Goal: Task Accomplishment & Management: Manage account settings

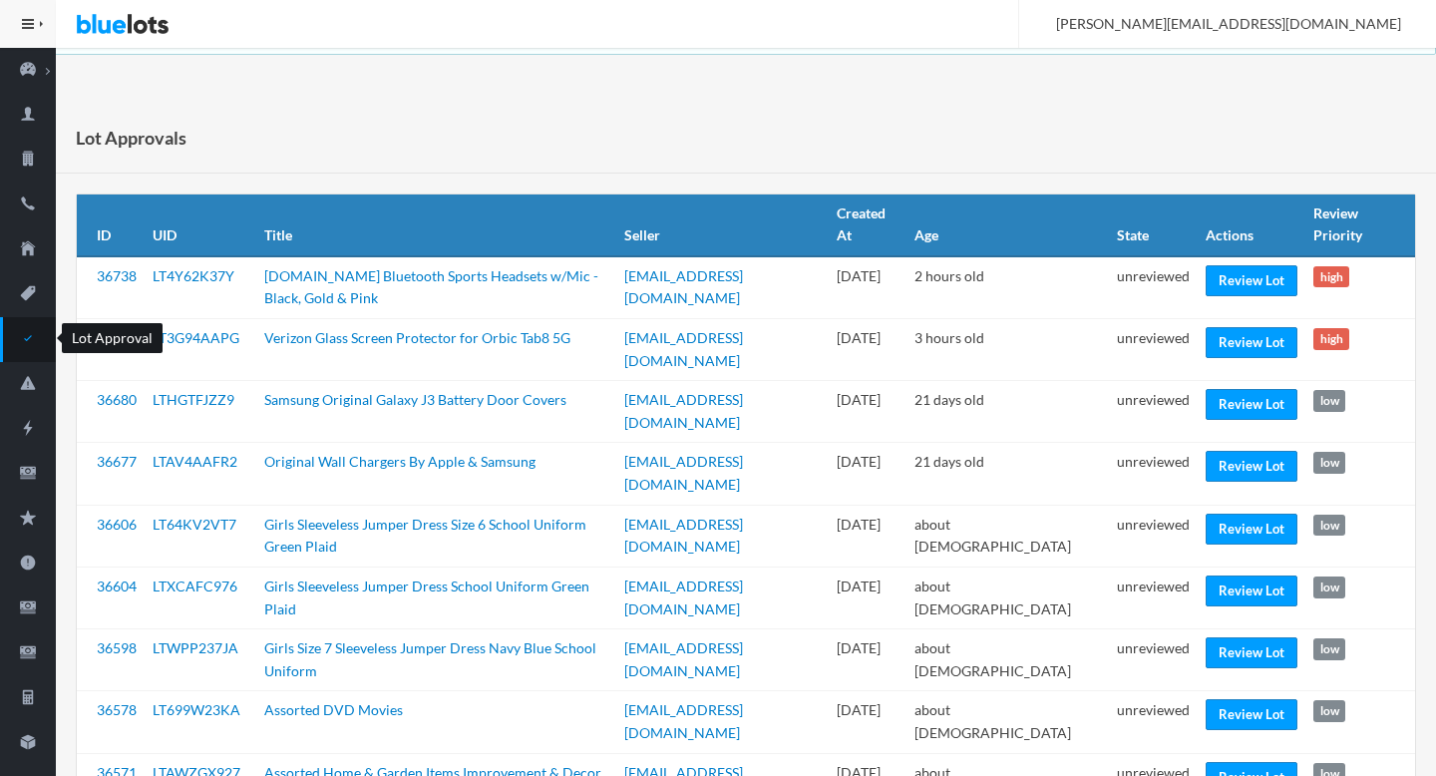
click at [25, 319] on link "Lot Approval" at bounding box center [28, 339] width 56 height 45
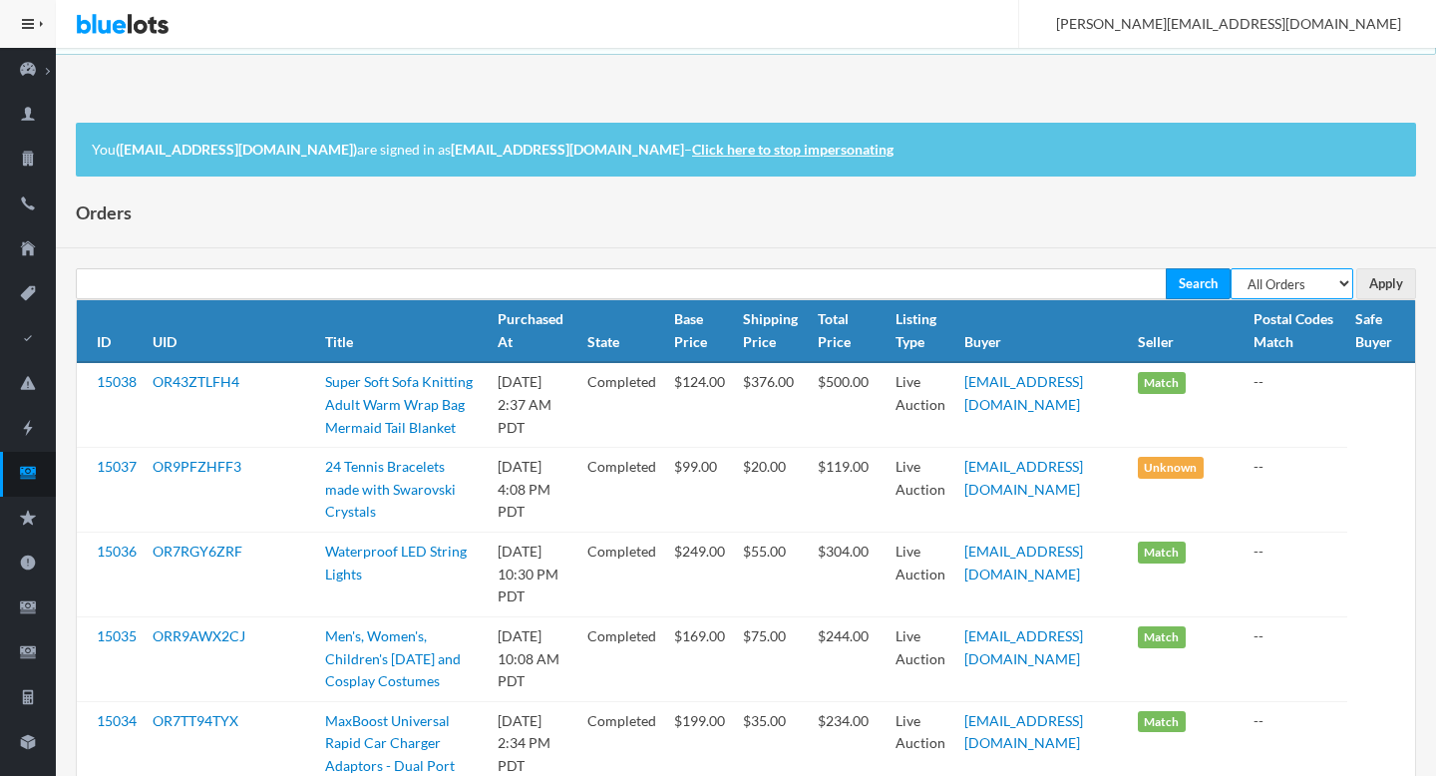
click at [1330, 287] on select "All Orders Pending Completed Under review Cancelled" at bounding box center [1292, 283] width 123 height 31
click at [1231, 268] on select "All Orders Pending Completed Under review Cancelled" at bounding box center [1292, 283] width 123 height 31
click at [1310, 285] on select "All Orders Pending Completed Under review Cancelled" at bounding box center [1292, 283] width 123 height 31
select select "pending"
click at [1231, 268] on select "All Orders Pending Completed Under review Cancelled" at bounding box center [1292, 283] width 123 height 31
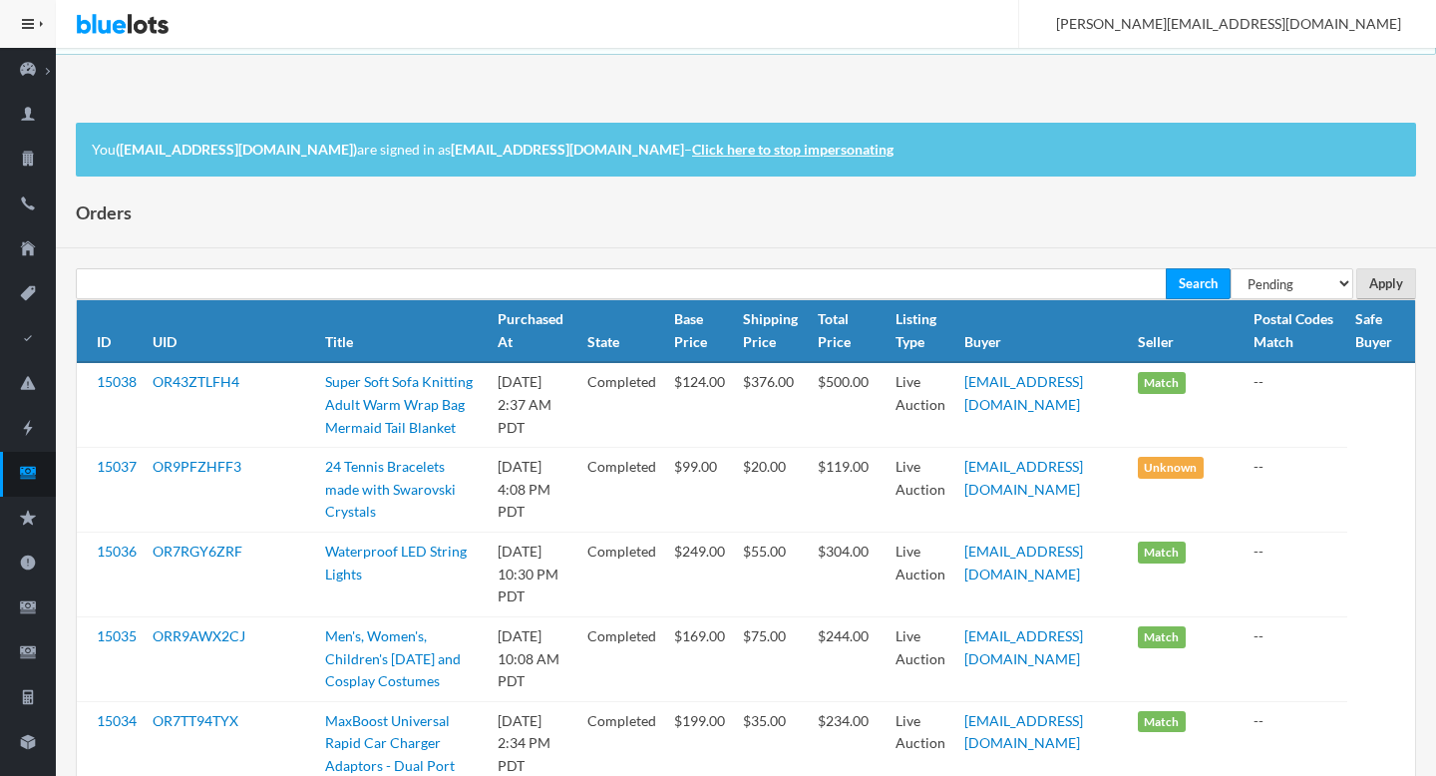
click at [1388, 283] on input "Apply" at bounding box center [1386, 283] width 60 height 31
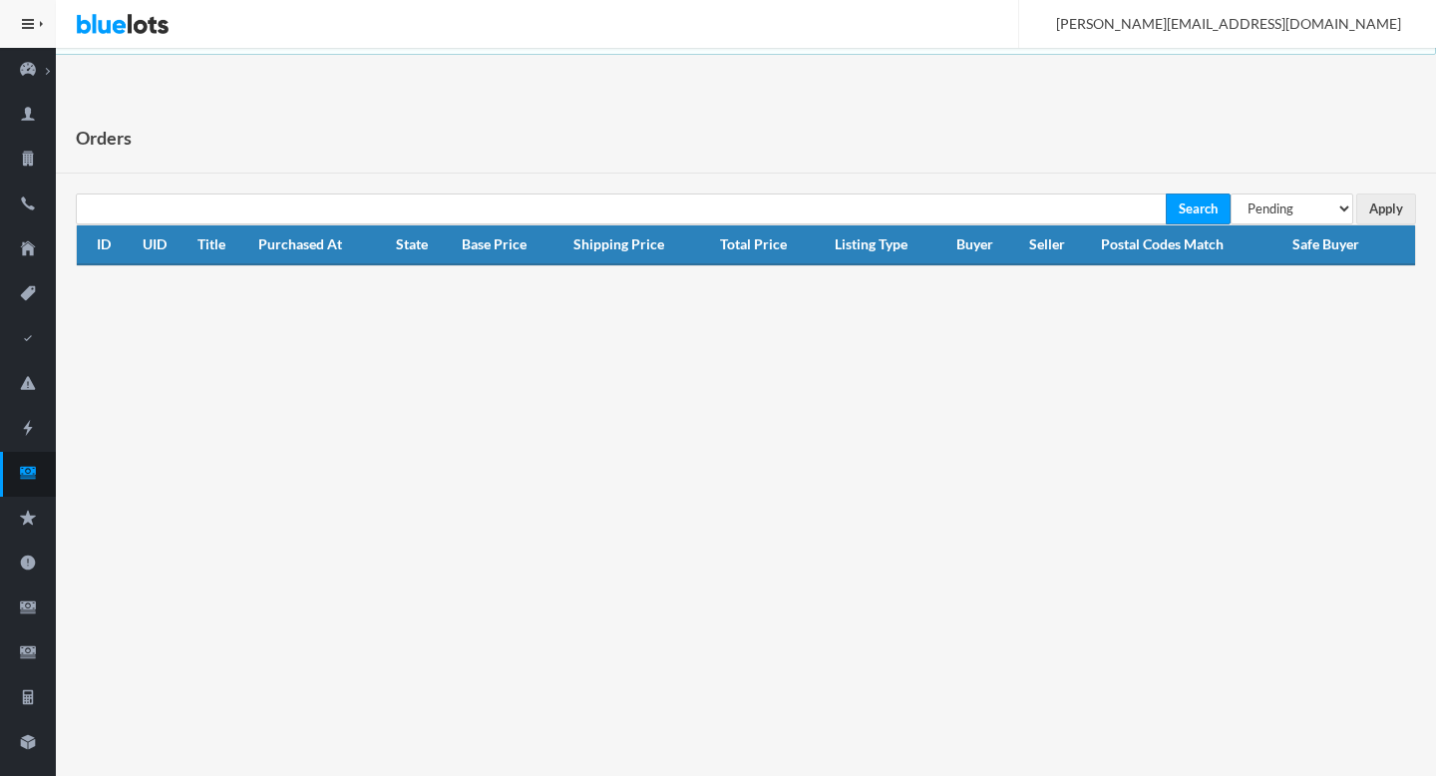
select select "under_review"
click at [1231, 193] on select "All Orders Pending Completed Under review Cancelled" at bounding box center [1292, 208] width 123 height 31
click at [1377, 217] on input "Apply" at bounding box center [1386, 208] width 60 height 31
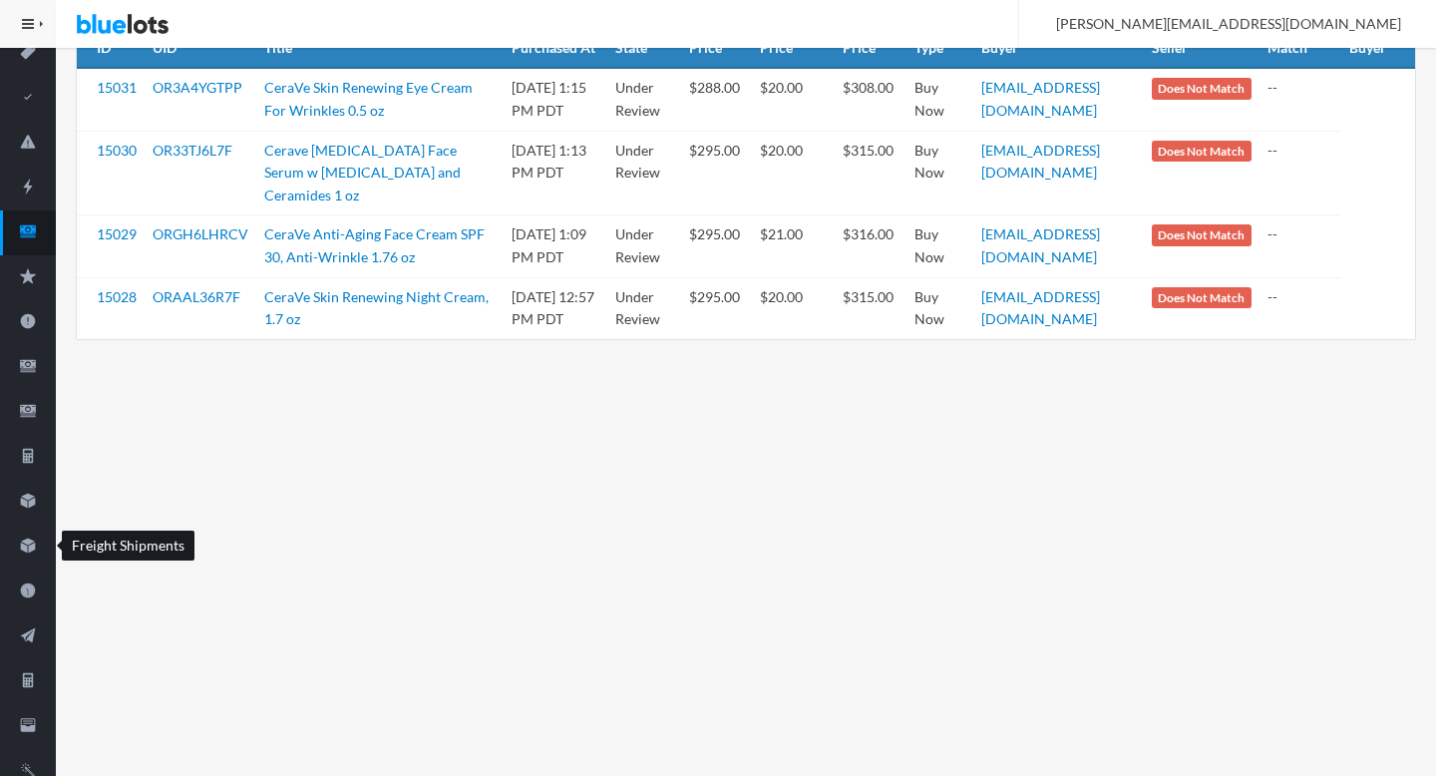
scroll to position [298, 0]
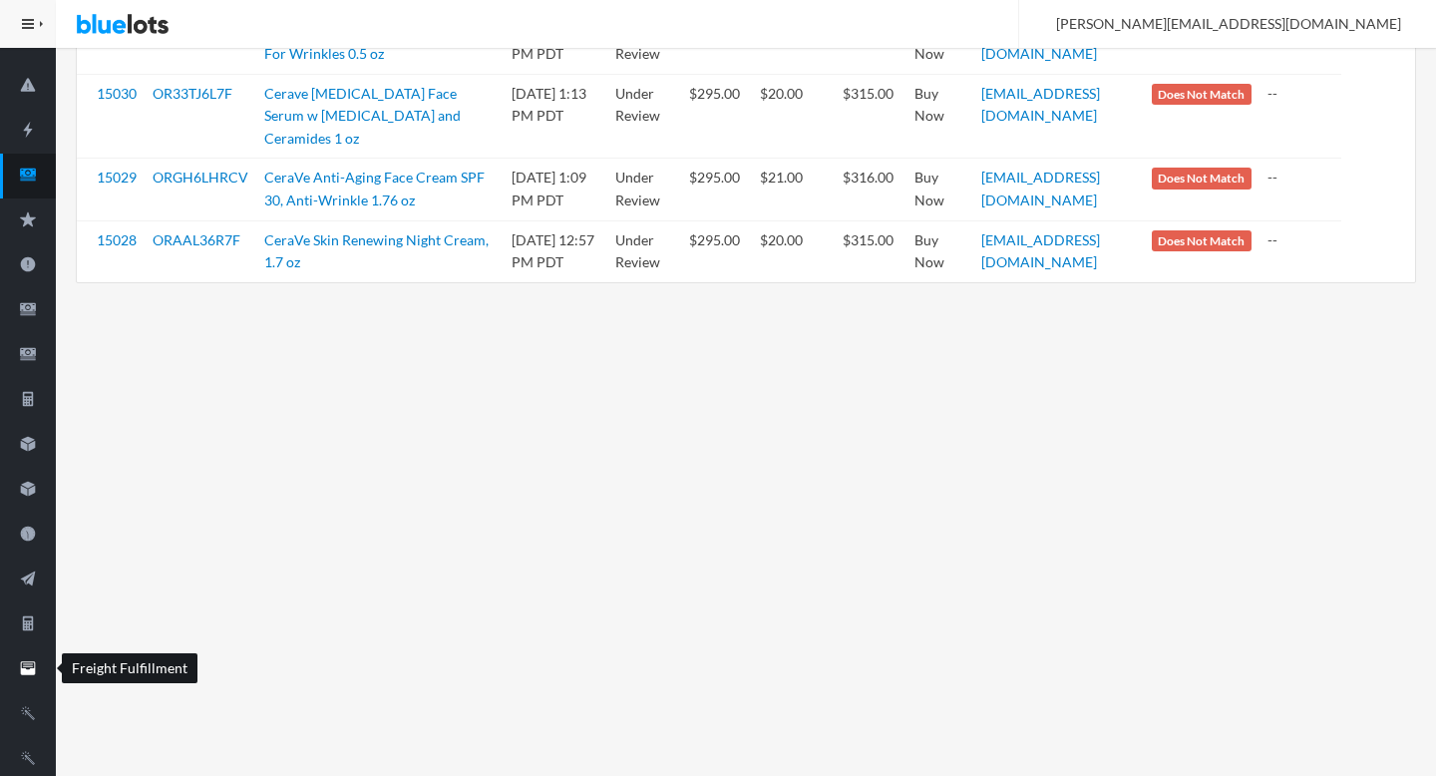
click at [17, 662] on icon "filing" at bounding box center [28, 668] width 56 height 18
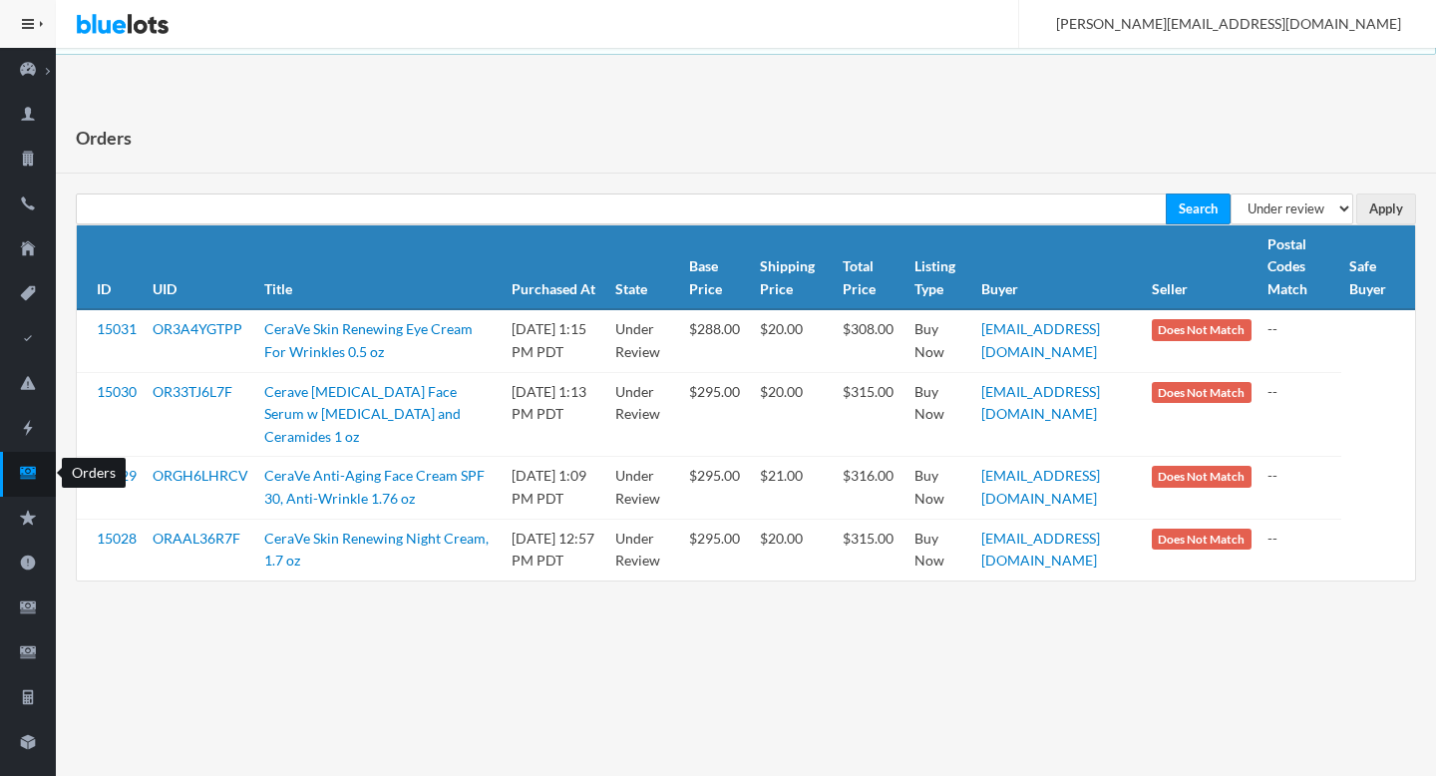
click at [25, 489] on link "Orders" at bounding box center [28, 474] width 56 height 45
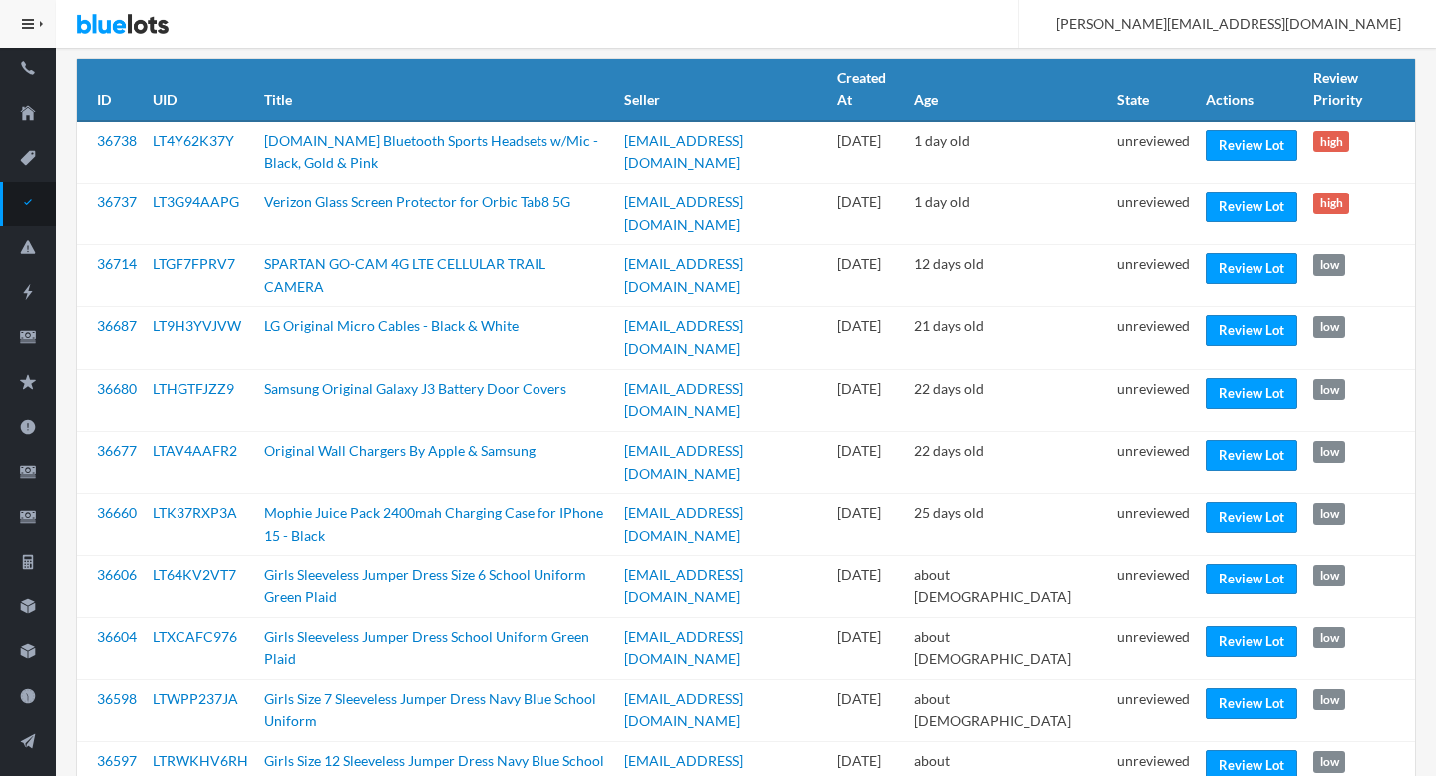
scroll to position [138, 0]
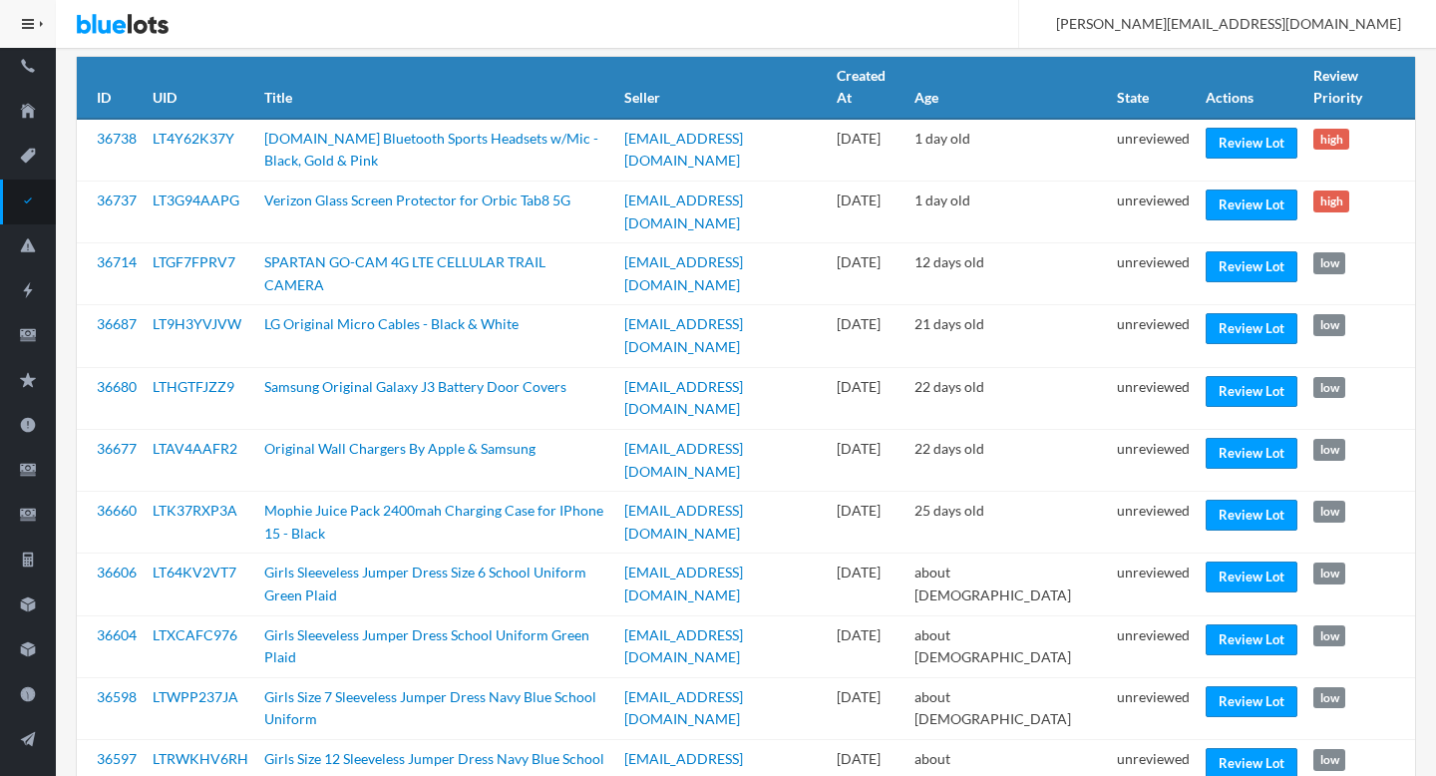
click at [1239, 122] on td "Review Lot" at bounding box center [1252, 150] width 108 height 63
click at [1240, 128] on link "Review Lot" at bounding box center [1252, 143] width 92 height 31
click at [1217, 206] on link "Review Lot" at bounding box center [1252, 204] width 92 height 31
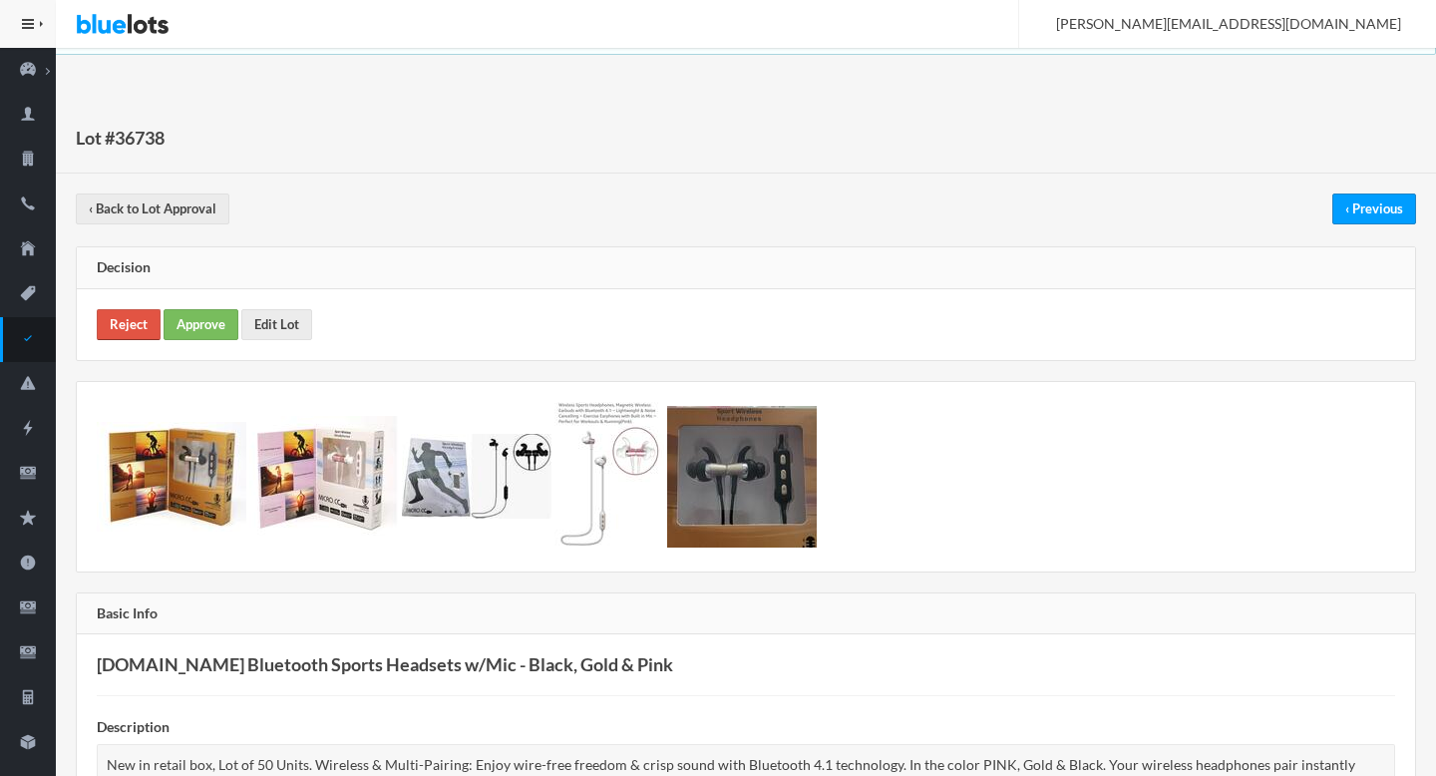
click at [133, 318] on link "Reject" at bounding box center [129, 324] width 64 height 31
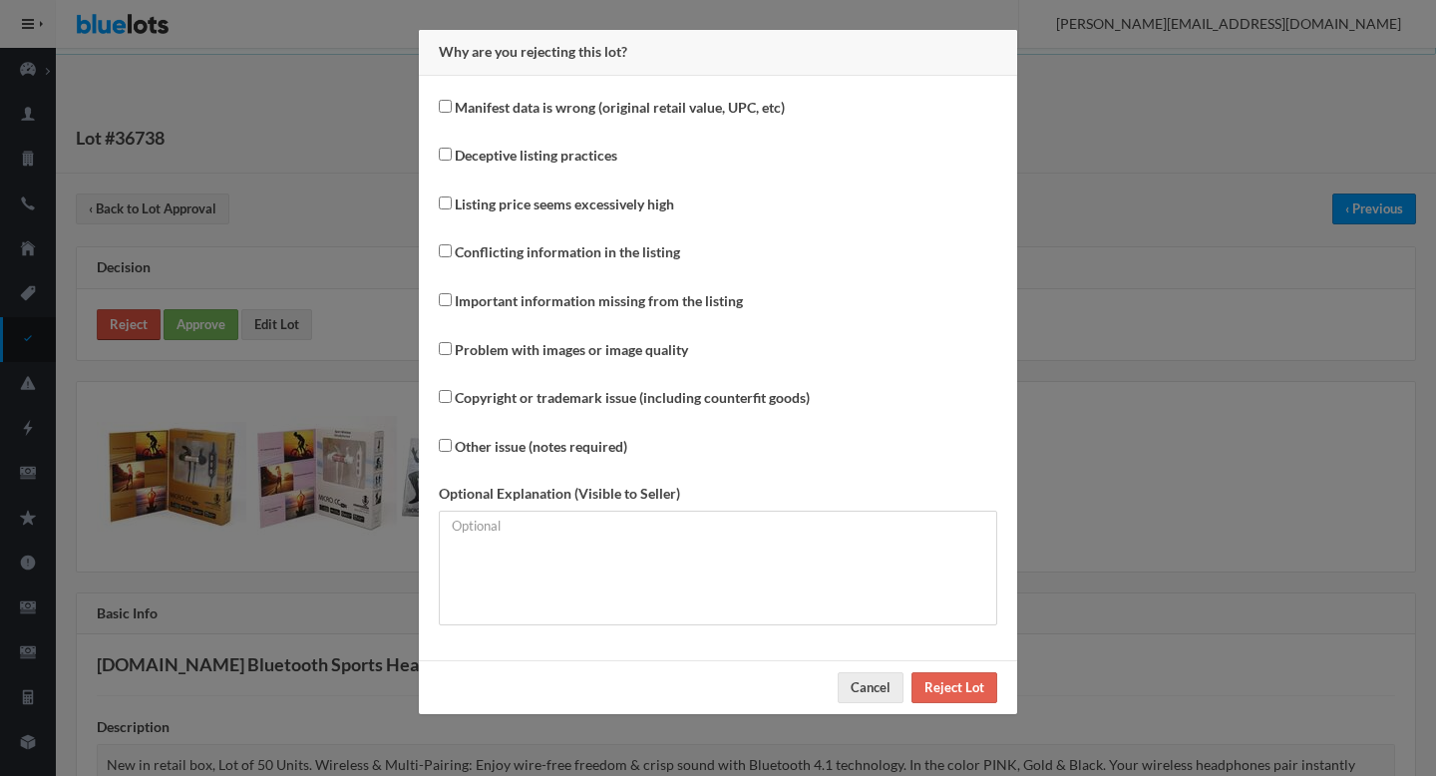
click at [133, 318] on div "Why are you rejecting this lot? Manifest data is wrong (original retail value, …" at bounding box center [718, 388] width 1436 height 776
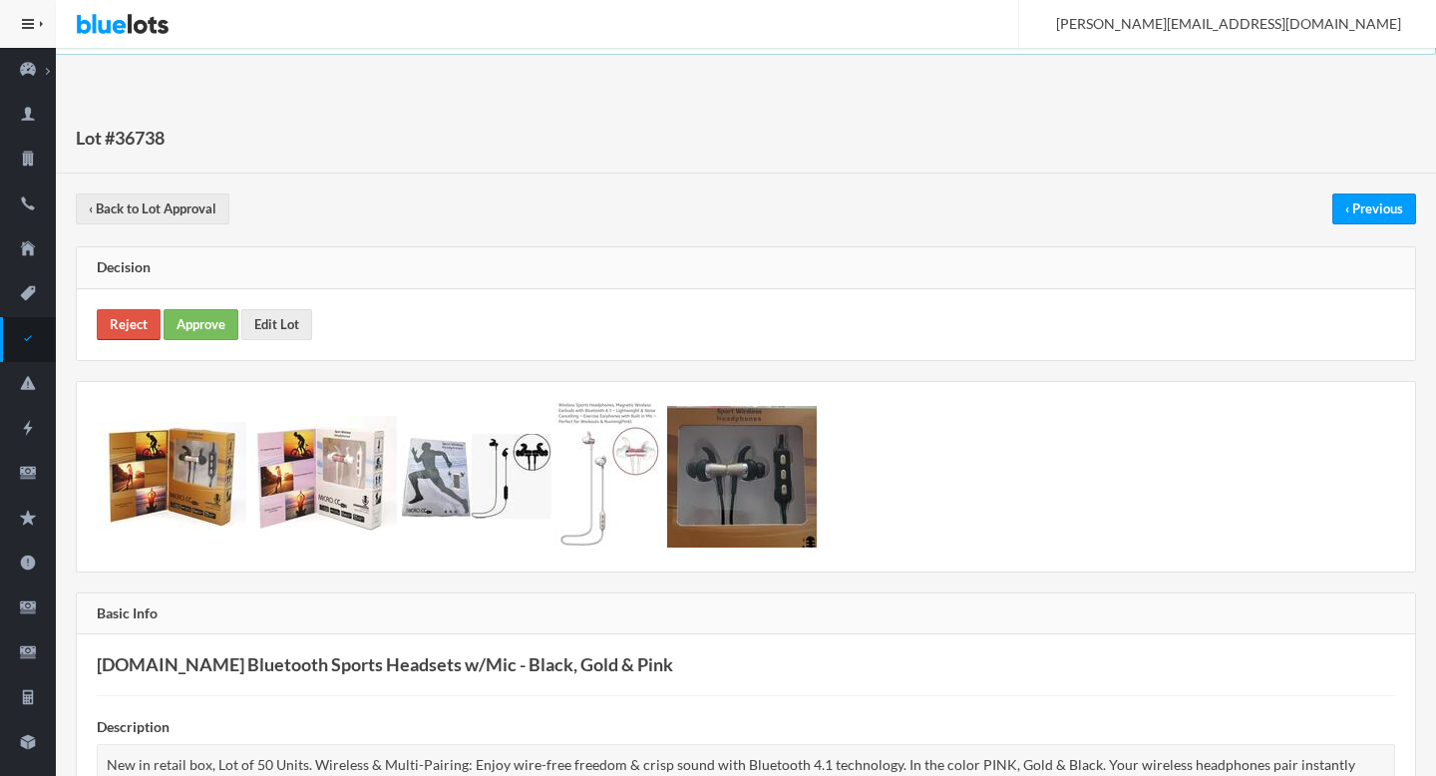
click at [143, 320] on link "Reject" at bounding box center [129, 324] width 64 height 31
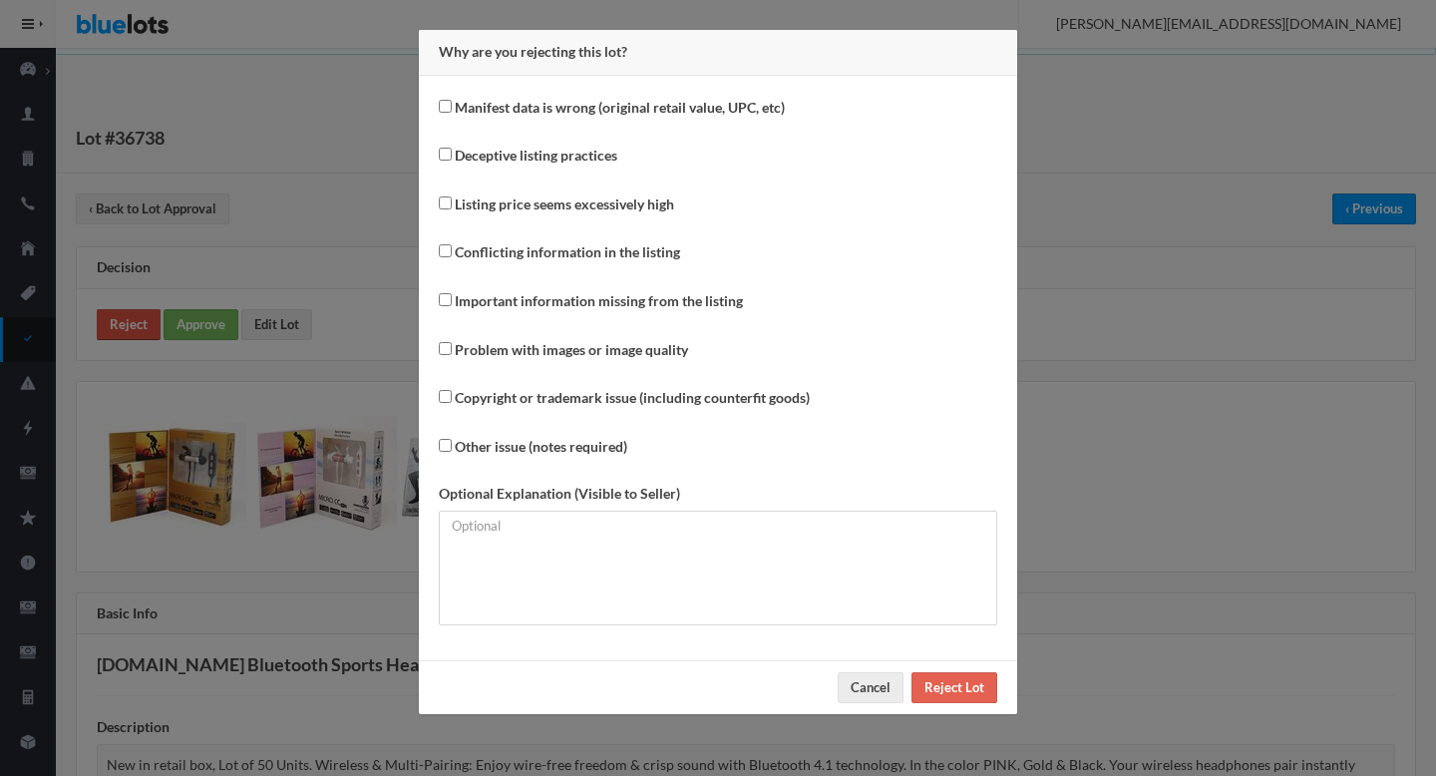
click at [143, 320] on div "Why are you rejecting this lot? Manifest data is wrong (original retail value, …" at bounding box center [718, 388] width 1436 height 776
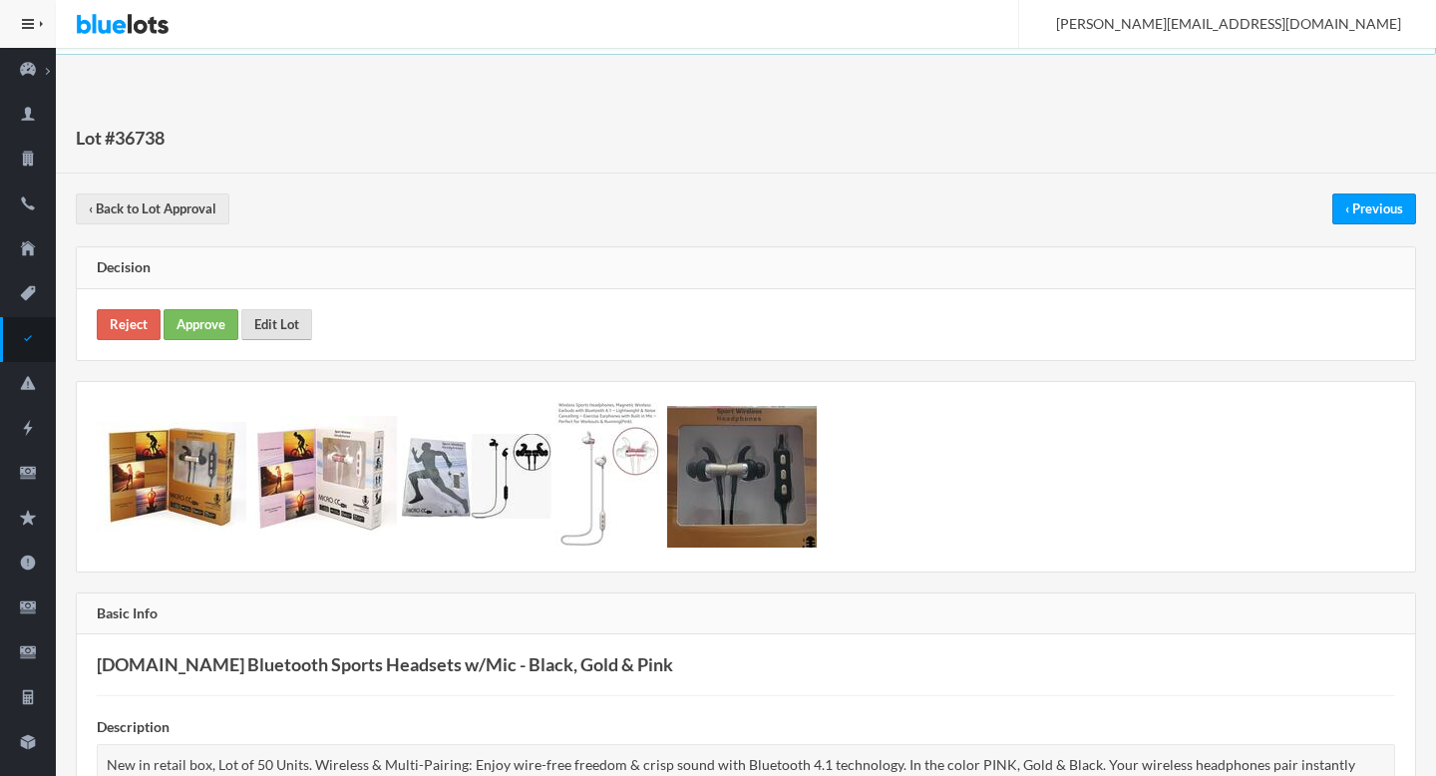
click at [271, 337] on link "Edit Lot" at bounding box center [276, 324] width 71 height 31
click at [219, 319] on link "Approve" at bounding box center [201, 324] width 75 height 31
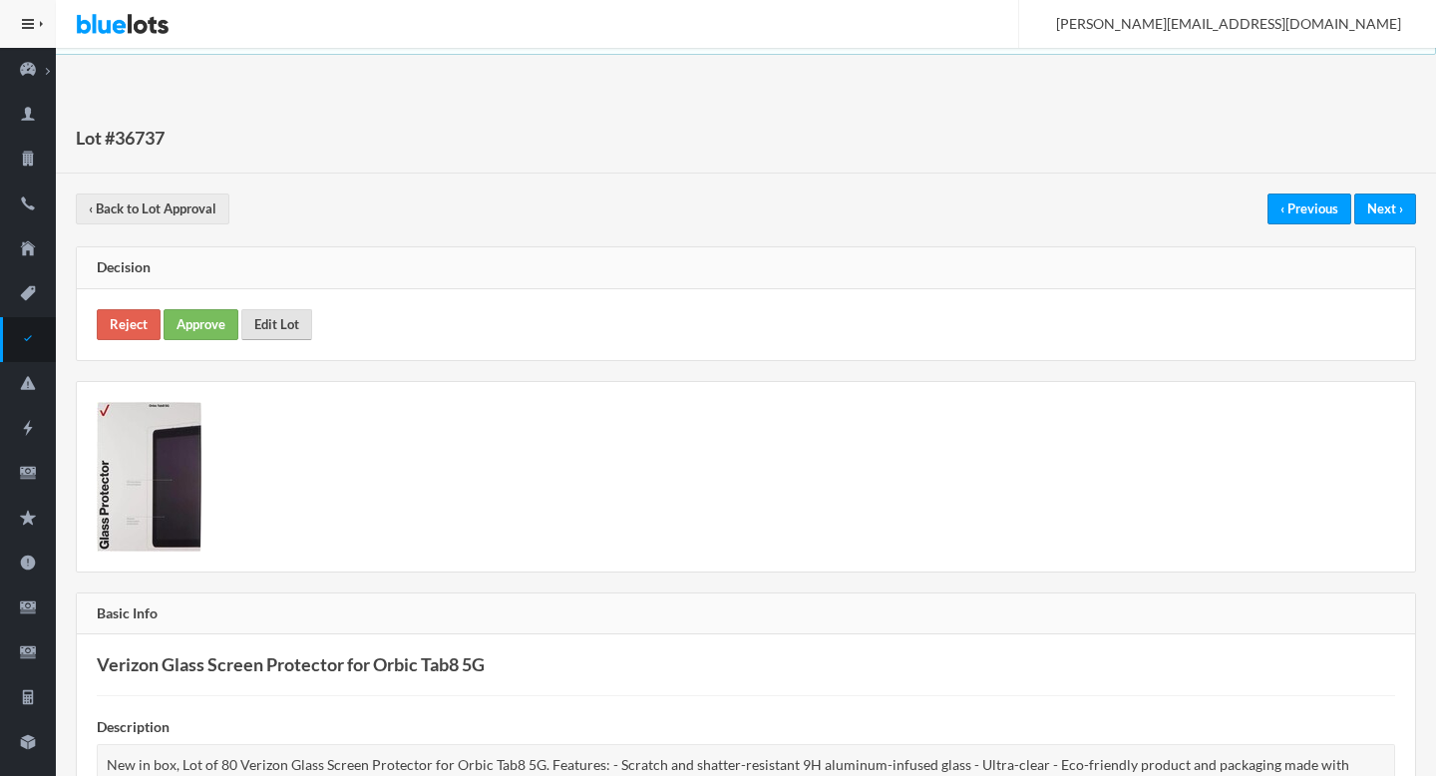
click at [290, 329] on link "Edit Lot" at bounding box center [276, 324] width 71 height 31
click at [178, 327] on link "Approve" at bounding box center [201, 324] width 75 height 31
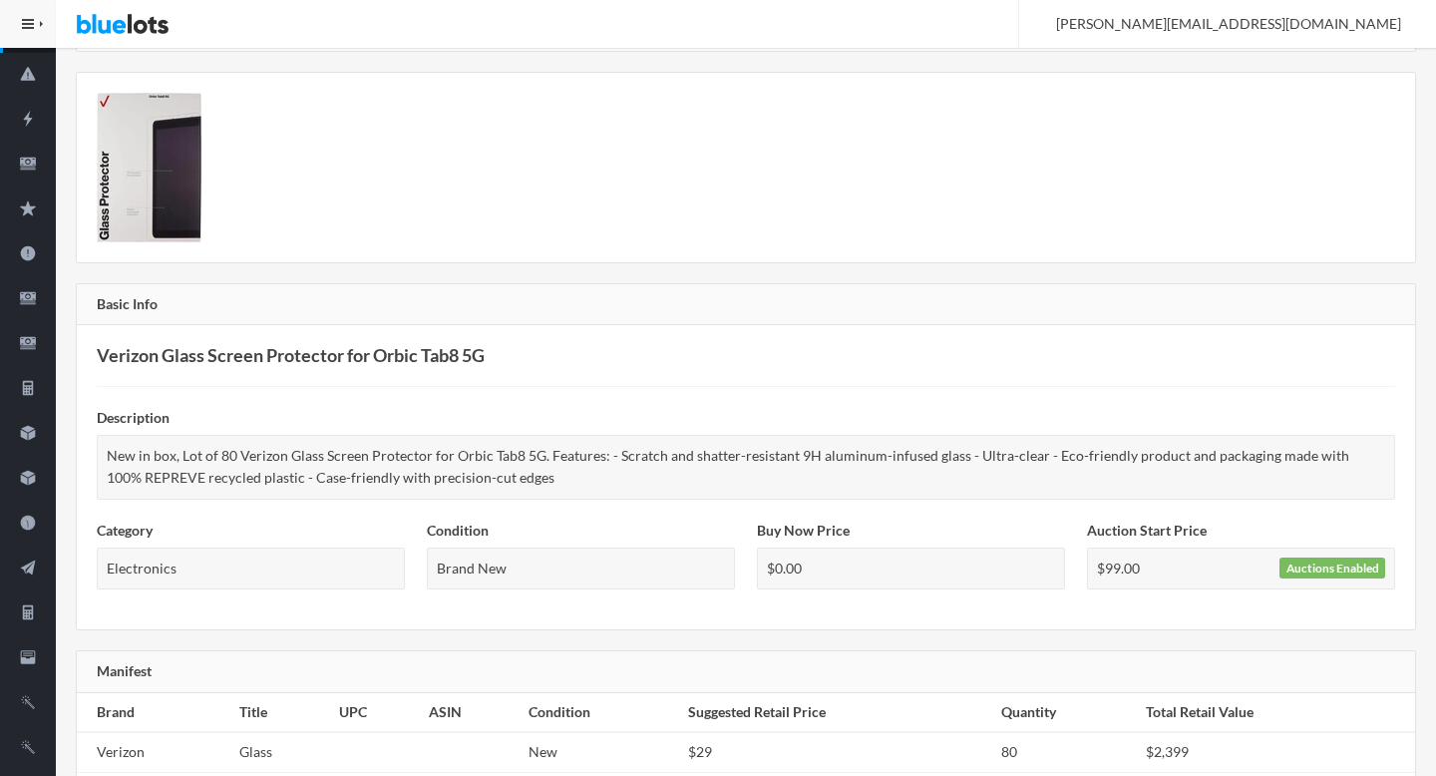
scroll to position [528, 0]
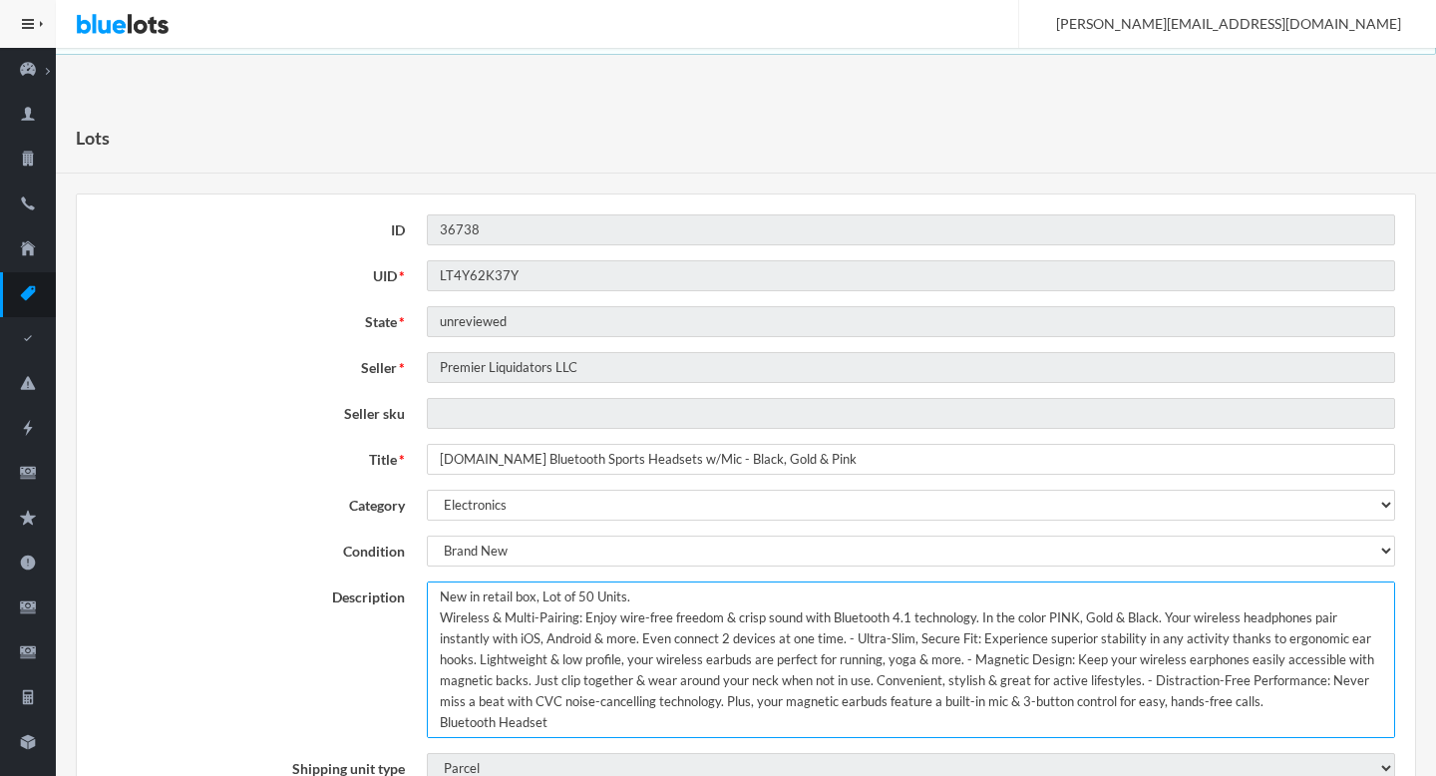
click at [438, 597] on textarea "New in retail box, Lot of 50 Units. Wireless & Multi-Pairing: Enjoy wire-free f…" at bounding box center [911, 659] width 968 height 157
type textarea "This lot includes New in retail box, Lot of 50 Units. Wireless & Multi-Pairing:…"
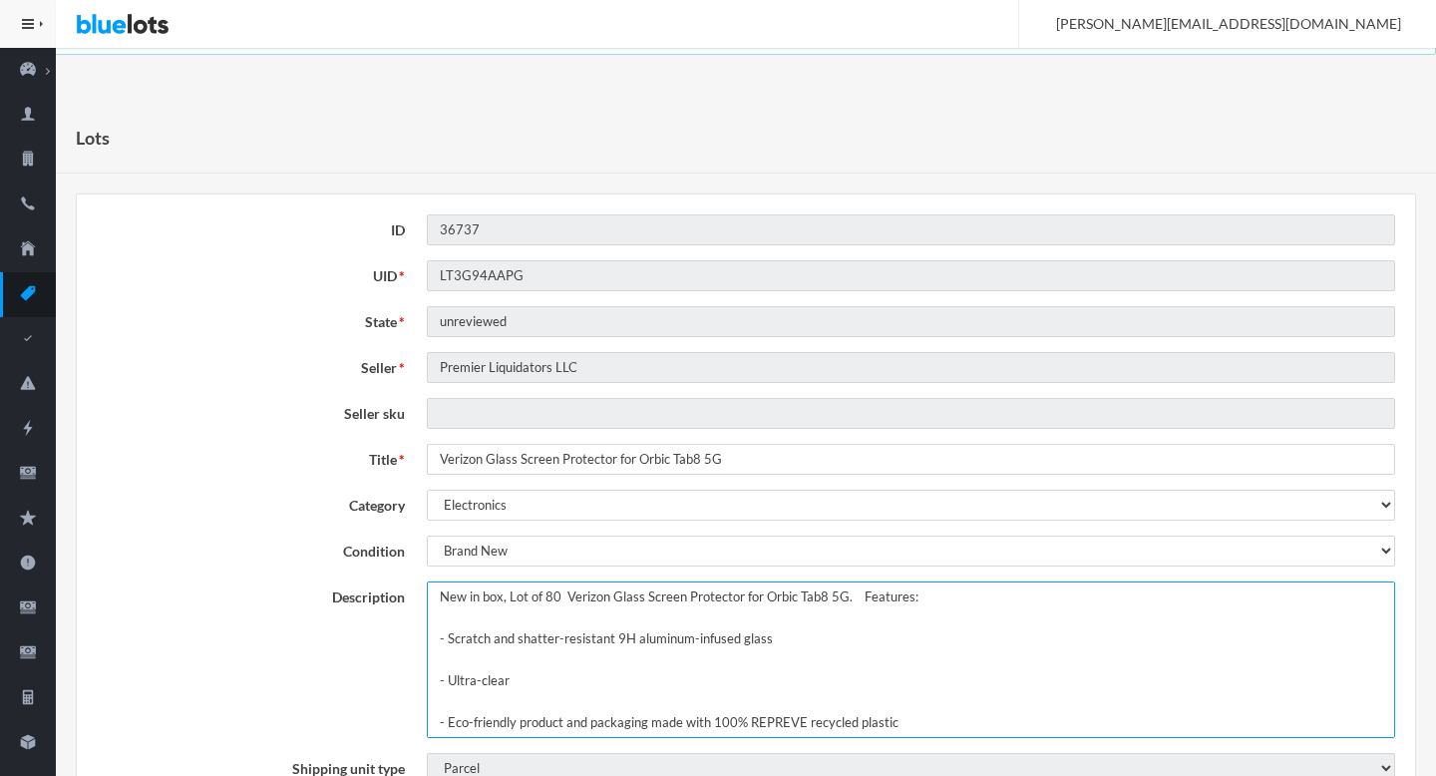
click at [437, 591] on textarea "New in box, Lot of 80 Verizon Glass Screen Protector for Orbic Tab8 5G. Feature…" at bounding box center [911, 659] width 968 height 157
paste textarea "This lot includes"
click at [607, 601] on textarea "New in box, Lot of 80 Verizon Glass Screen Protector for Orbic Tab8 5G. Feature…" at bounding box center [911, 659] width 968 height 157
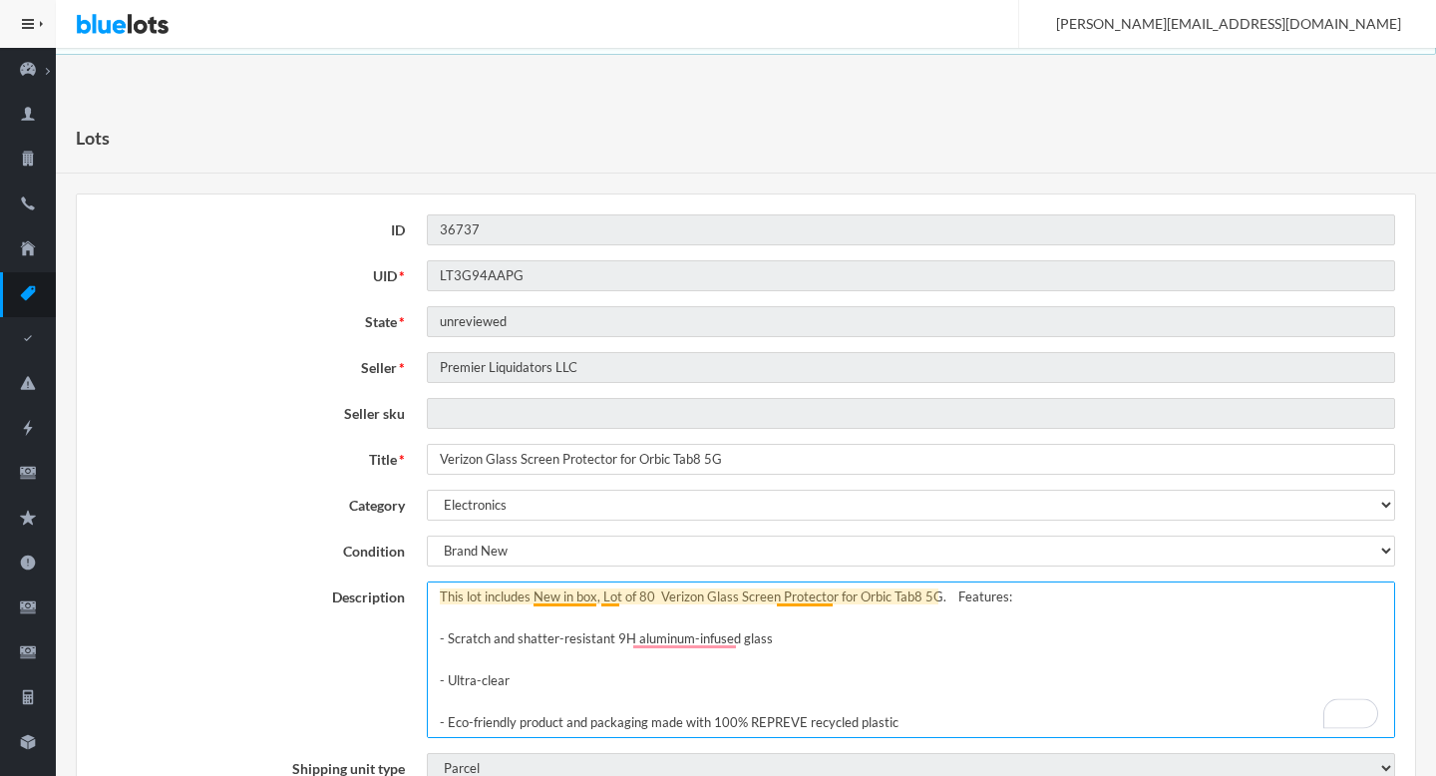
drag, startPoint x: 607, startPoint y: 601, endPoint x: 623, endPoint y: 601, distance: 16.0
click at [623, 601] on textarea "New in box, Lot of 80 Verizon Glass Screen Protector for Orbic Tab8 5G. Feature…" at bounding box center [911, 659] width 968 height 157
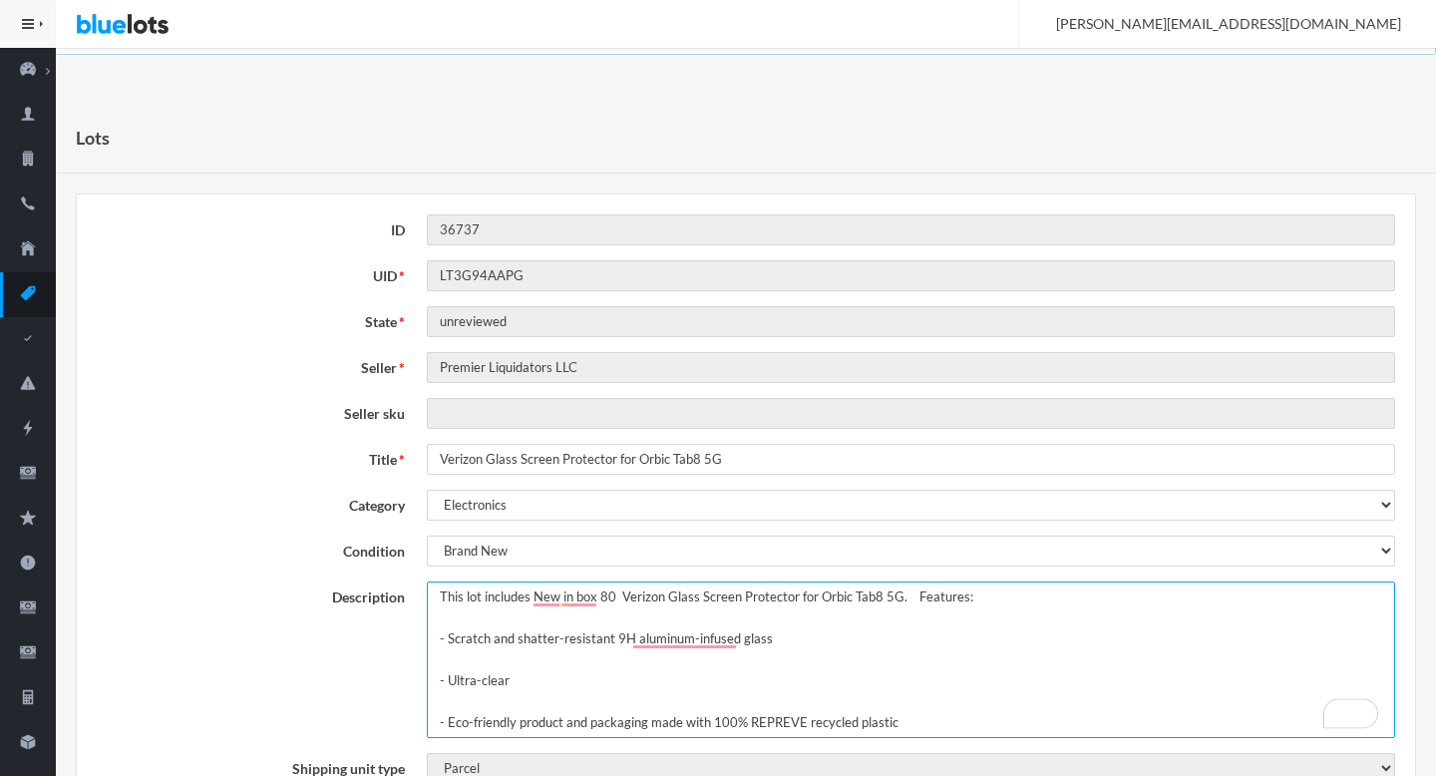
click at [620, 592] on textarea "New in box, Lot of 80 Verizon Glass Screen Protector for Orbic Tab8 5G. Feature…" at bounding box center [911, 659] width 968 height 157
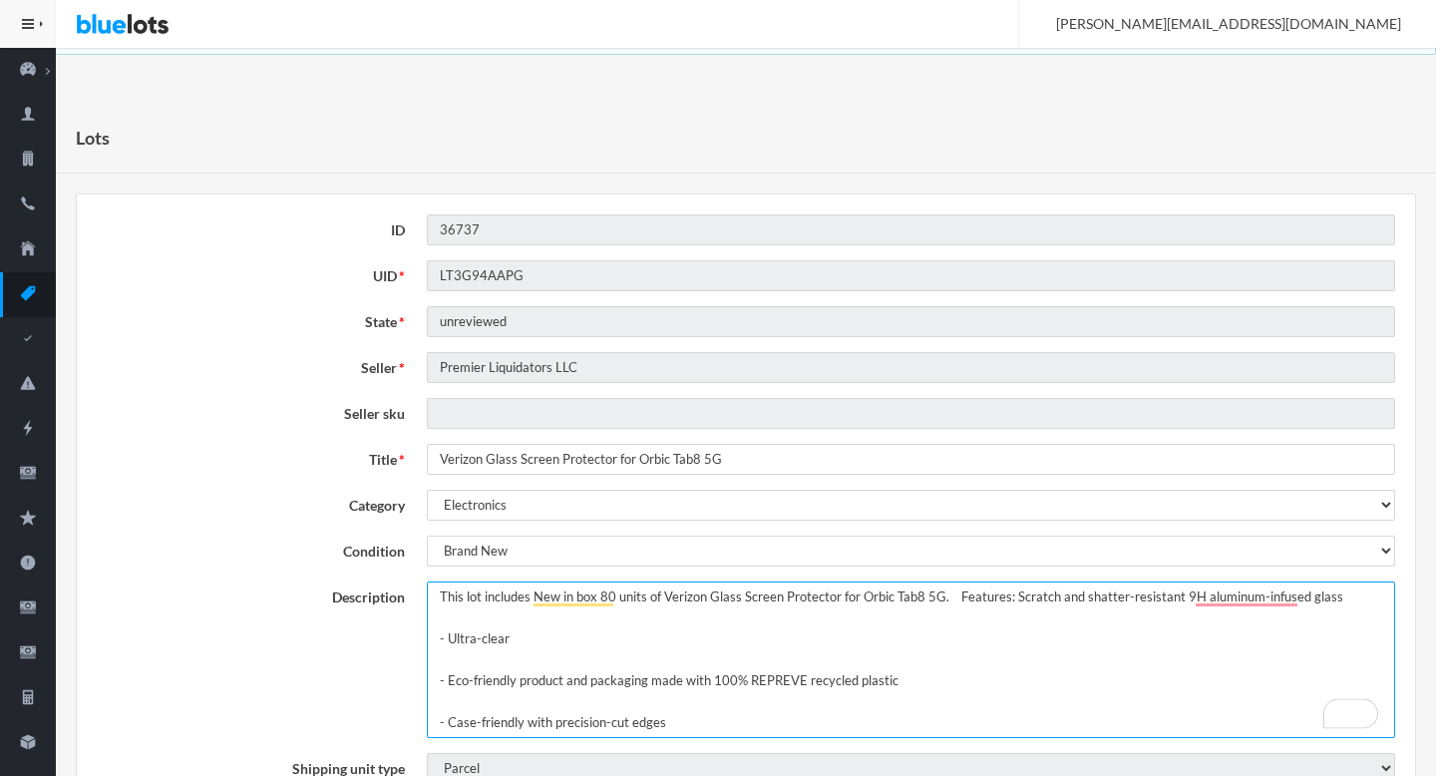
click at [959, 601] on textarea "New in box, Lot of 80 Verizon Glass Screen Protector for Orbic Tab8 5G. Feature…" at bounding box center [911, 659] width 968 height 157
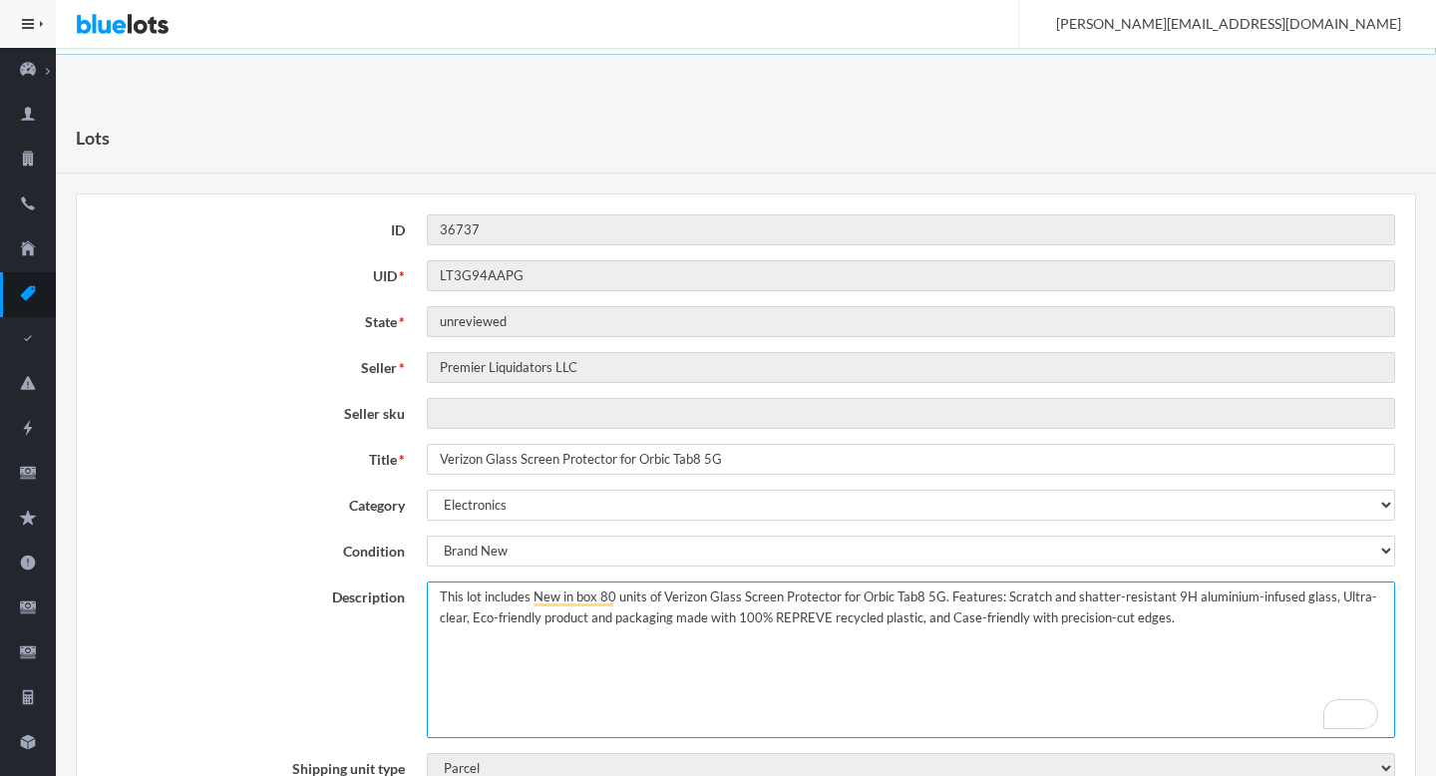
type textarea "This lot includes New in box 80 units of Verizon Glass Screen Protector for Orb…"
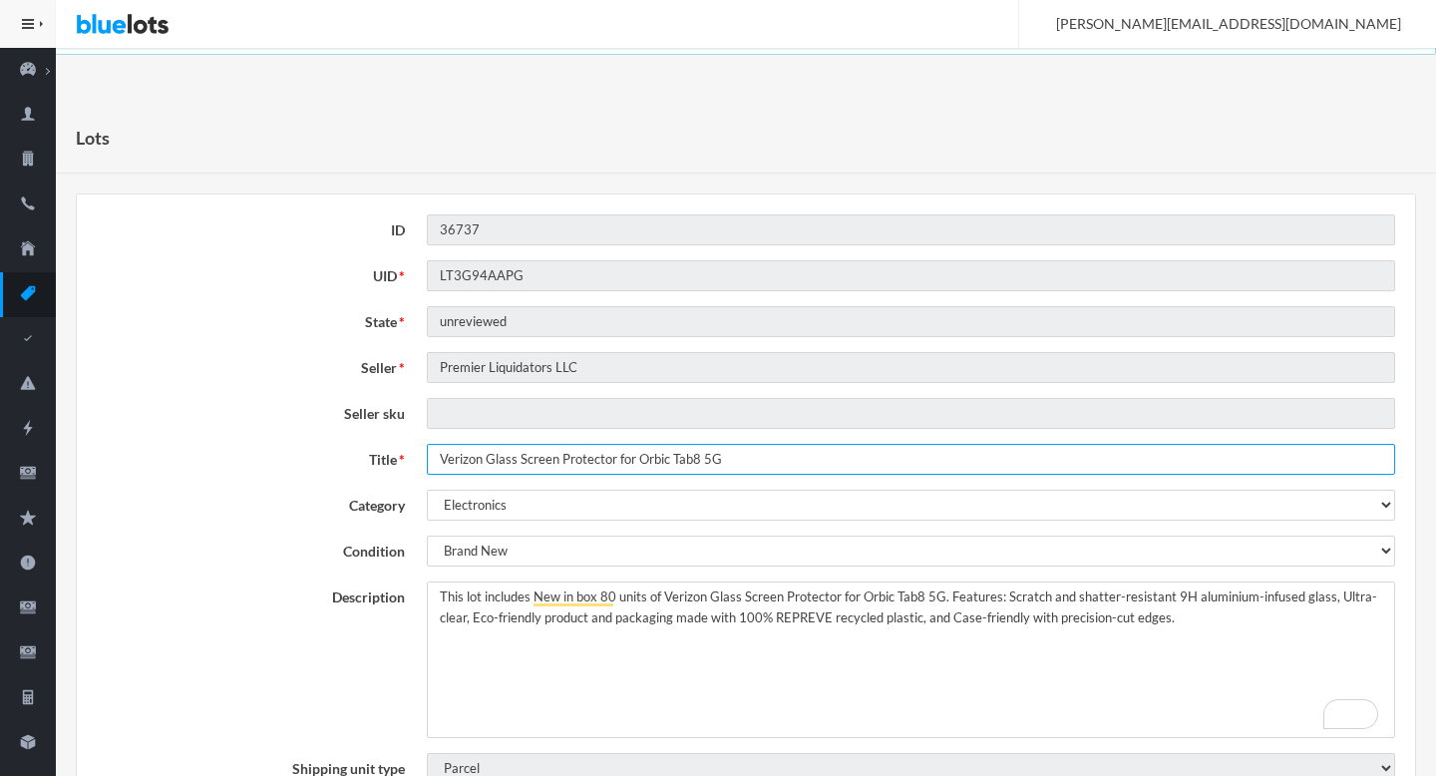
click at [809, 471] on input "Verizon Glass Screen Protector for Orbic Tab8 5G" at bounding box center [911, 459] width 968 height 31
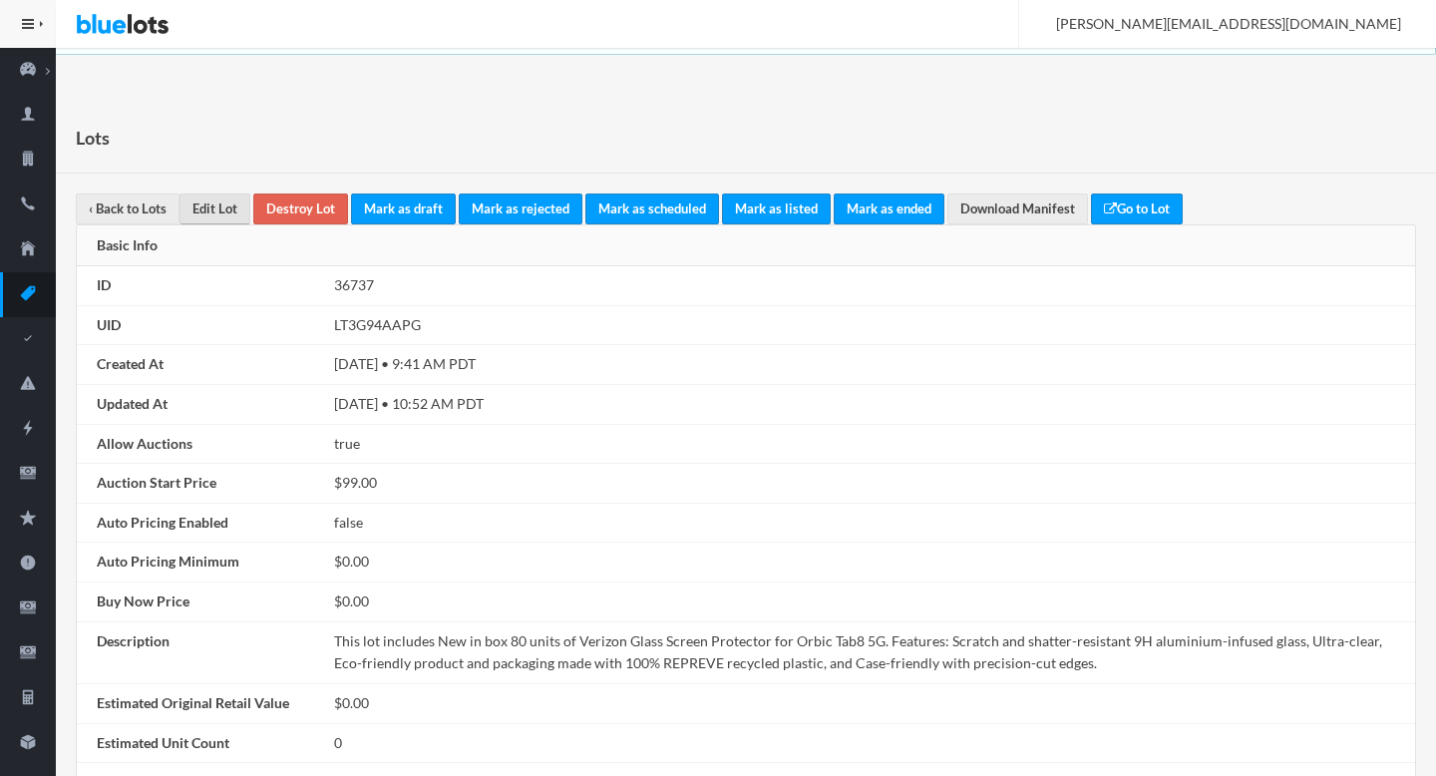
click at [204, 206] on link "Edit Lot" at bounding box center [215, 208] width 71 height 31
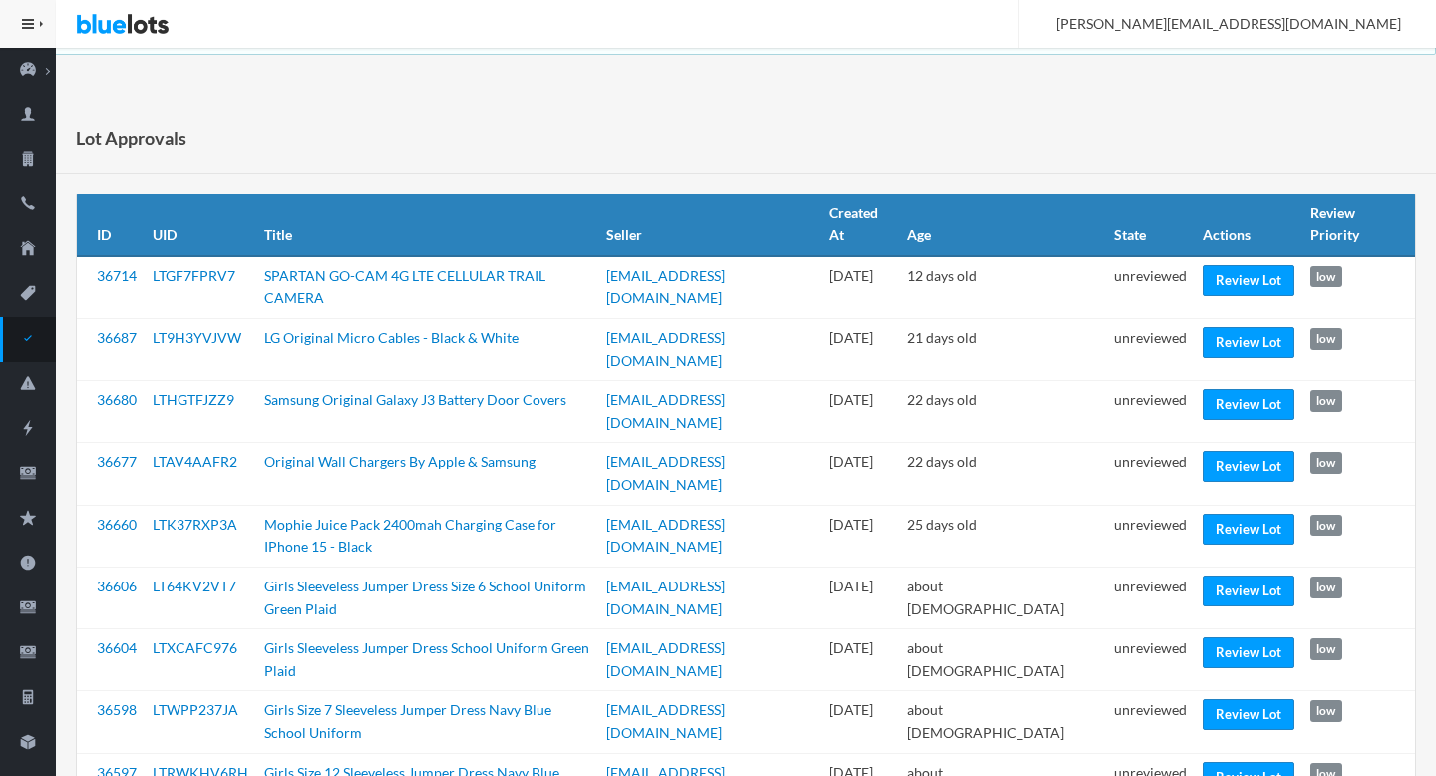
click at [855, 44] on div "alex@bluelots.com Sign Out" at bounding box center [746, 24] width 1380 height 48
click at [1253, 279] on link "Review Lot" at bounding box center [1249, 280] width 92 height 31
click at [1243, 327] on link "Review Lot" at bounding box center [1249, 342] width 92 height 31
click at [1249, 389] on link "Review Lot" at bounding box center [1249, 404] width 92 height 31
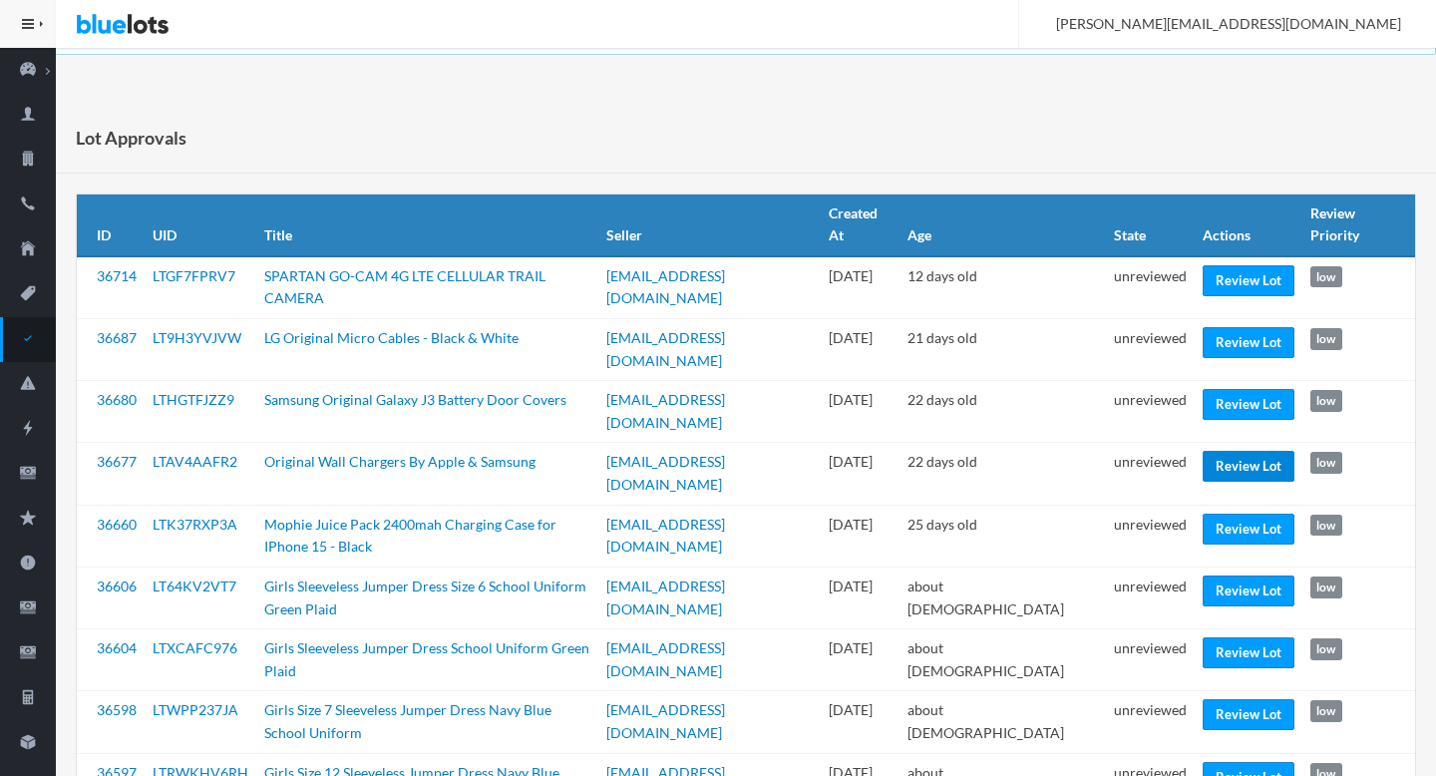
click at [1233, 451] on link "Review Lot" at bounding box center [1249, 466] width 92 height 31
click at [1219, 514] on link "Review Lot" at bounding box center [1249, 529] width 92 height 31
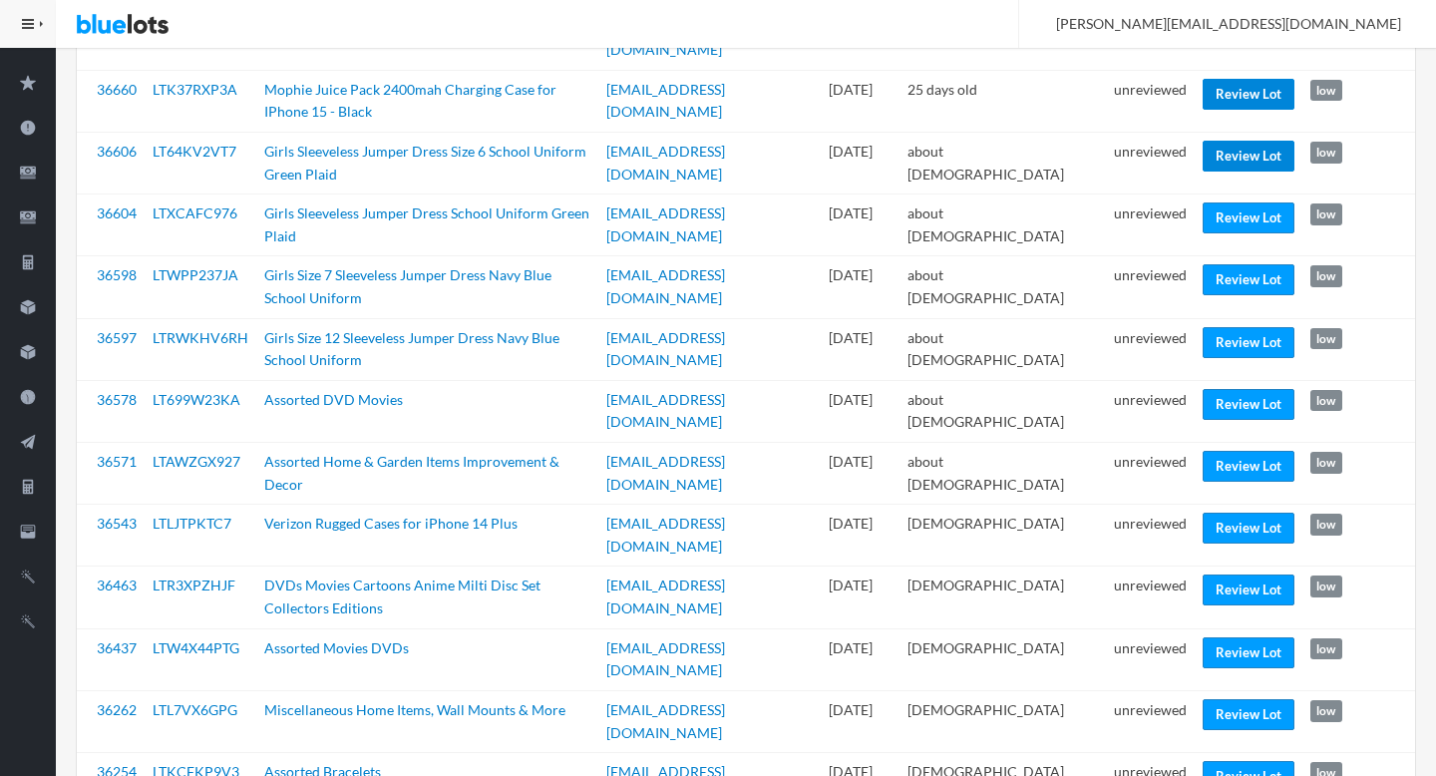
scroll to position [436, 0]
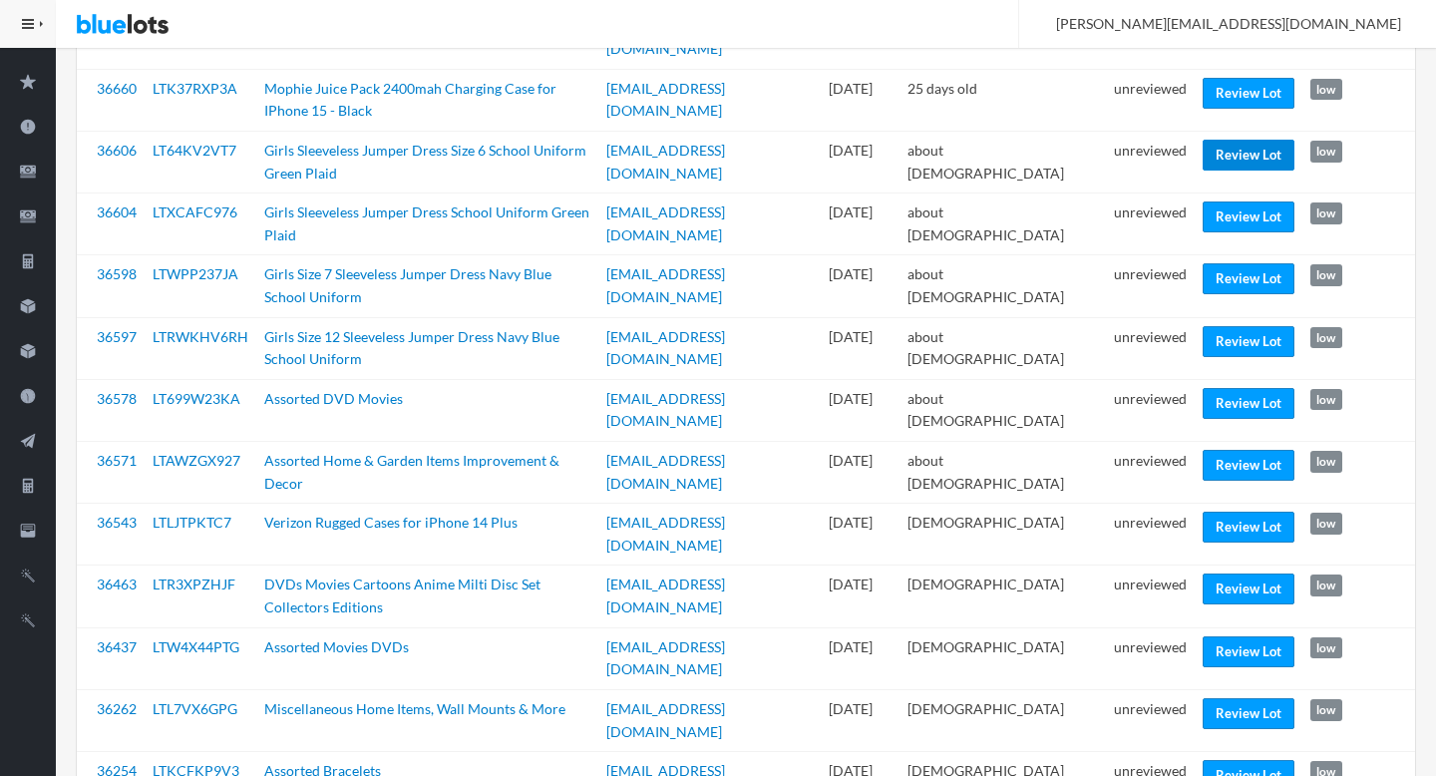
click at [1239, 140] on link "Review Lot" at bounding box center [1249, 155] width 92 height 31
click at [1218, 263] on link "Review Lot" at bounding box center [1249, 278] width 92 height 31
click at [1240, 388] on link "Review Lot" at bounding box center [1249, 403] width 92 height 31
click at [1204, 450] on link "Review Lot" at bounding box center [1249, 465] width 92 height 31
click at [1226, 512] on link "Review Lot" at bounding box center [1249, 527] width 92 height 31
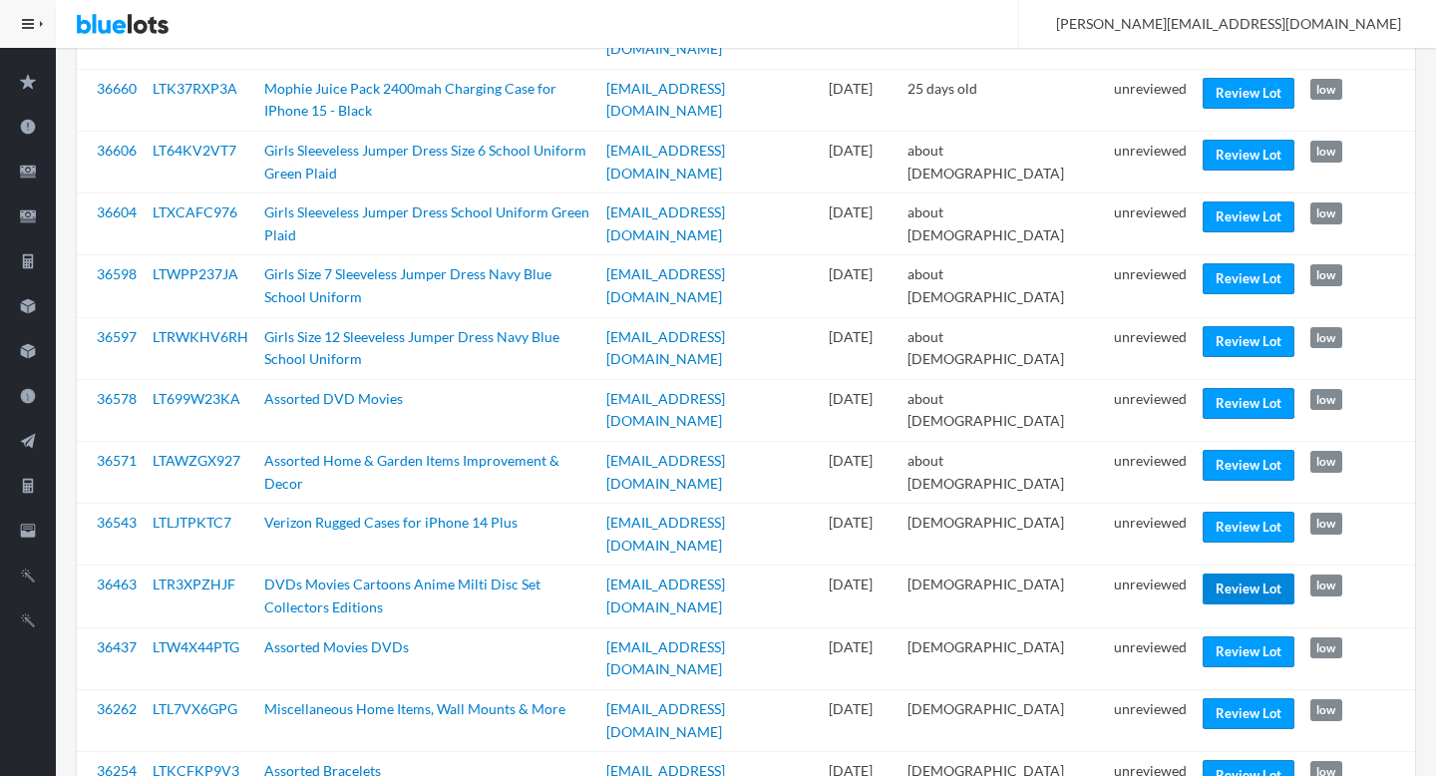
click at [1221, 573] on link "Review Lot" at bounding box center [1249, 588] width 92 height 31
click at [1213, 636] on link "Review Lot" at bounding box center [1249, 651] width 92 height 31
click at [1241, 698] on link "Review Lot" at bounding box center [1249, 713] width 92 height 31
click at [1147, 689] on td "unreviewed" at bounding box center [1150, 720] width 89 height 62
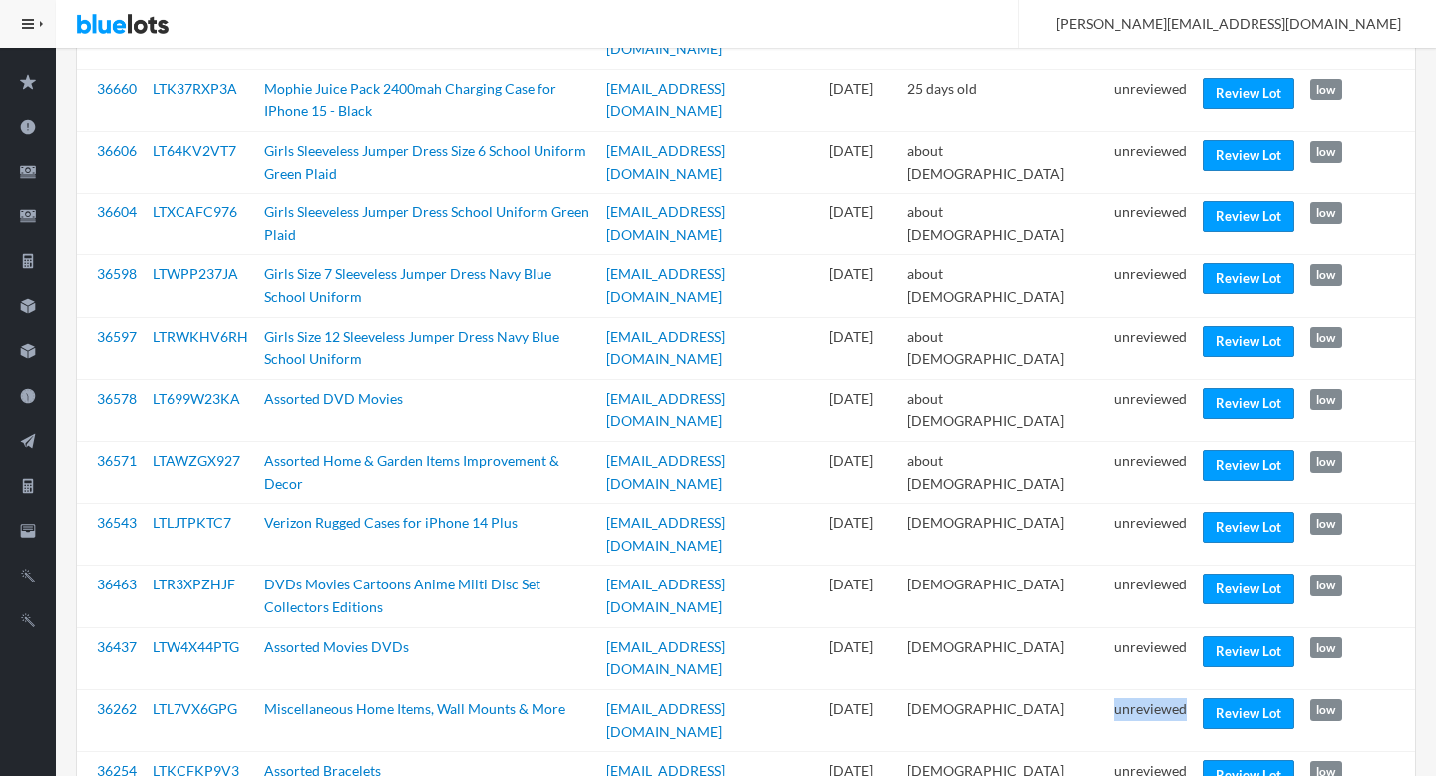
scroll to position [1036, 0]
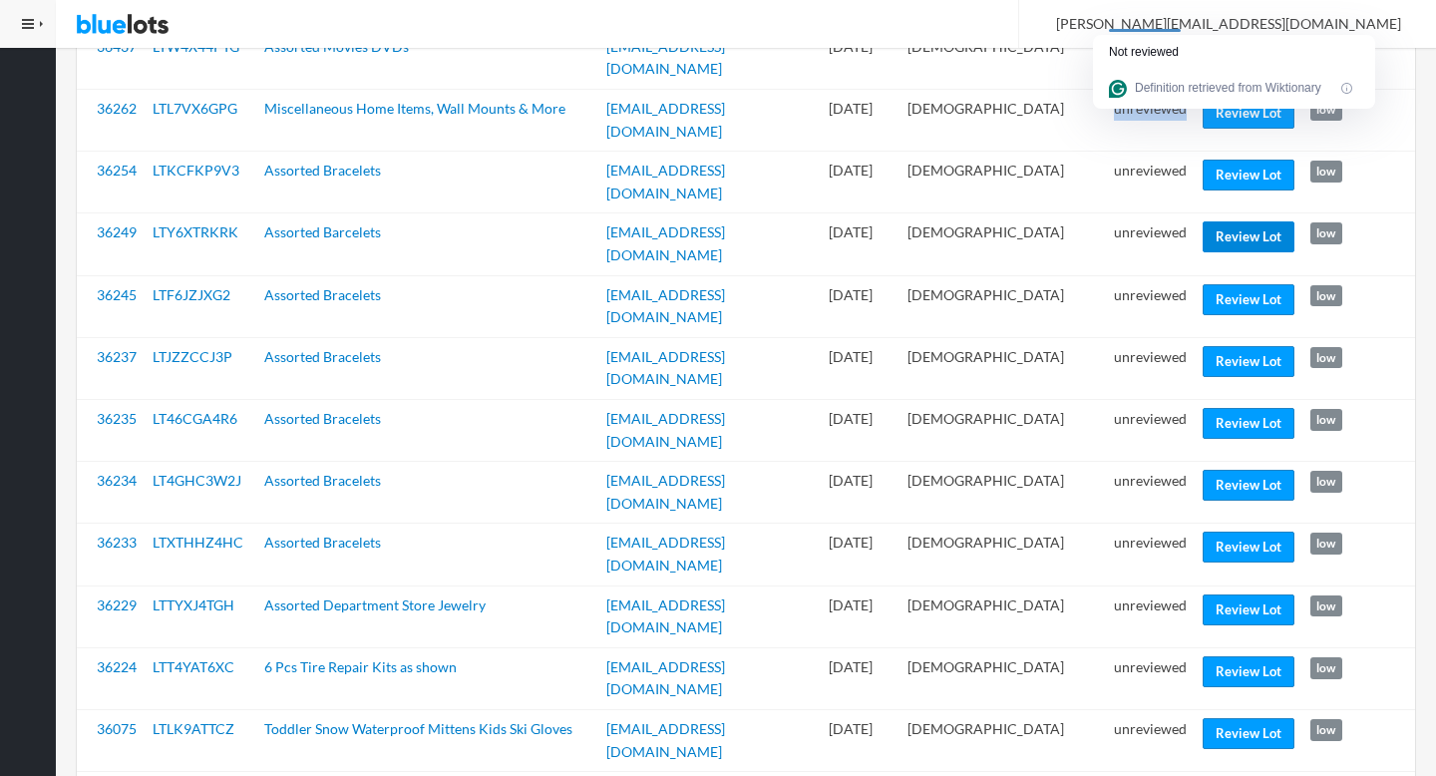
click at [1236, 221] on link "Review Lot" at bounding box center [1249, 236] width 92 height 31
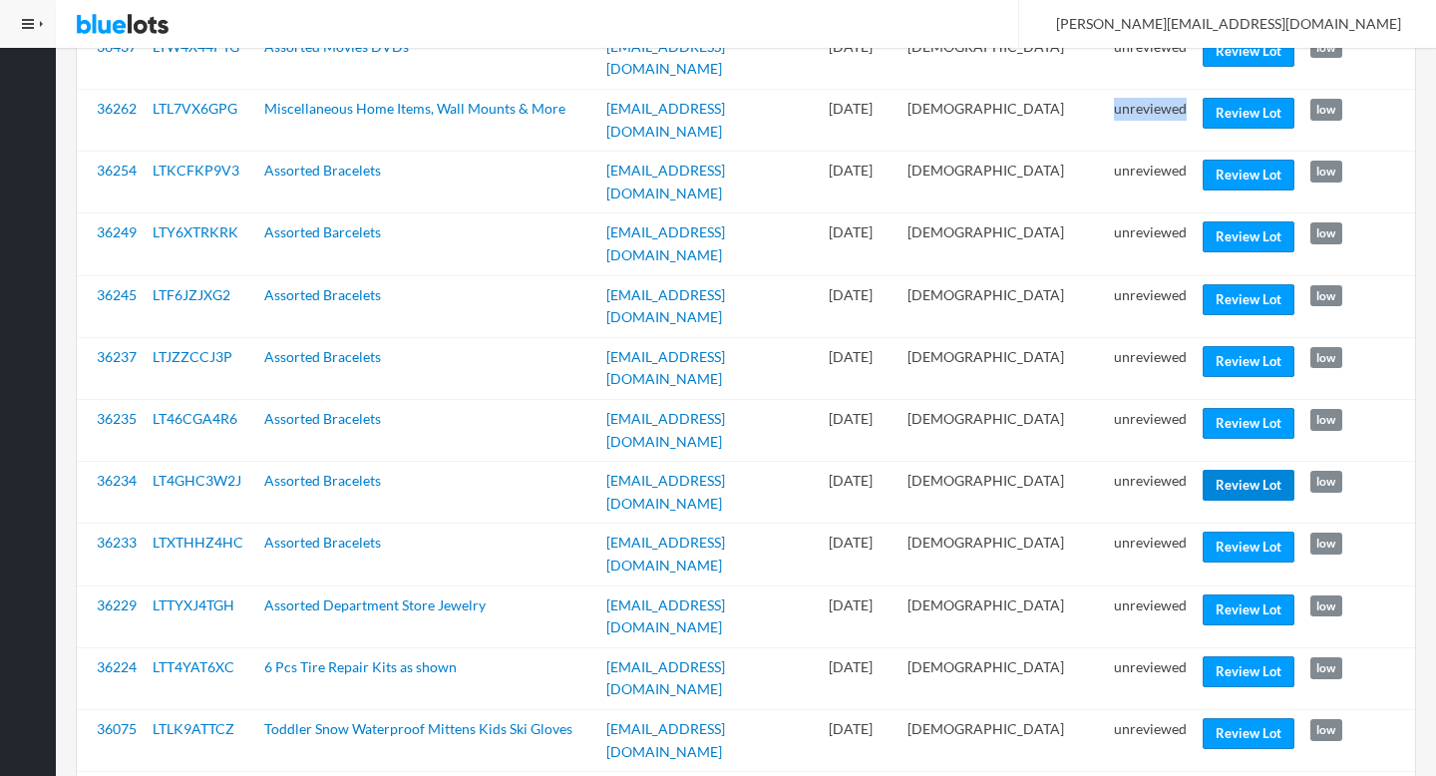
click at [1222, 470] on link "Review Lot" at bounding box center [1249, 485] width 92 height 31
click at [1245, 594] on link "Review Lot" at bounding box center [1249, 609] width 92 height 31
click at [1220, 656] on link "Review Lot" at bounding box center [1249, 671] width 92 height 31
click at [1216, 718] on link "Review Lot" at bounding box center [1249, 733] width 92 height 31
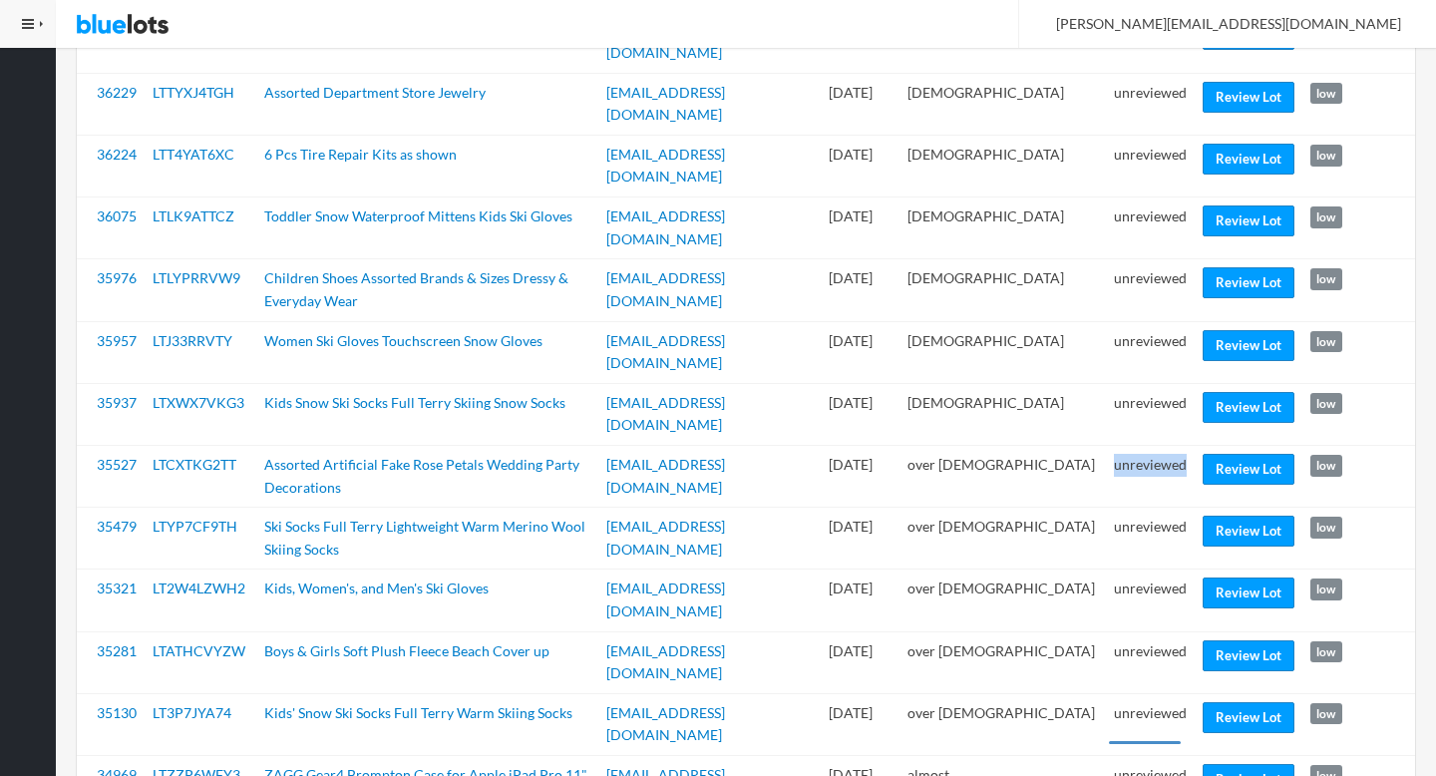
scroll to position [1615, 0]
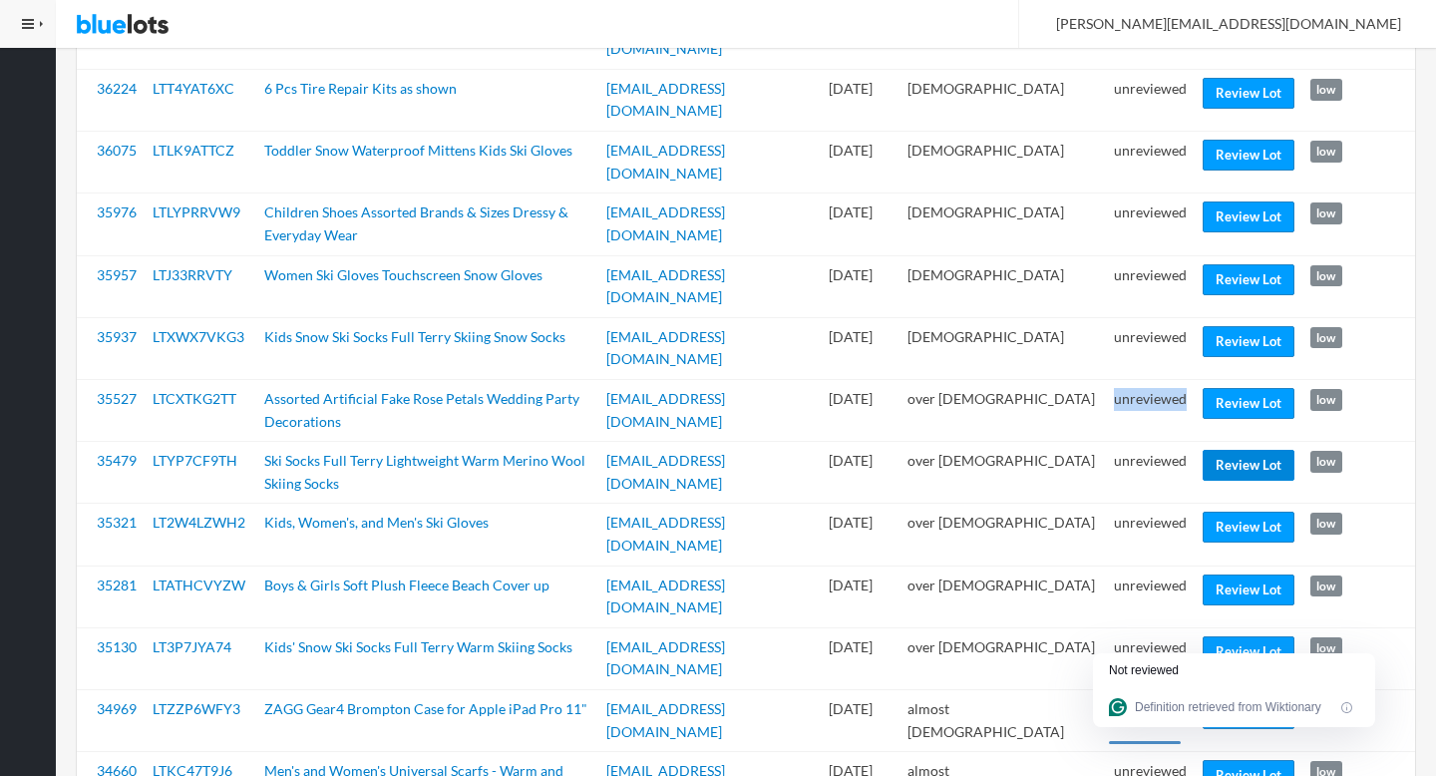
click at [1247, 450] on link "Review Lot" at bounding box center [1249, 465] width 92 height 31
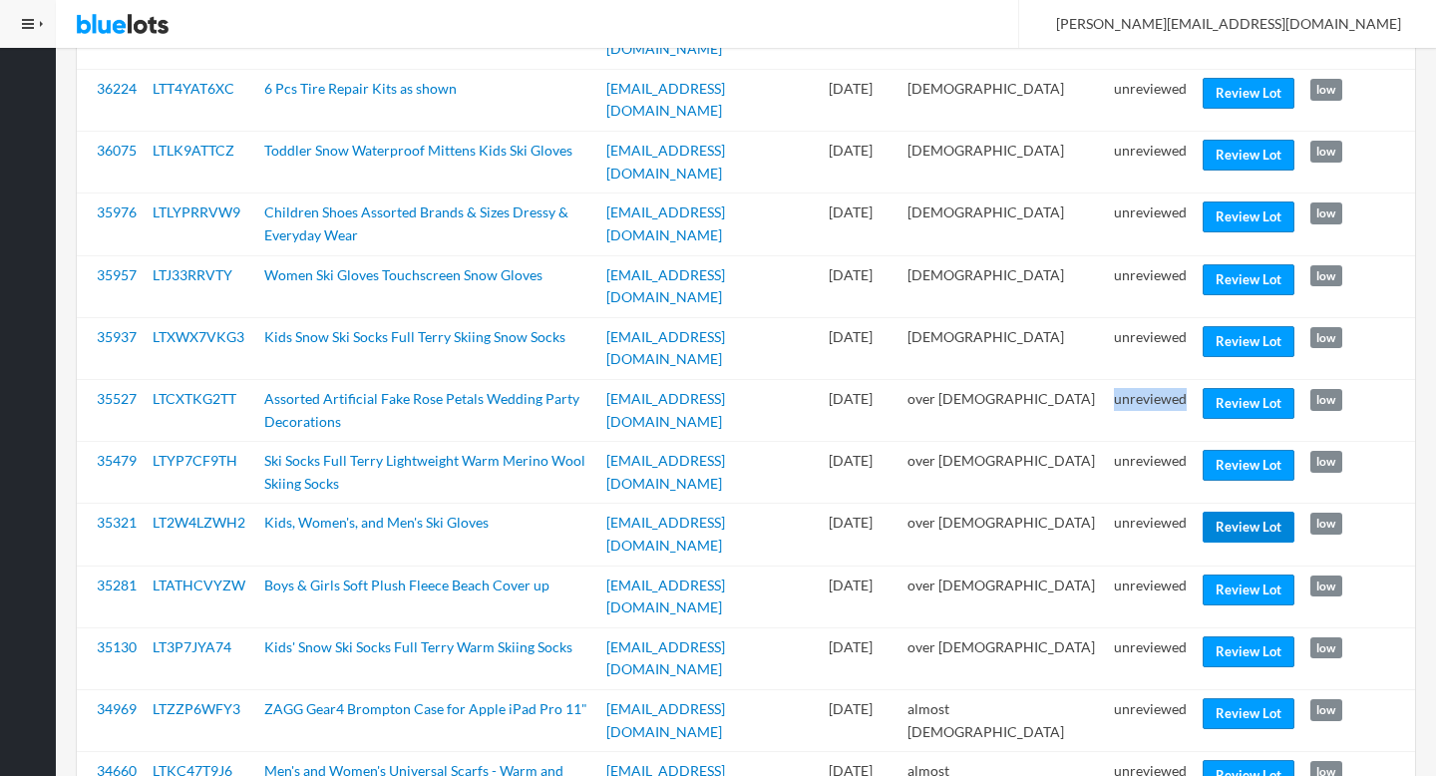
click at [1227, 512] on link "Review Lot" at bounding box center [1249, 527] width 92 height 31
click at [1223, 574] on link "Review Lot" at bounding box center [1249, 589] width 92 height 31
click at [1222, 636] on link "Review Lot" at bounding box center [1249, 651] width 92 height 31
click at [1226, 698] on link "Review Lot" at bounding box center [1249, 713] width 92 height 31
click at [1226, 760] on link "Review Lot" at bounding box center [1249, 775] width 92 height 31
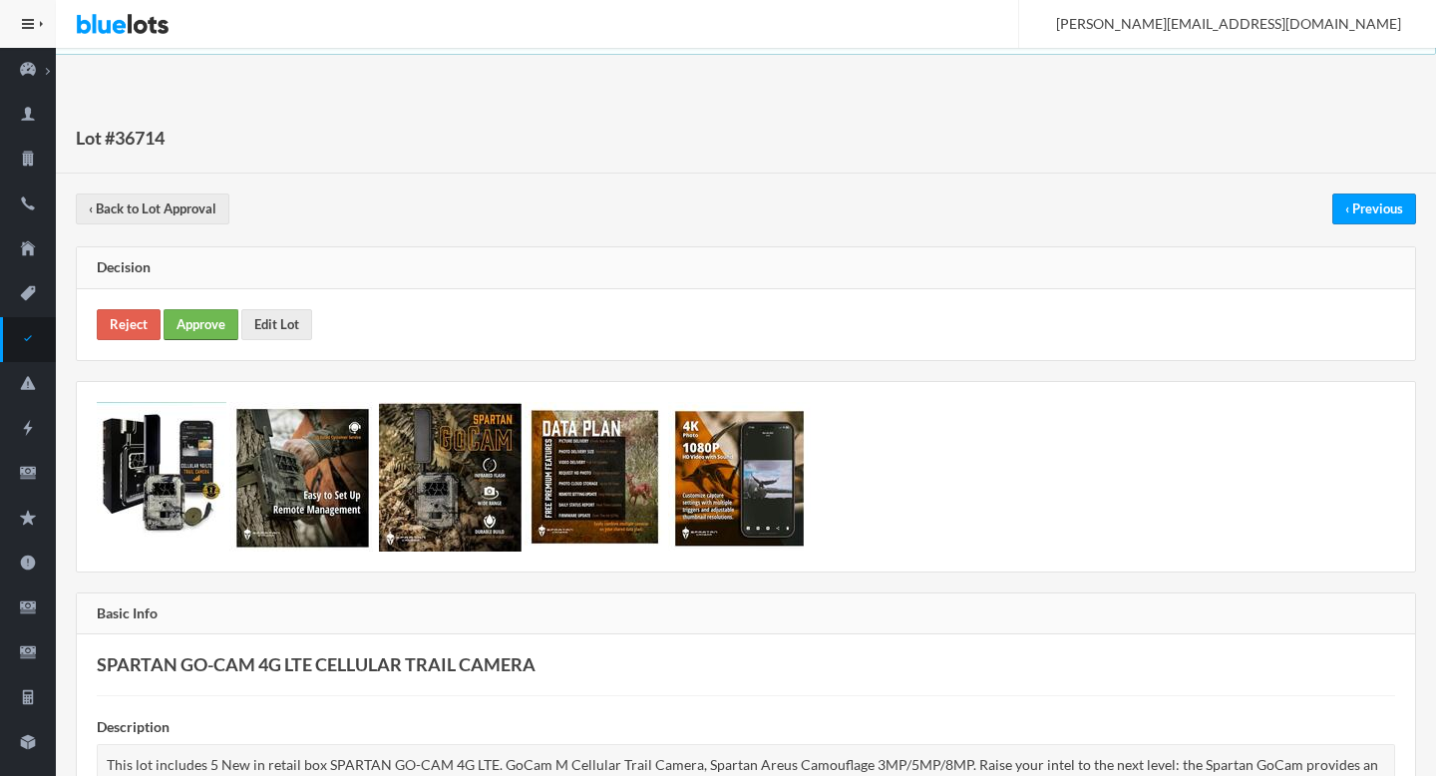
click at [189, 331] on link "Approve" at bounding box center [201, 324] width 75 height 31
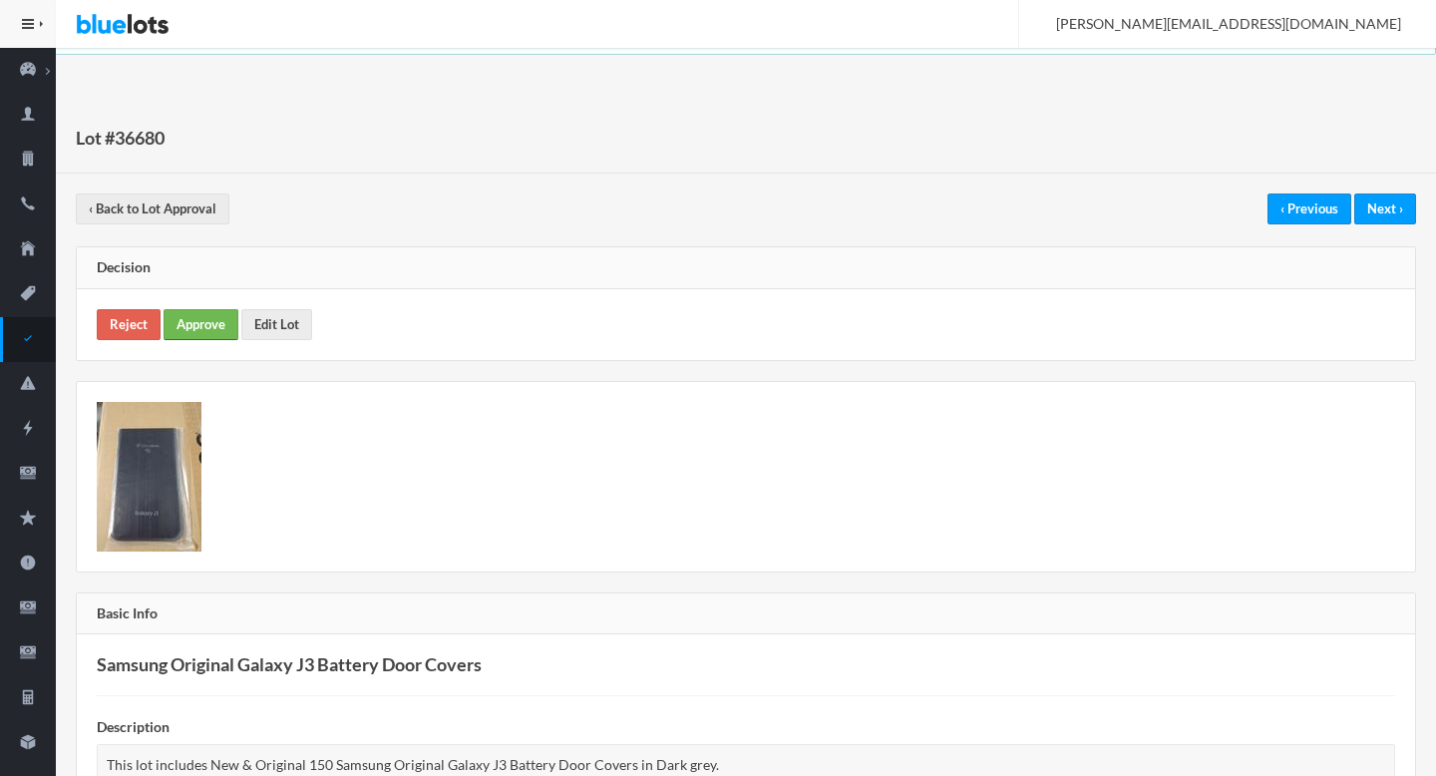
click at [196, 318] on link "Approve" at bounding box center [201, 324] width 75 height 31
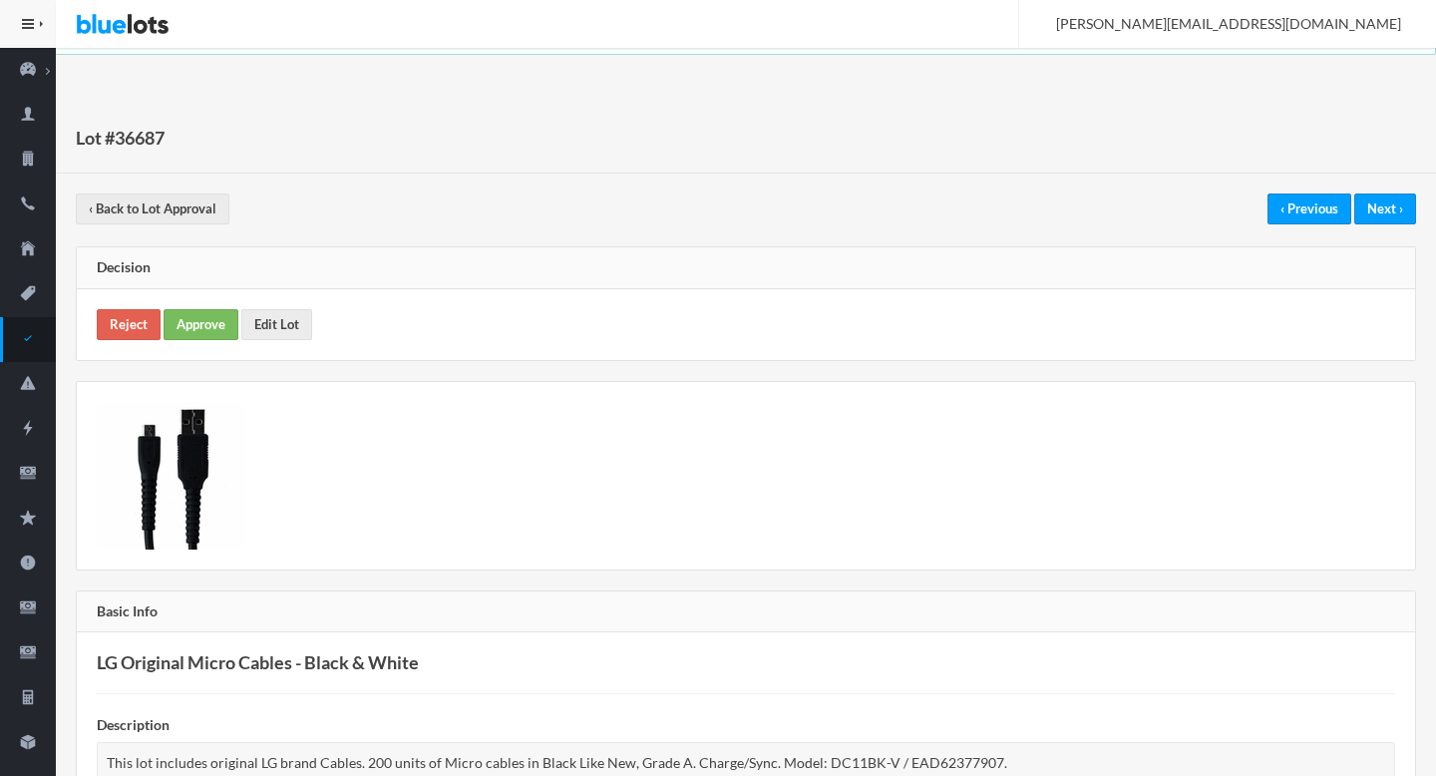
click at [190, 347] on div "Reject Approve Edit Lot" at bounding box center [746, 324] width 1338 height 71
click at [190, 330] on link "Approve" at bounding box center [201, 324] width 75 height 31
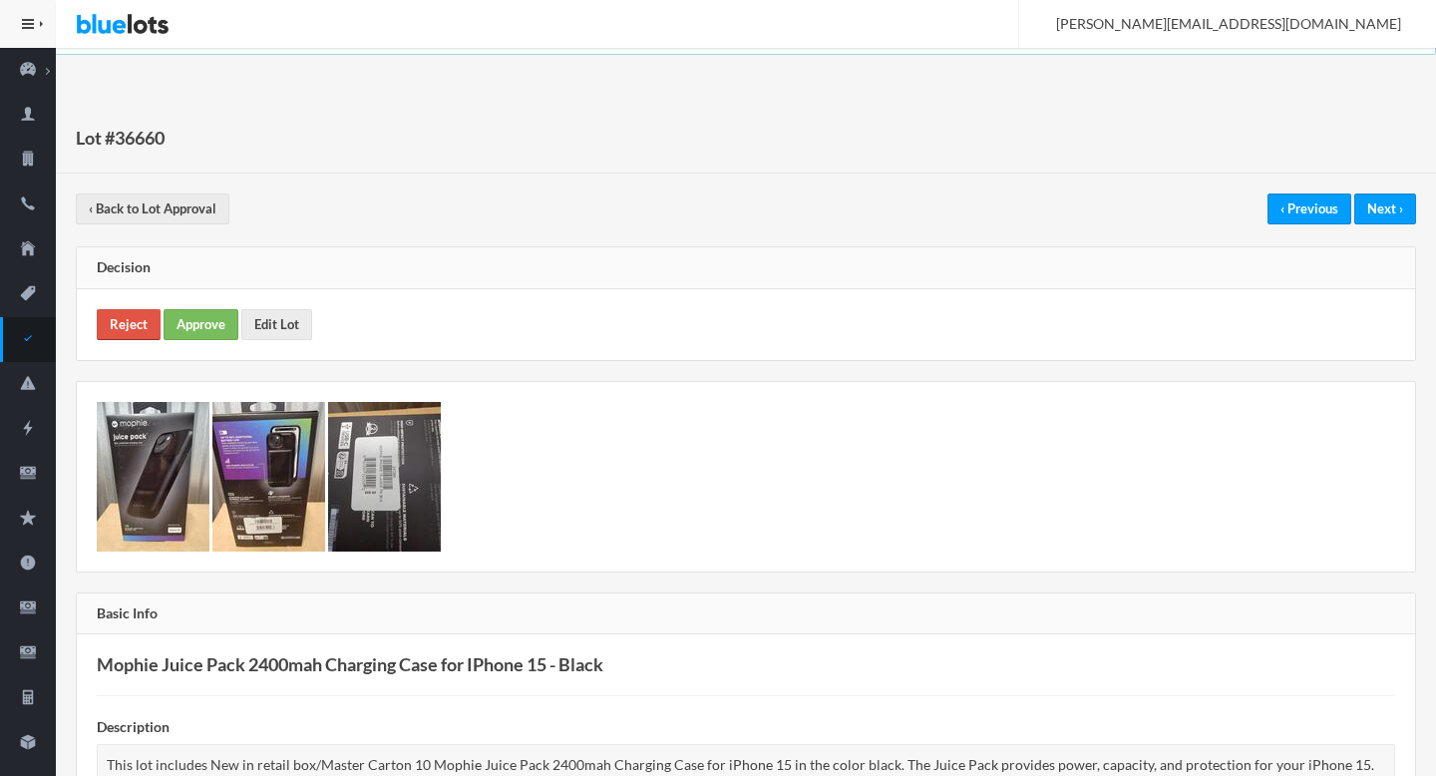
click at [112, 332] on link "Reject" at bounding box center [129, 324] width 64 height 31
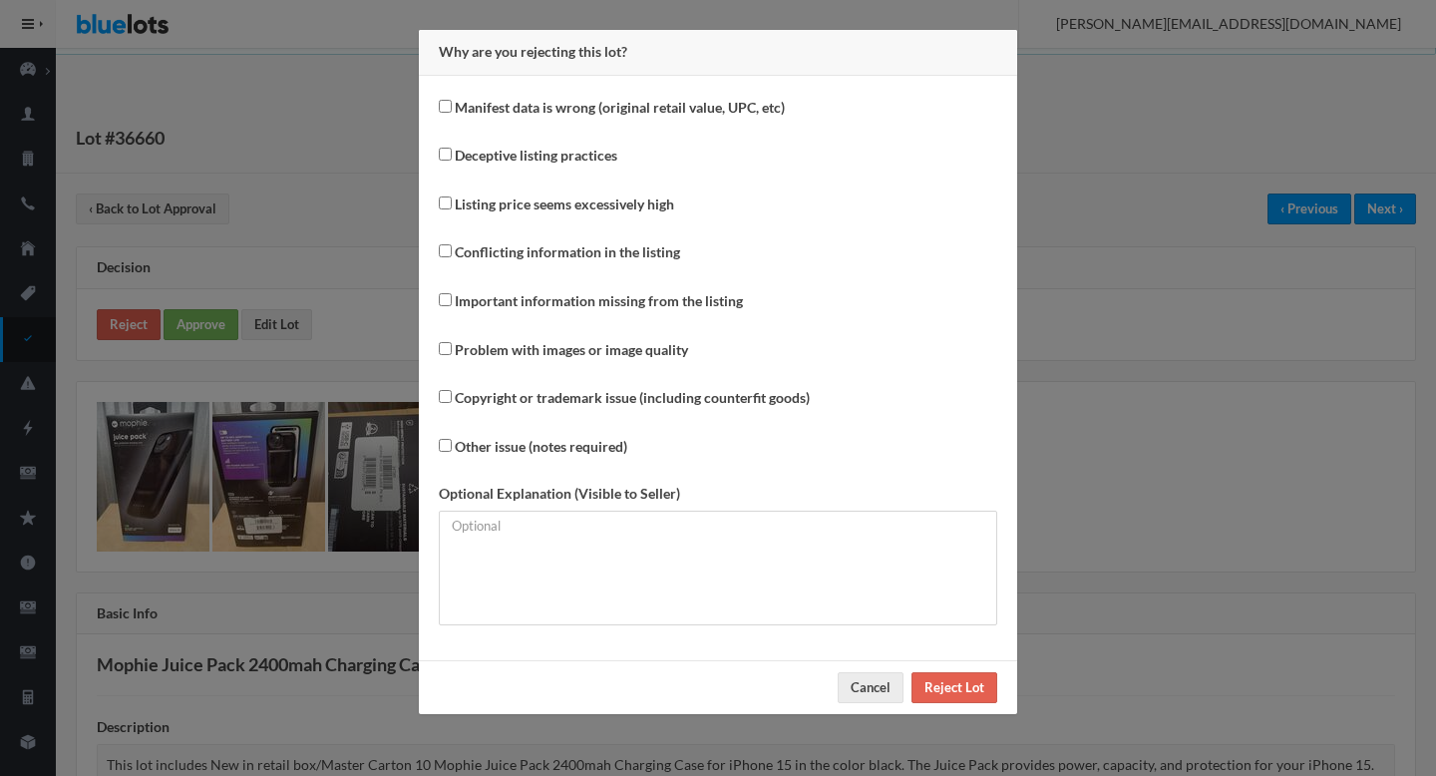
click at [504, 258] on label "Conflicting information in the listing" at bounding box center [567, 252] width 225 height 23
click at [452, 257] on input "Conflicting information in the listing" at bounding box center [445, 250] width 13 height 13
checkbox input "true"
click at [1004, 386] on div "Manifest data is wrong (original retail value, UPC, etc) Deceptive listing prac…" at bounding box center [718, 368] width 598 height 584
click at [1197, 403] on div "Why are you rejecting this lot? Manifest data is wrong (original retail value, …" at bounding box center [718, 388] width 1436 height 776
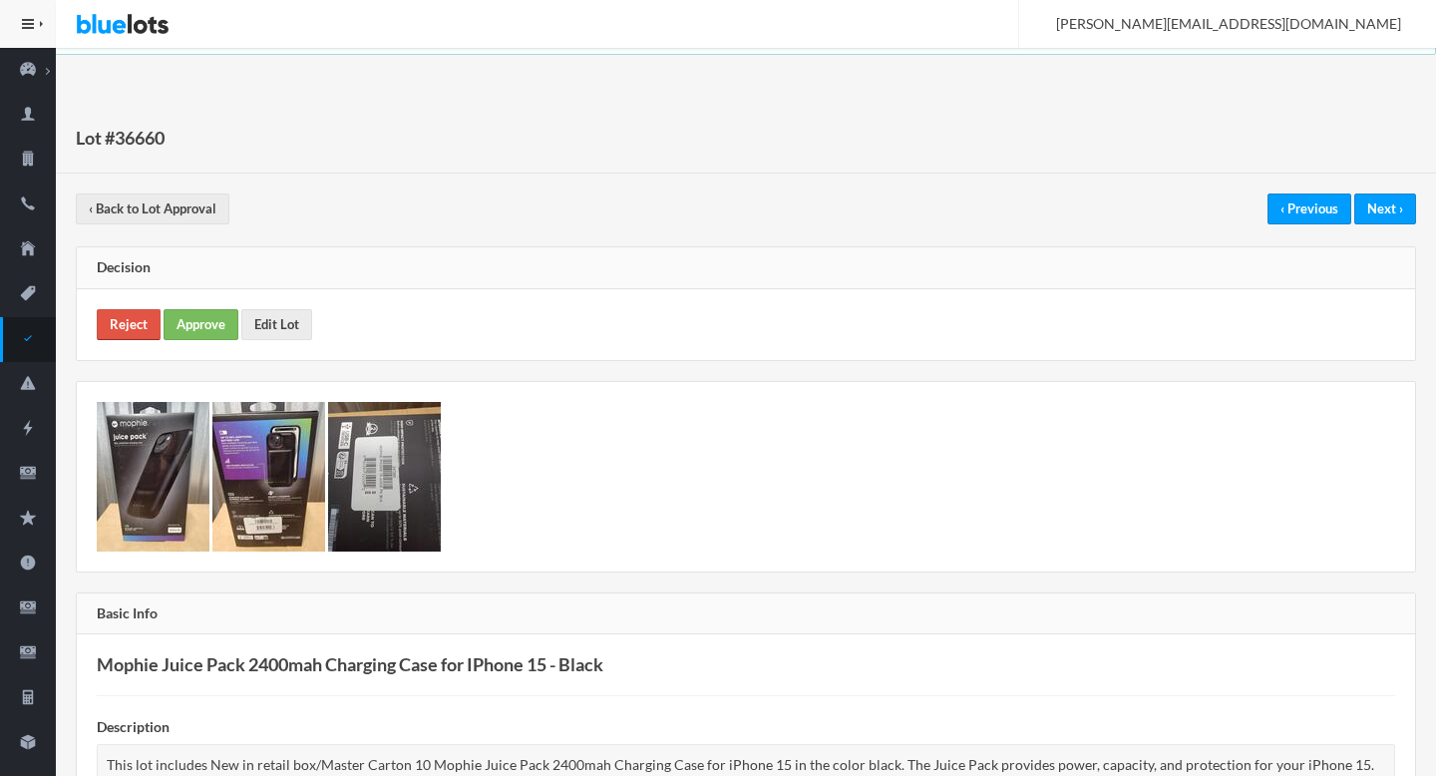
click at [131, 313] on link "Reject" at bounding box center [129, 324] width 64 height 31
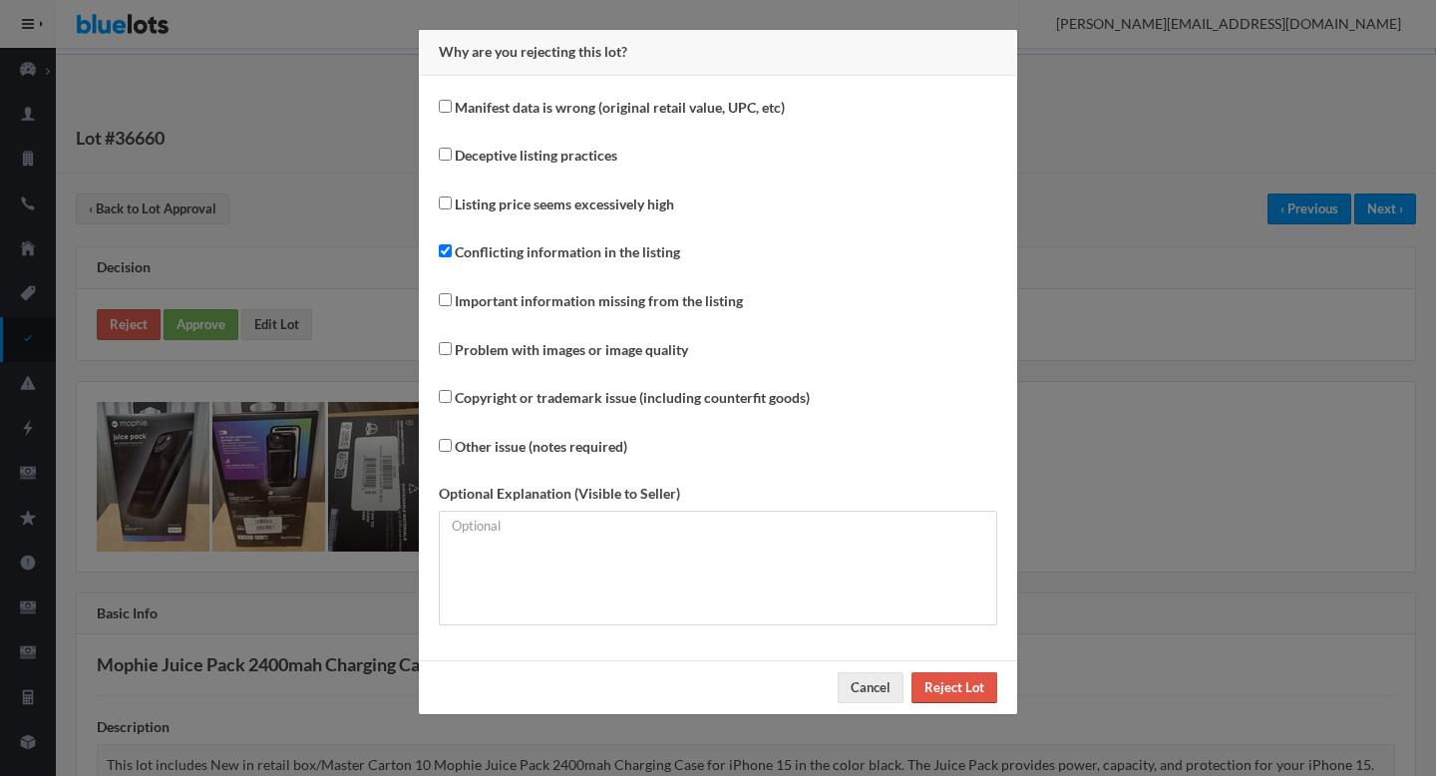
click at [956, 696] on input "Reject Lot" at bounding box center [955, 687] width 86 height 31
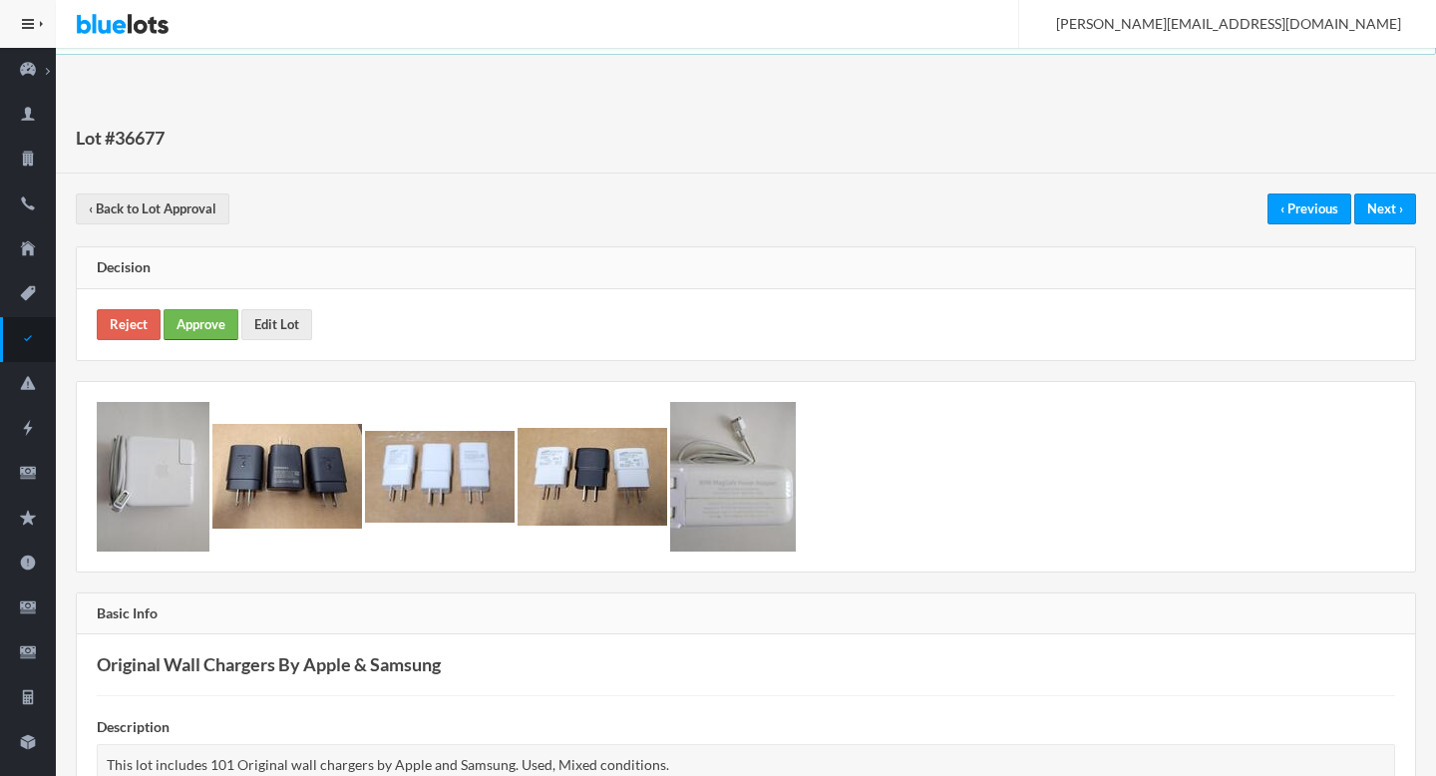
click at [205, 317] on link "Approve" at bounding box center [201, 324] width 75 height 31
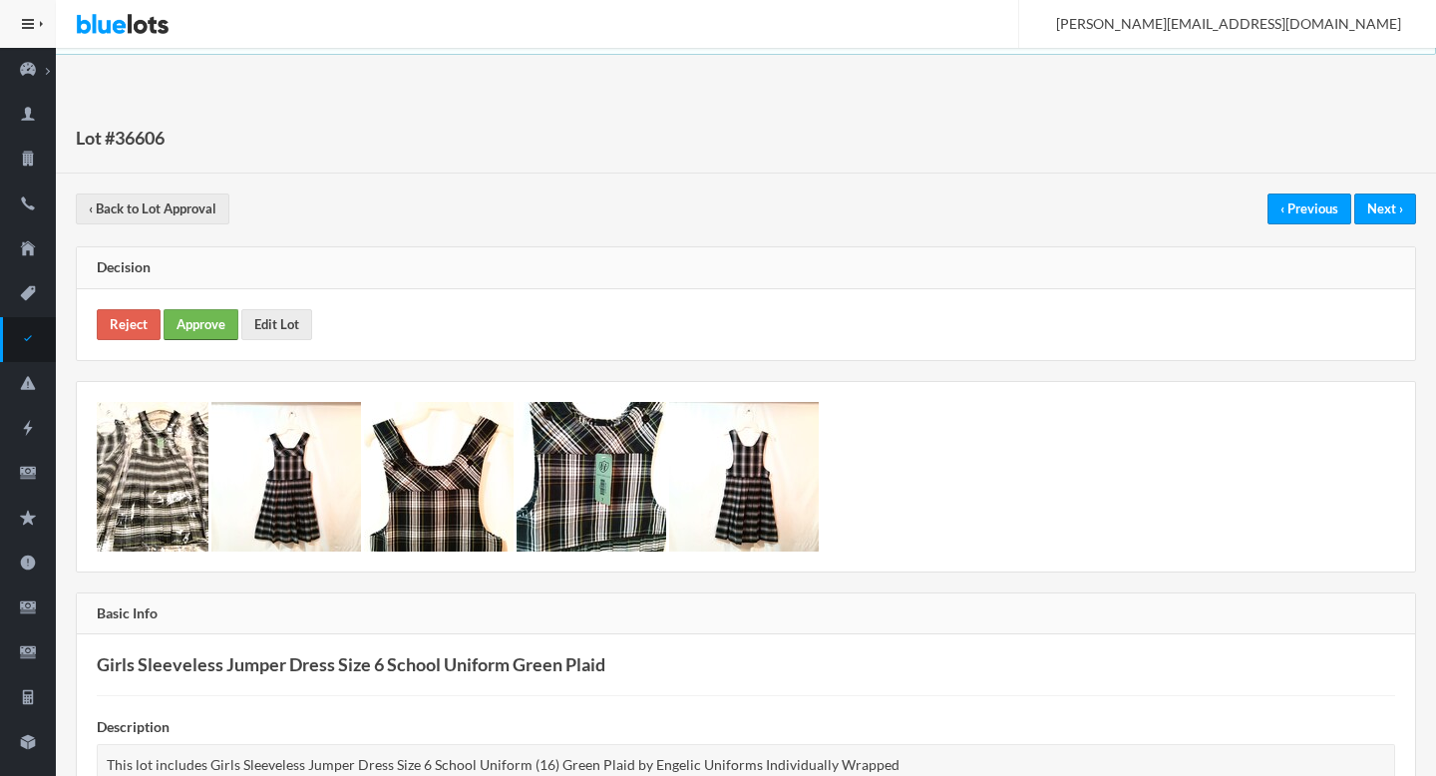
click at [188, 316] on link "Approve" at bounding box center [201, 324] width 75 height 31
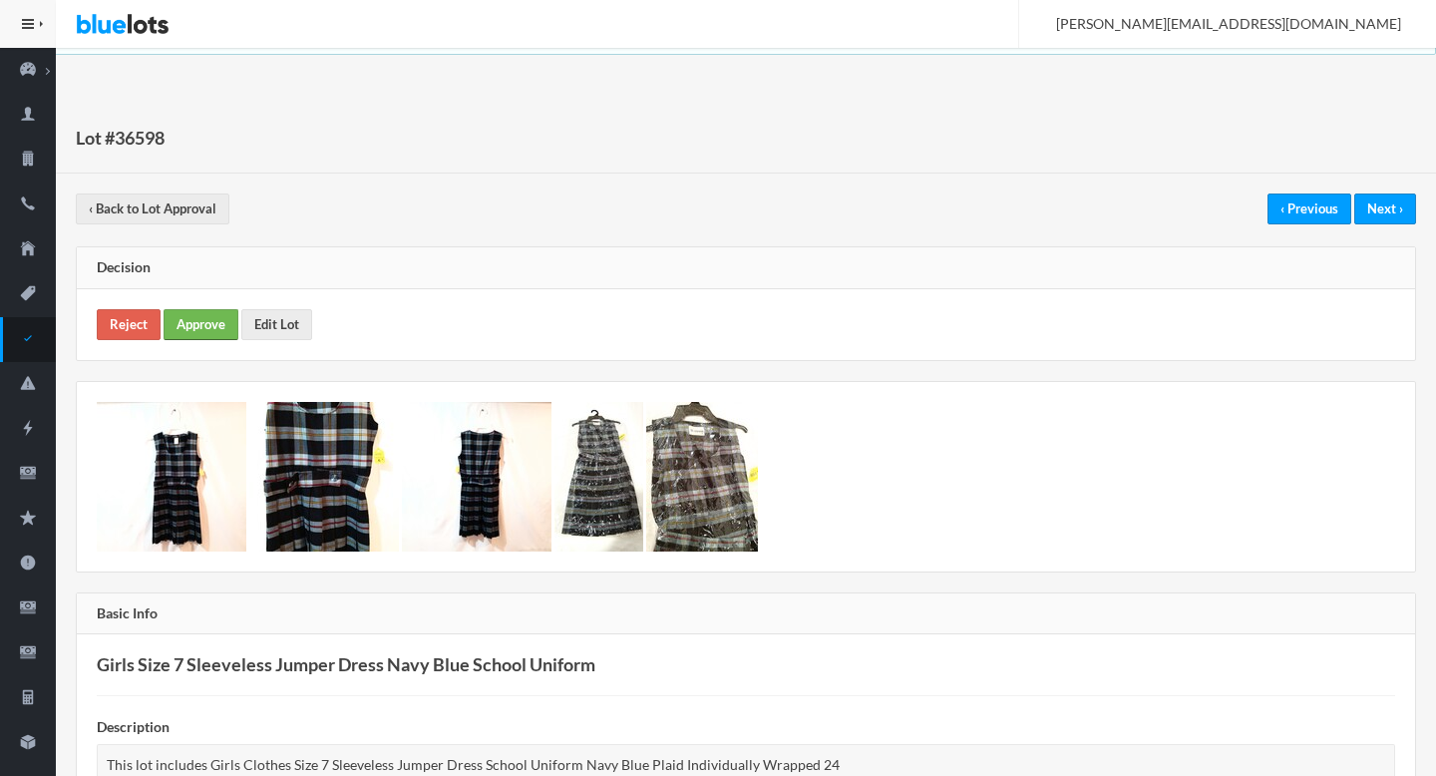
click at [190, 321] on link "Approve" at bounding box center [201, 324] width 75 height 31
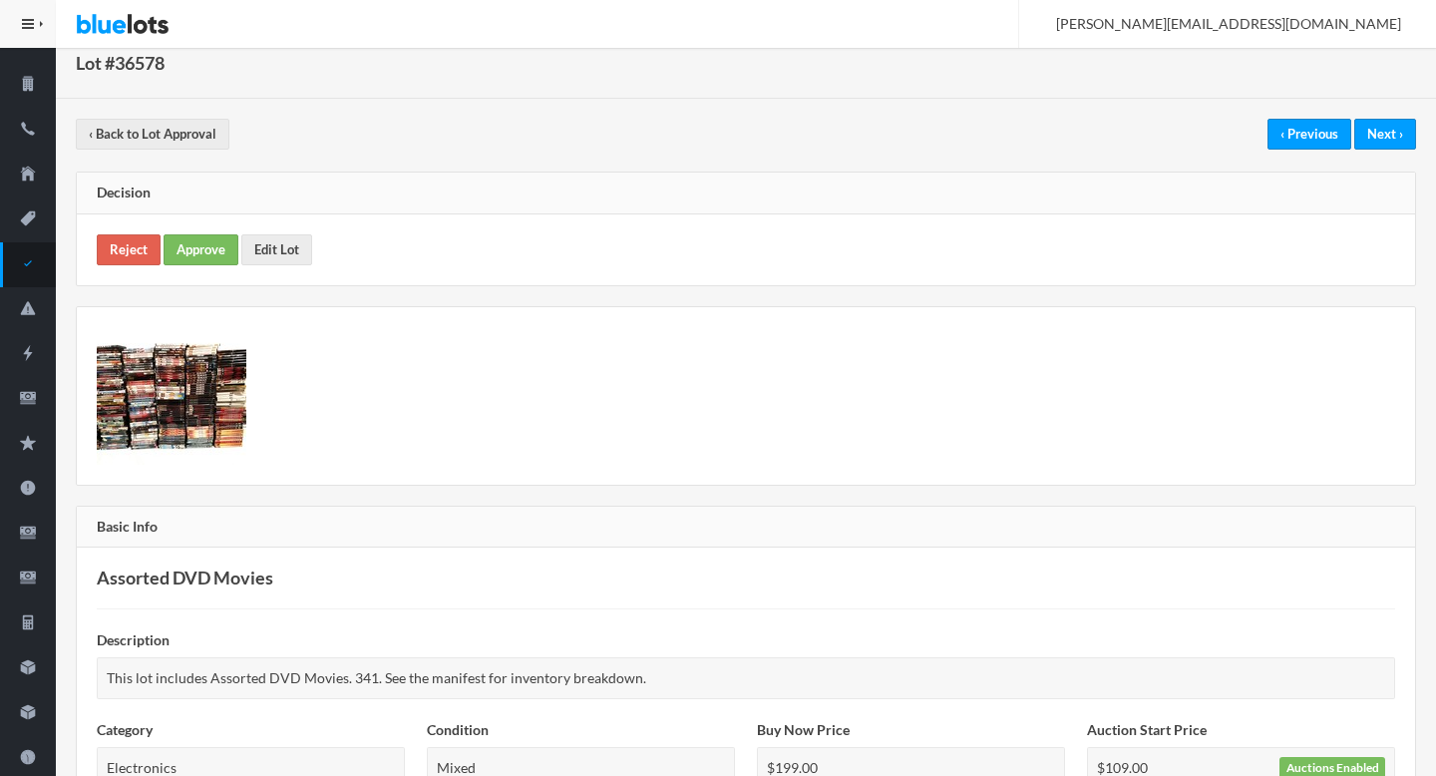
scroll to position [82, 0]
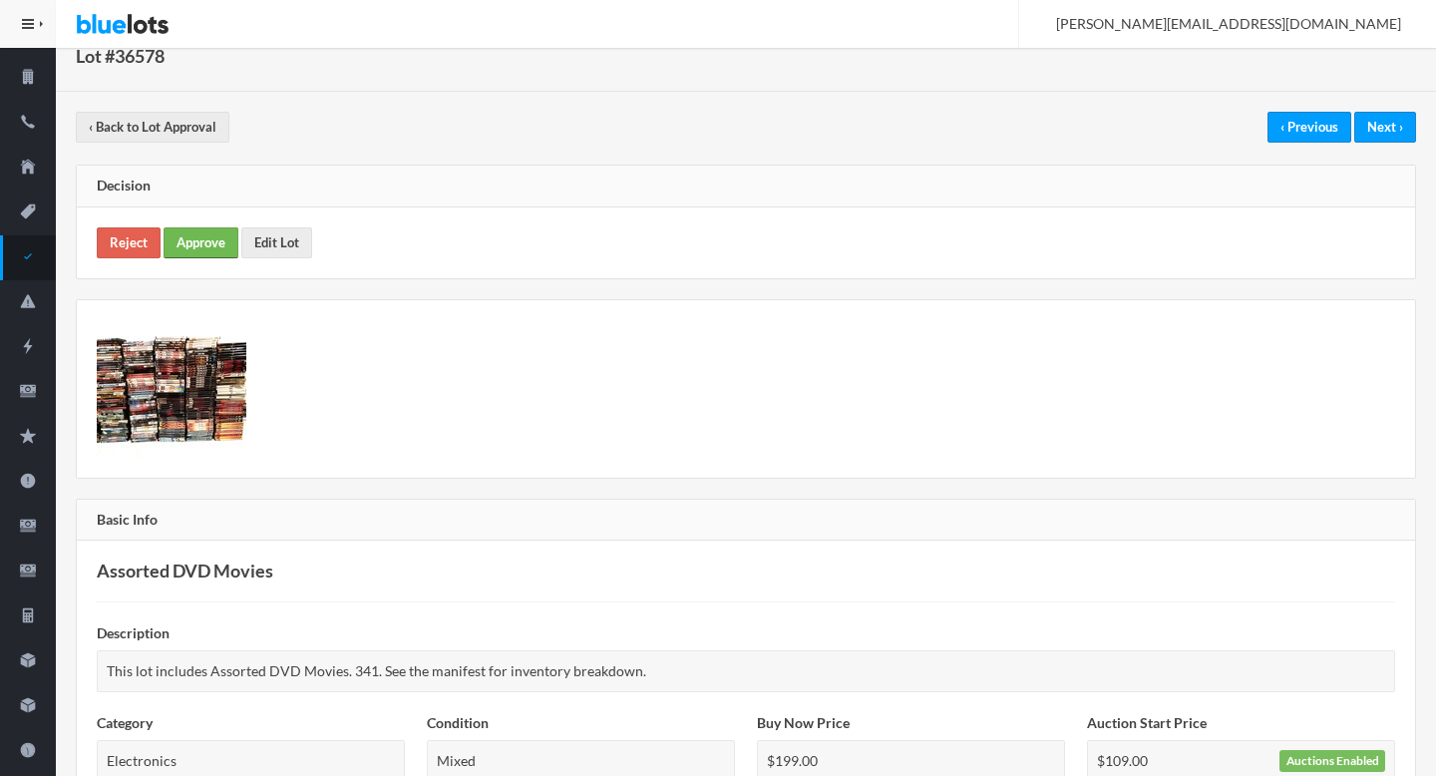
click at [201, 253] on link "Approve" at bounding box center [201, 242] width 75 height 31
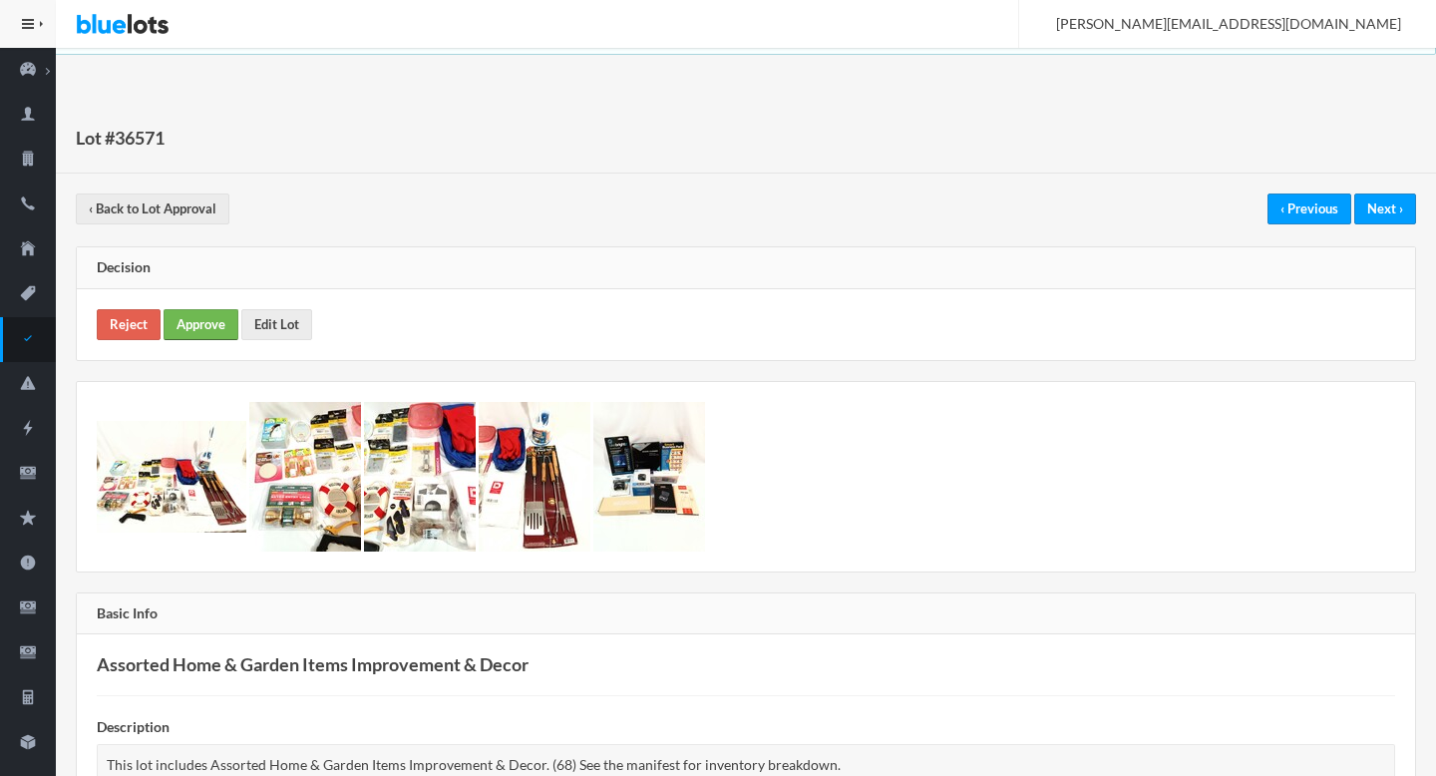
click at [204, 333] on link "Approve" at bounding box center [201, 324] width 75 height 31
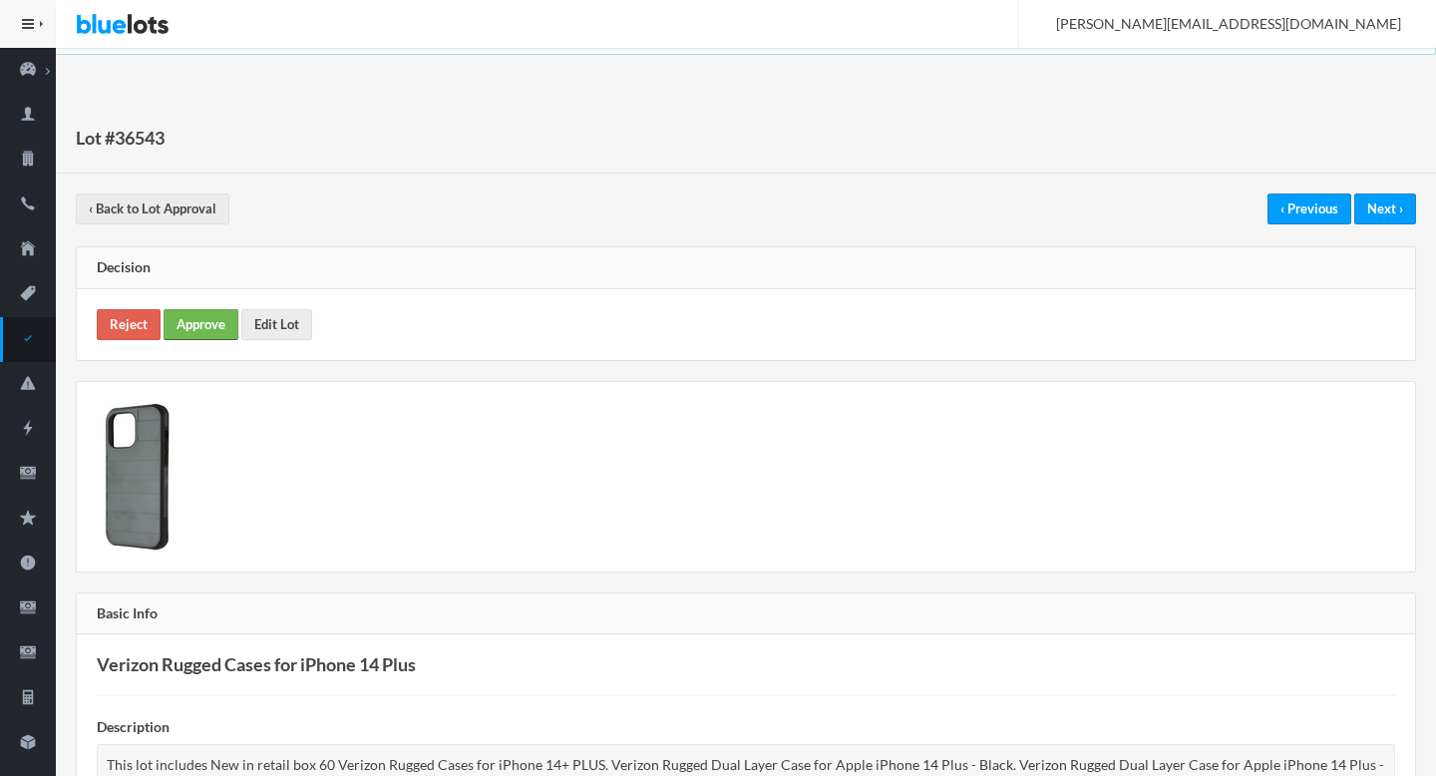
click at [231, 315] on link "Approve" at bounding box center [201, 324] width 75 height 31
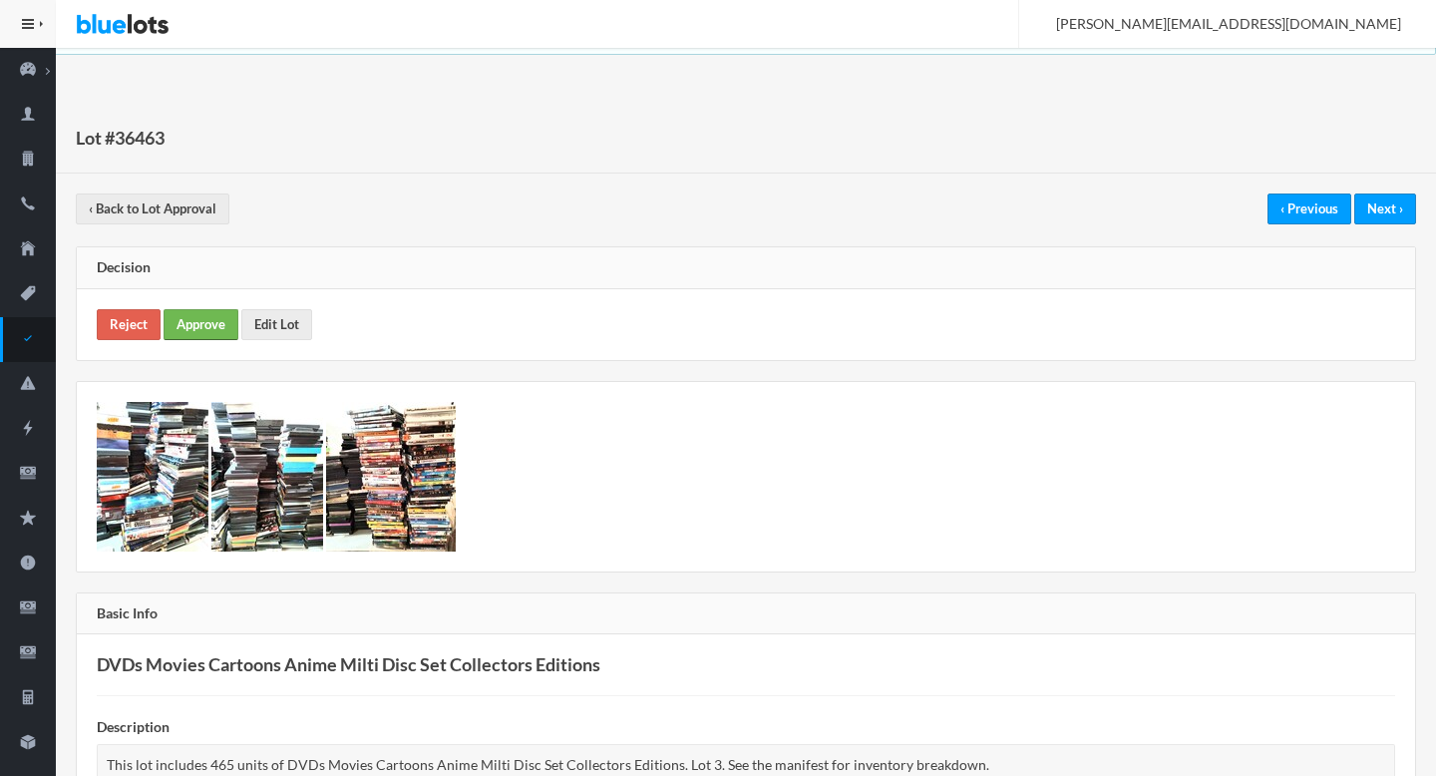
click at [191, 333] on link "Approve" at bounding box center [201, 324] width 75 height 31
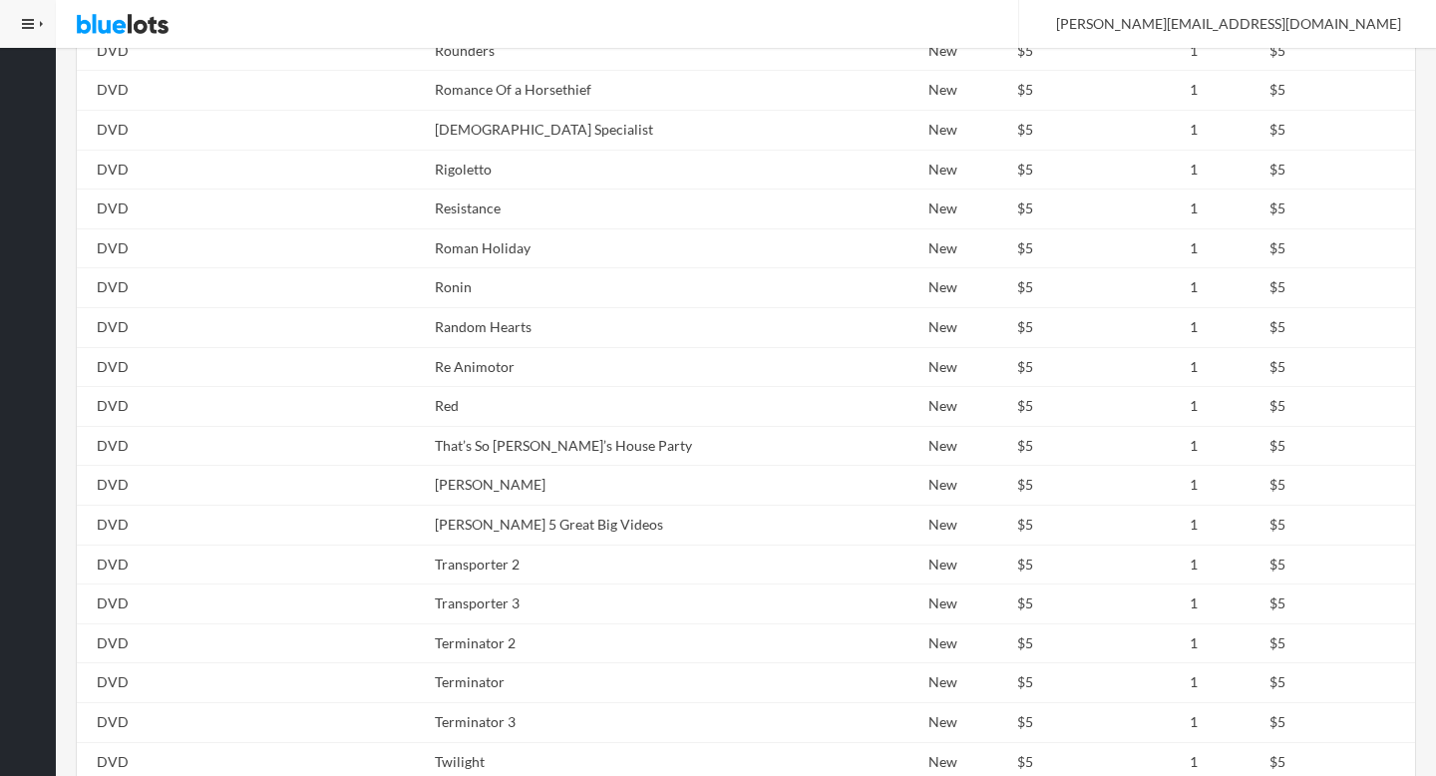
scroll to position [12909, 0]
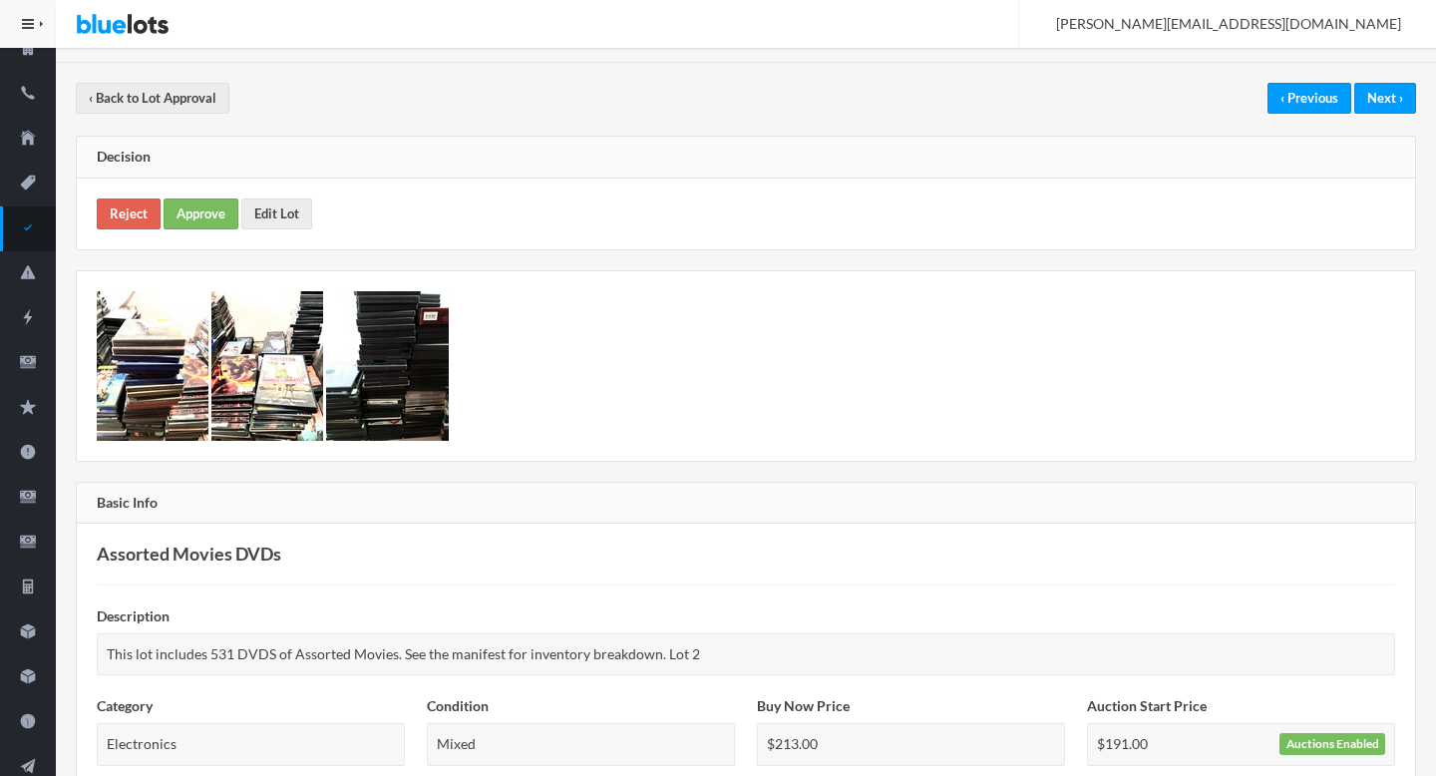
scroll to position [109, 0]
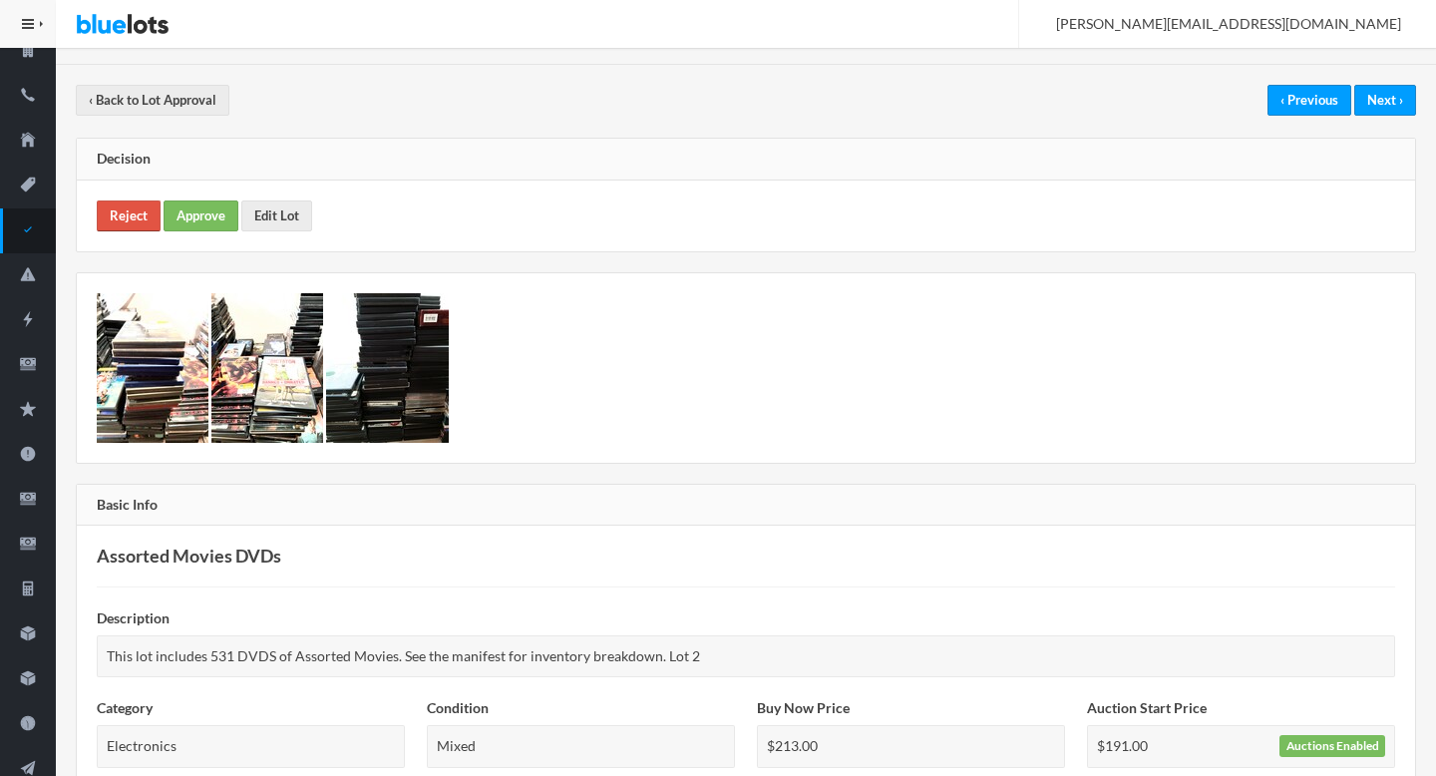
click at [139, 222] on link "Reject" at bounding box center [129, 215] width 64 height 31
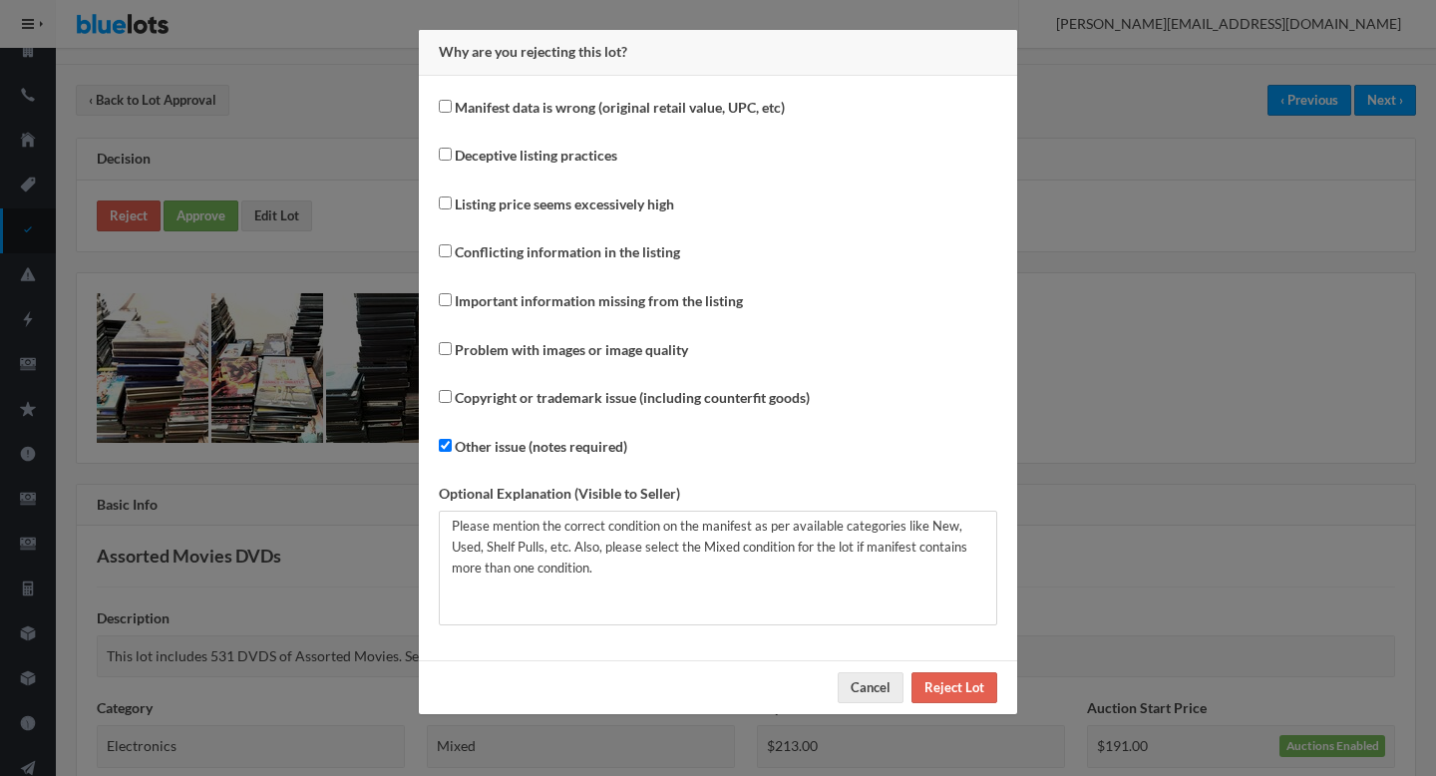
click at [1297, 446] on div "Why are you rejecting this lot? Manifest data is wrong (original retail value, …" at bounding box center [718, 388] width 1436 height 776
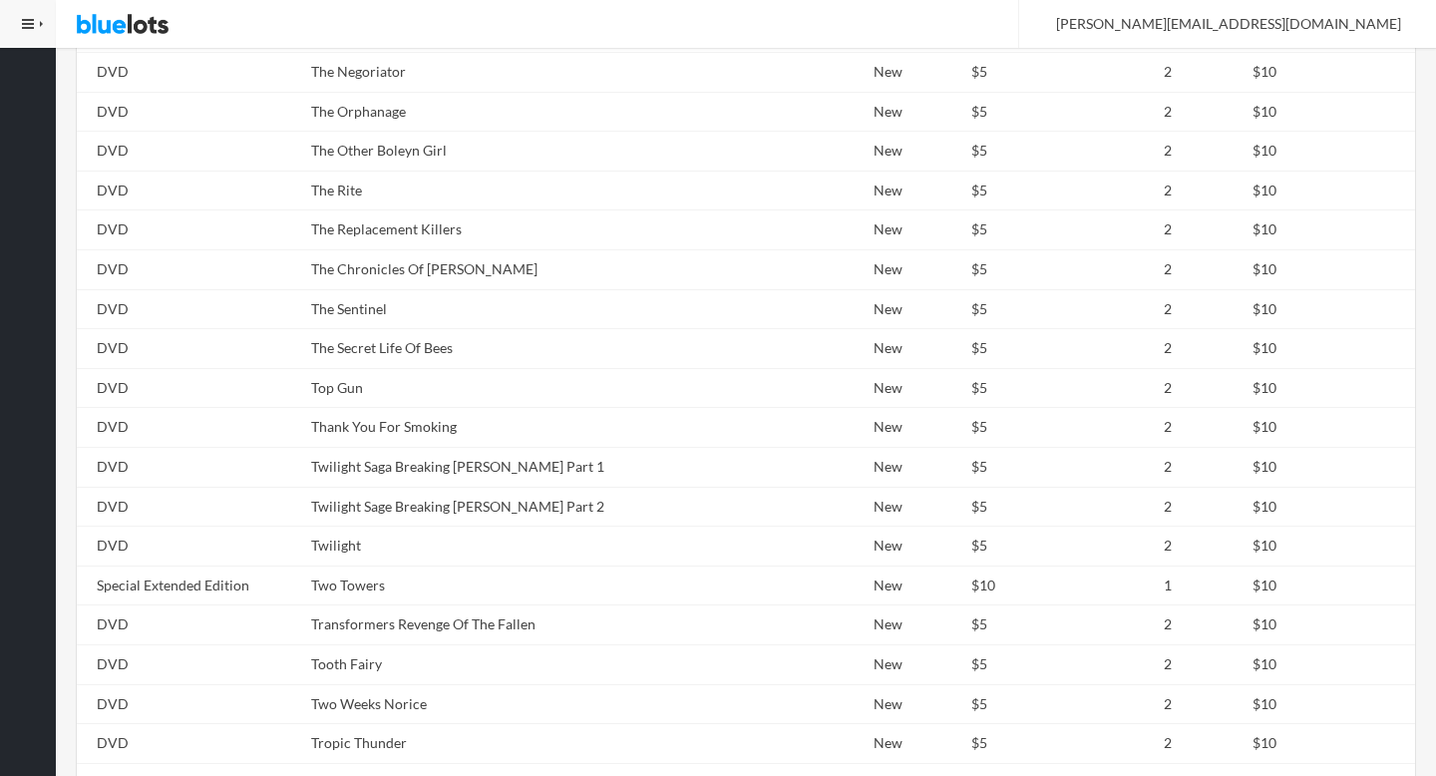
scroll to position [5741, 0]
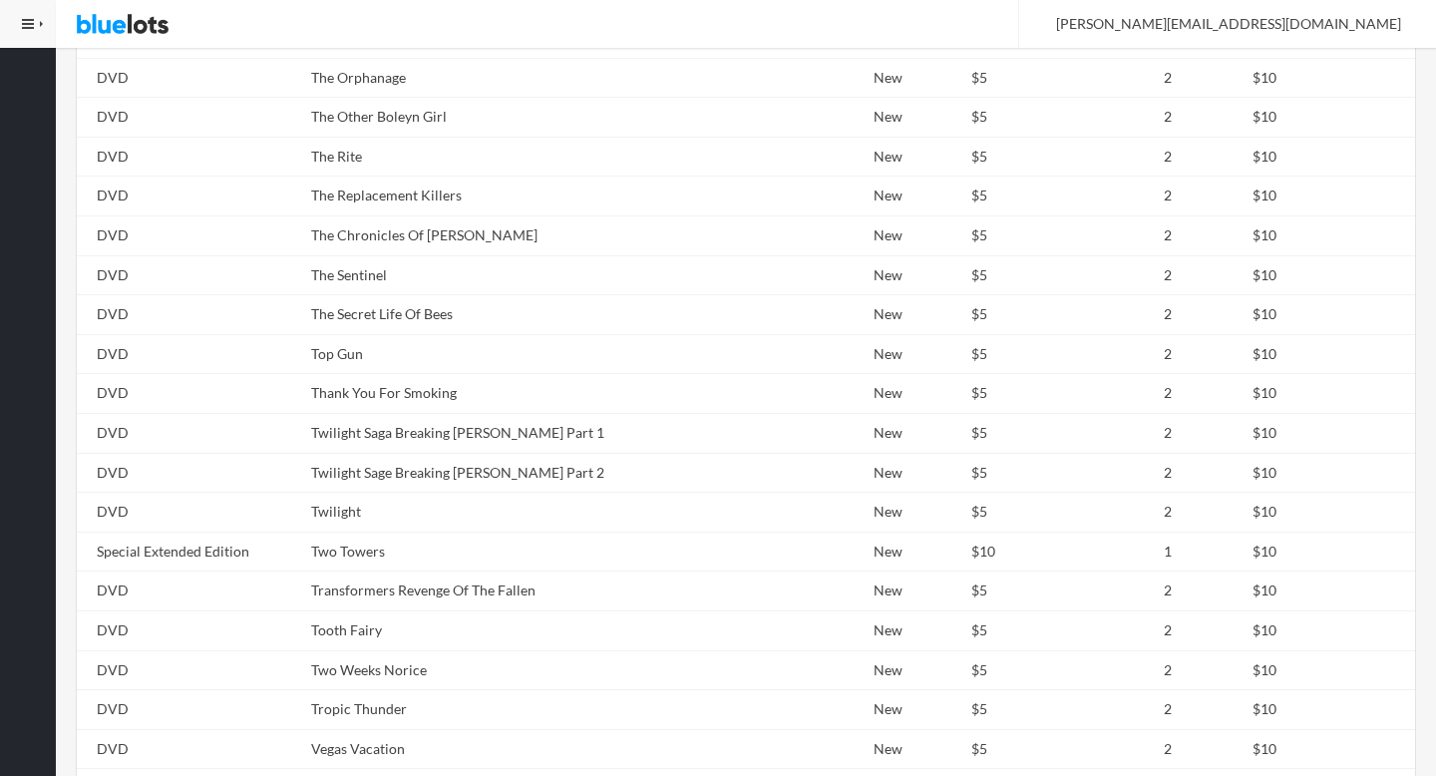
click at [481, 450] on td "Twilight Saga Breaking Dawn Part 1" at bounding box center [526, 434] width 446 height 40
copy tr "Twilight Saga Breaking Dawn Part 1"
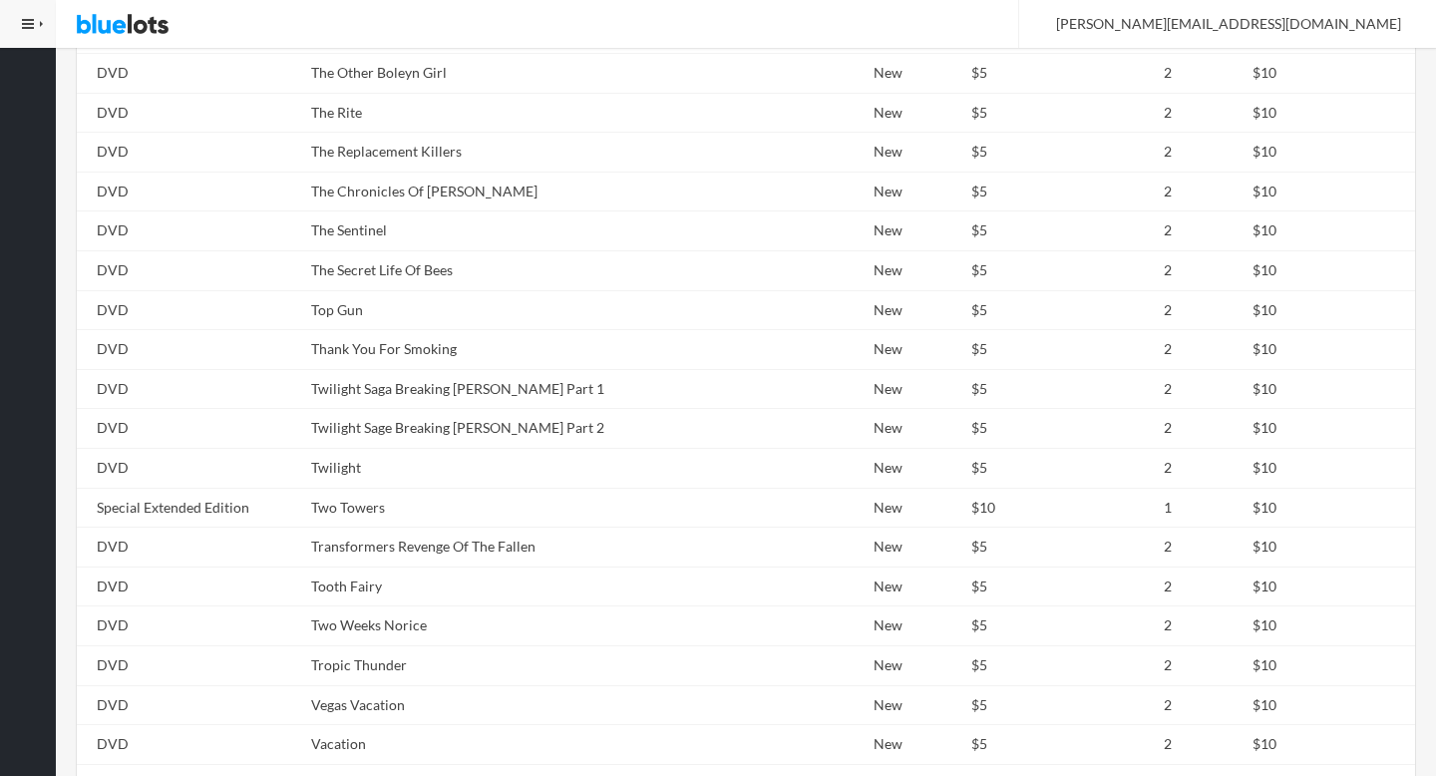
click at [427, 740] on td "Vacation" at bounding box center [526, 745] width 446 height 40
click at [429, 742] on td "Vacation" at bounding box center [526, 745] width 446 height 40
click at [356, 706] on td "Vegas Vacation" at bounding box center [526, 705] width 446 height 40
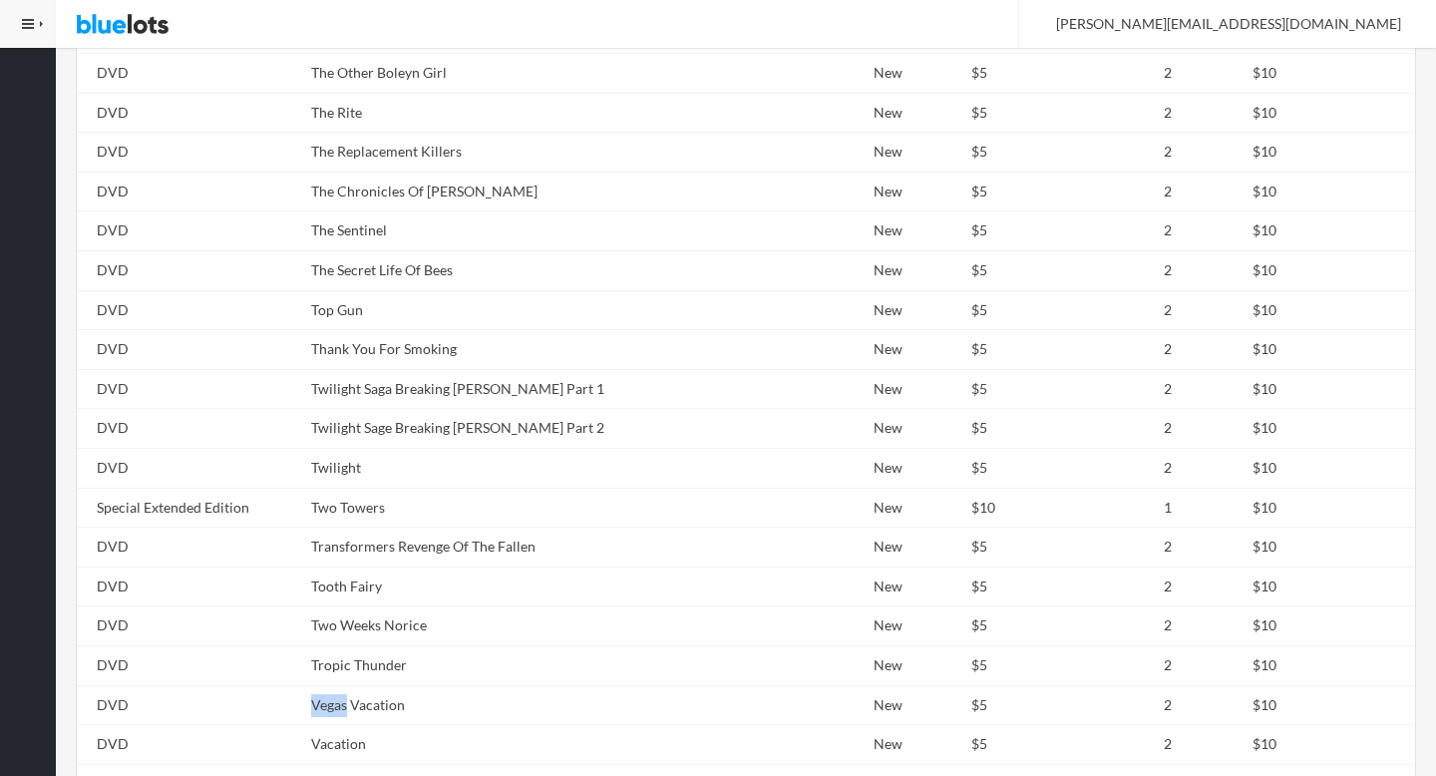
click at [356, 706] on td "Vegas Vacation" at bounding box center [526, 705] width 446 height 40
copy td "Vegas"
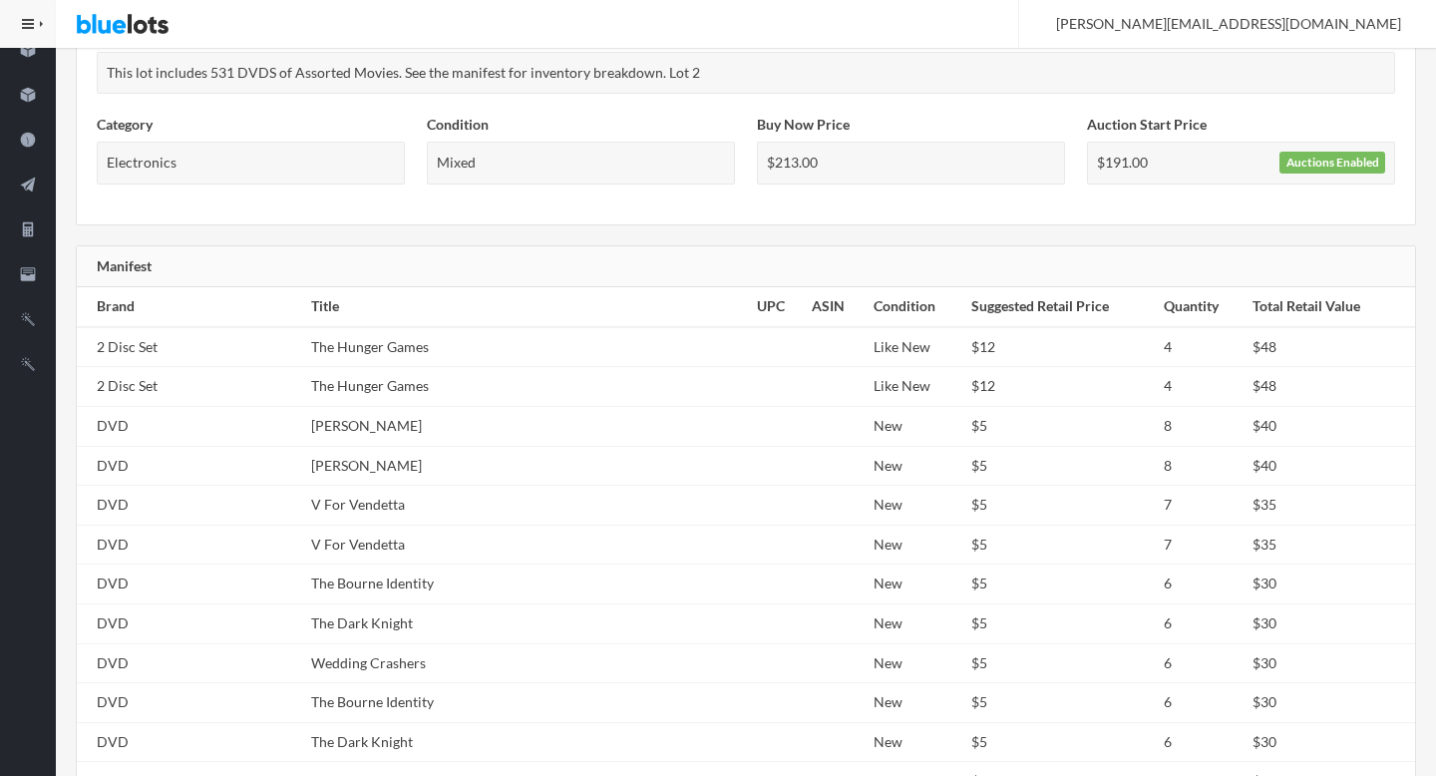
scroll to position [0, 0]
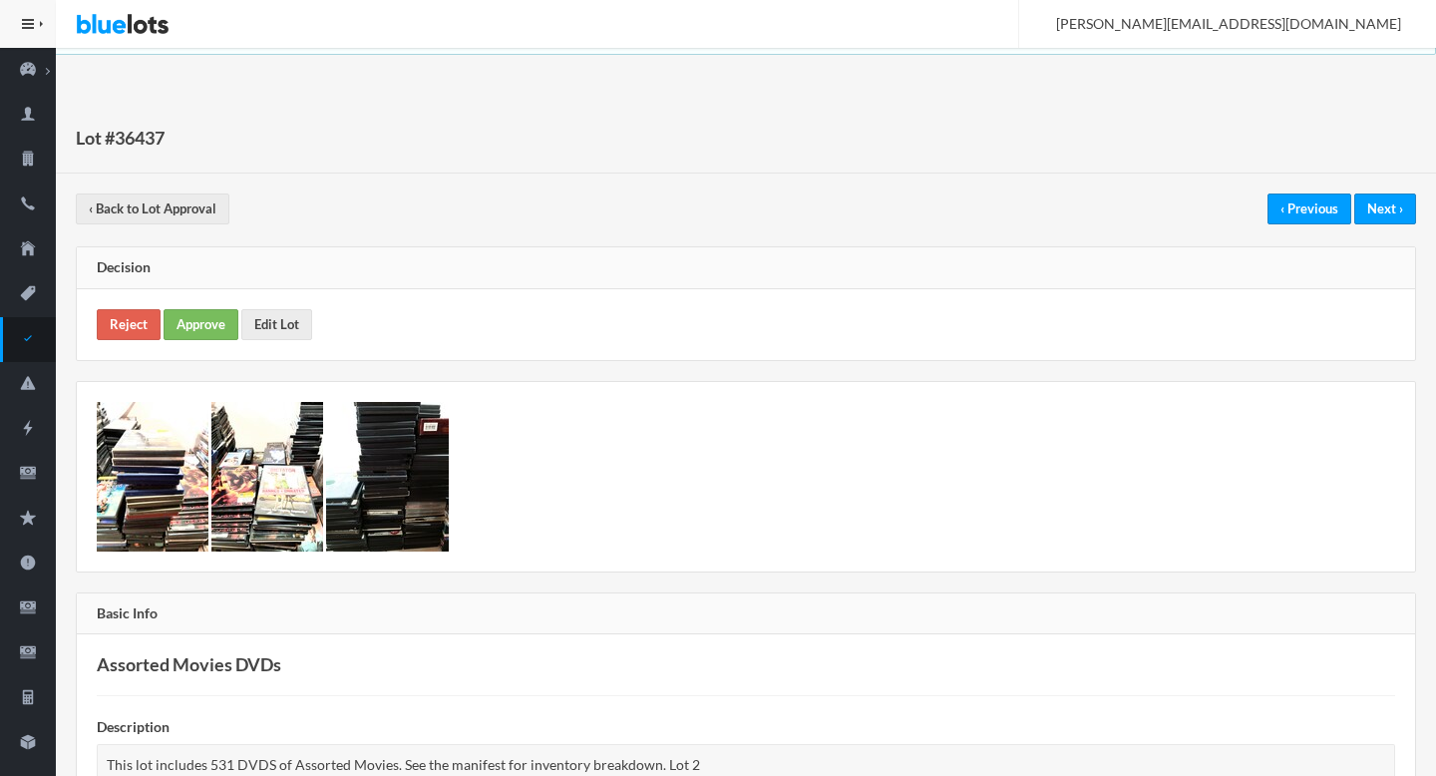
click at [126, 288] on div "Decision" at bounding box center [746, 268] width 1338 height 42
click at [126, 312] on link "Reject" at bounding box center [129, 324] width 64 height 31
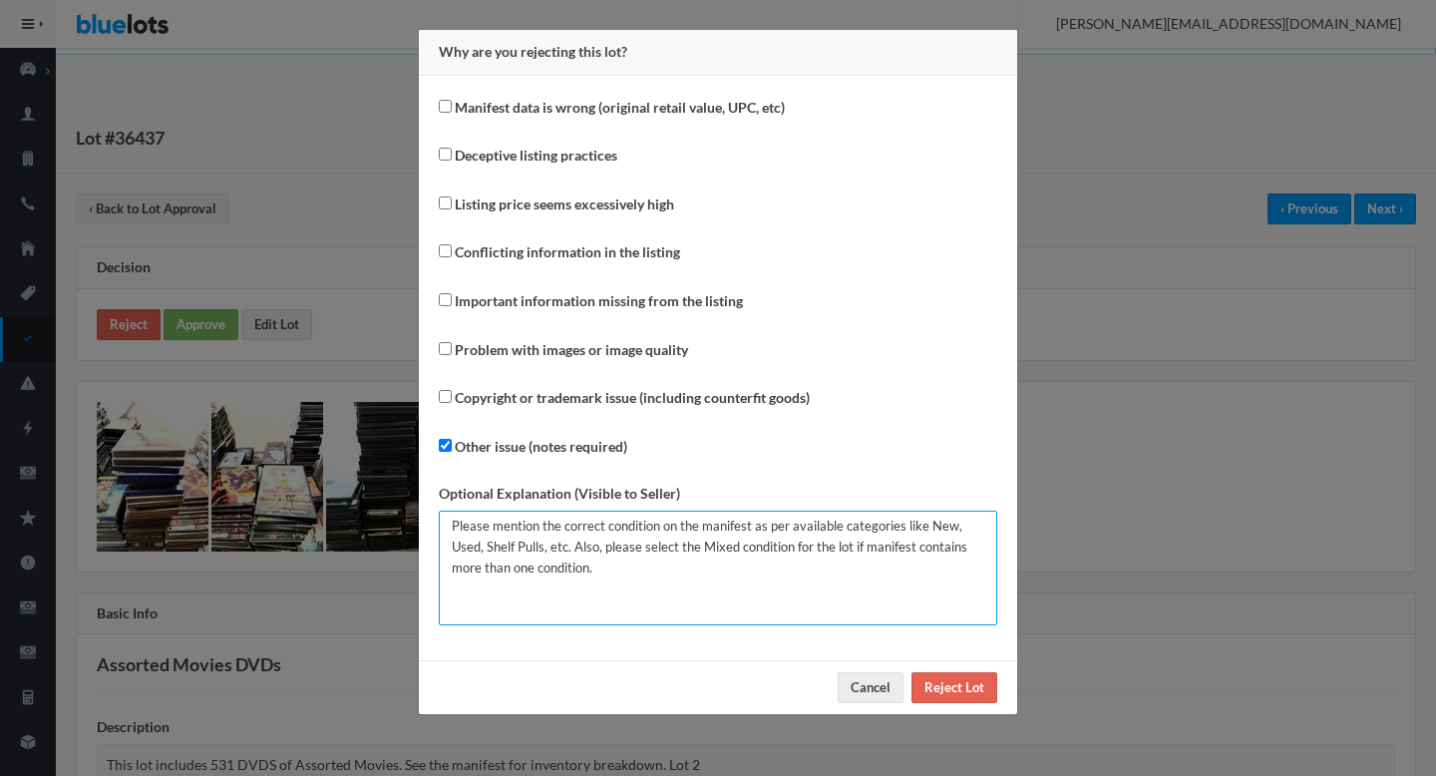
click at [655, 584] on textarea "Please mention the correct condition on the manifest as per available categorie…" at bounding box center [718, 568] width 558 height 115
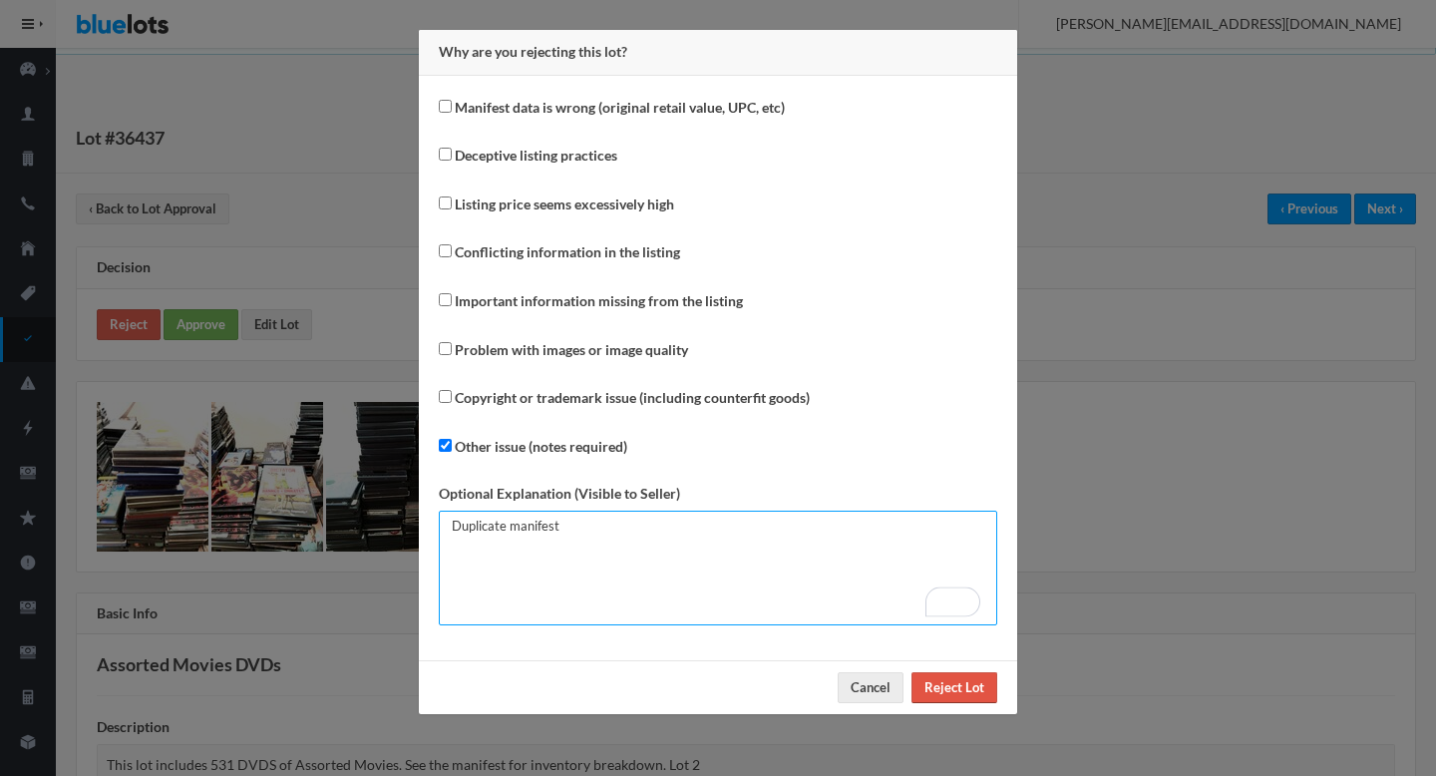
type textarea "Duplicate manifest"
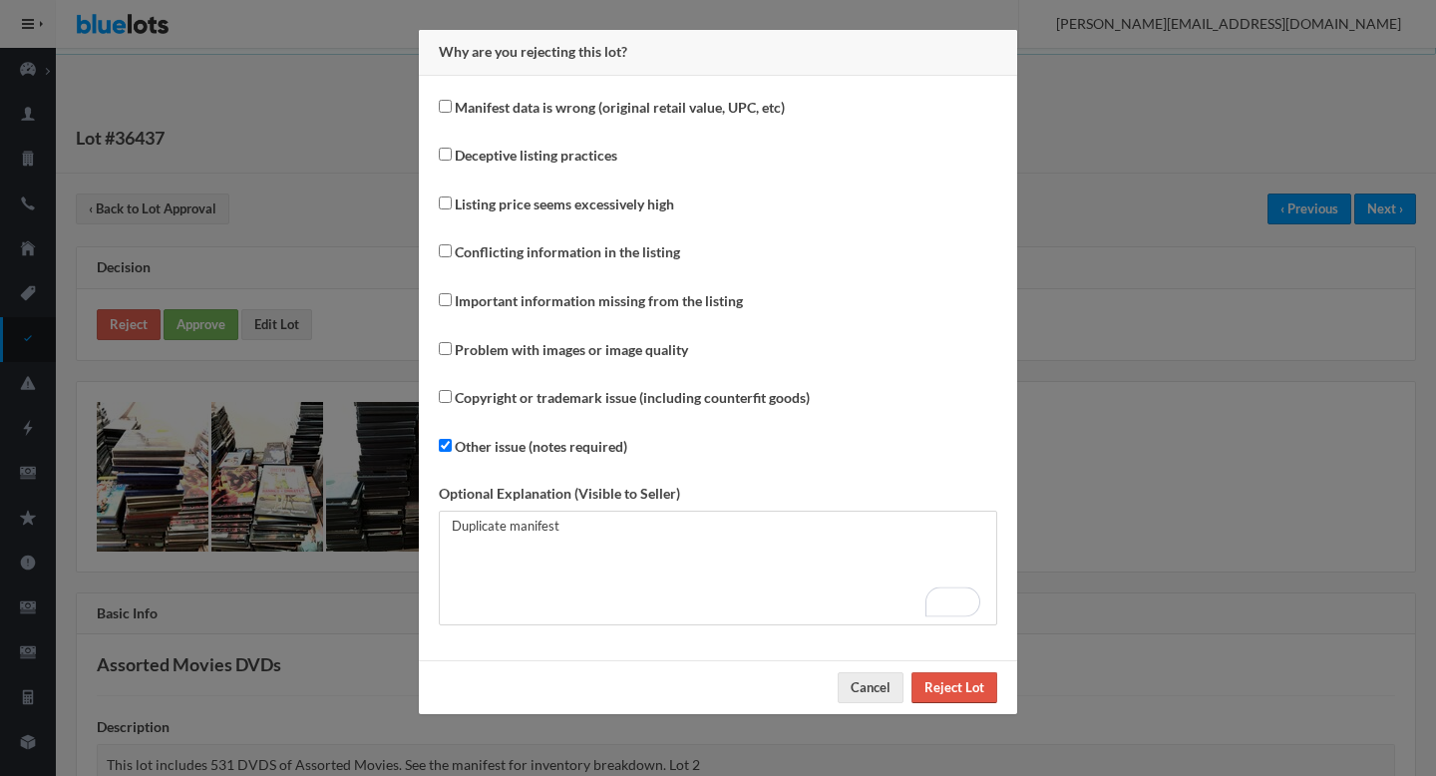
click at [950, 692] on input "Reject Lot" at bounding box center [955, 687] width 86 height 31
click at [1165, 446] on div "Why are you rejecting this lot? Manifest data is wrong (original retail value, …" at bounding box center [718, 388] width 1436 height 776
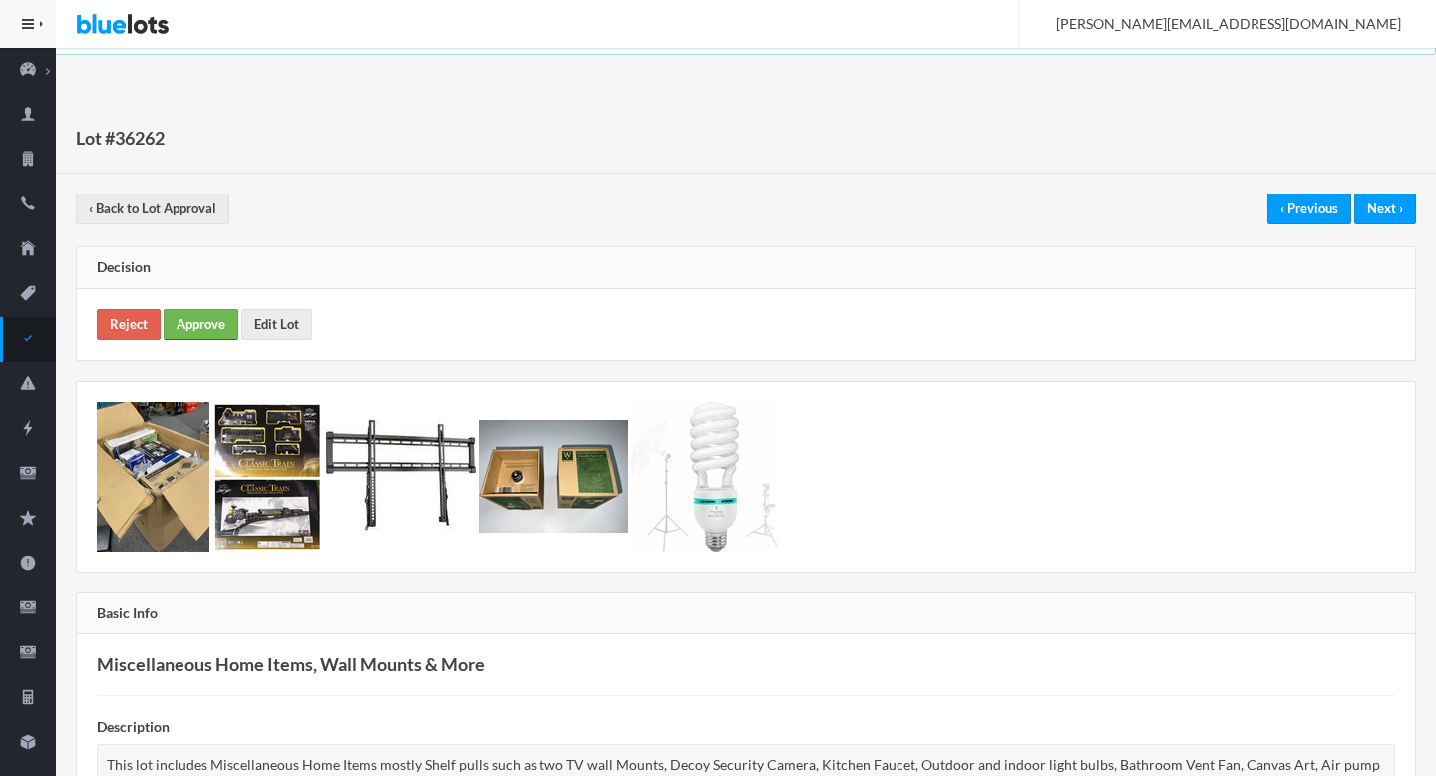
click at [201, 329] on link "Approve" at bounding box center [201, 324] width 75 height 31
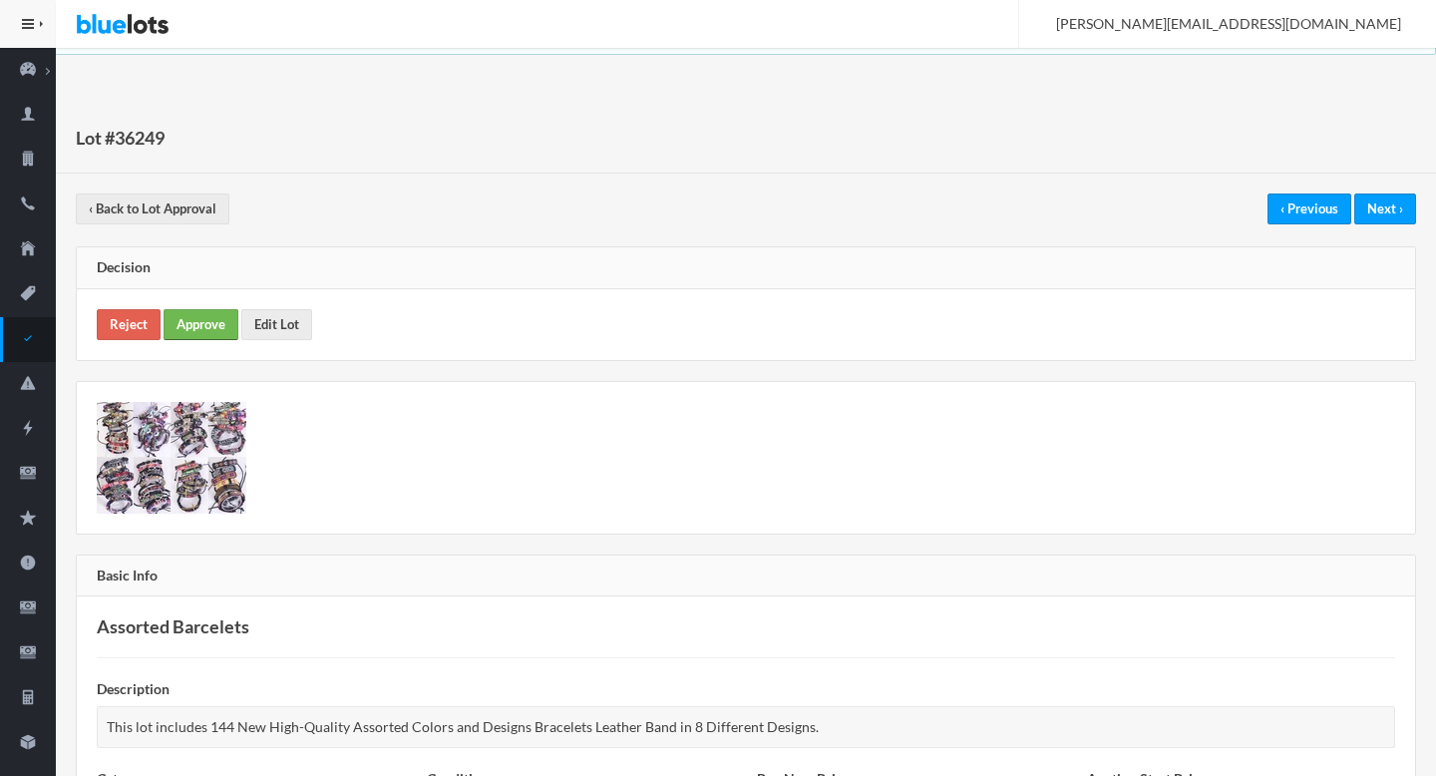
click at [212, 329] on link "Approve" at bounding box center [201, 324] width 75 height 31
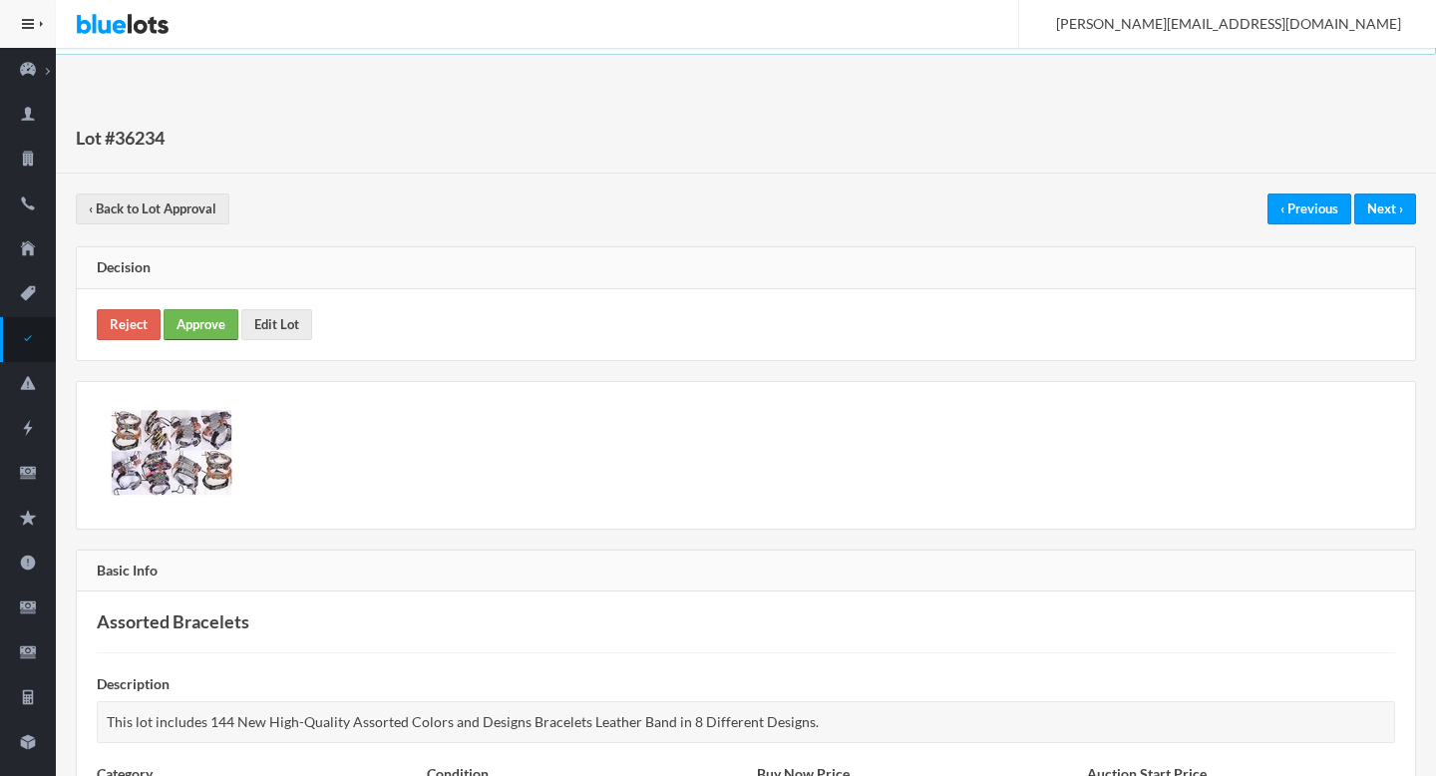
click at [197, 332] on link "Approve" at bounding box center [201, 324] width 75 height 31
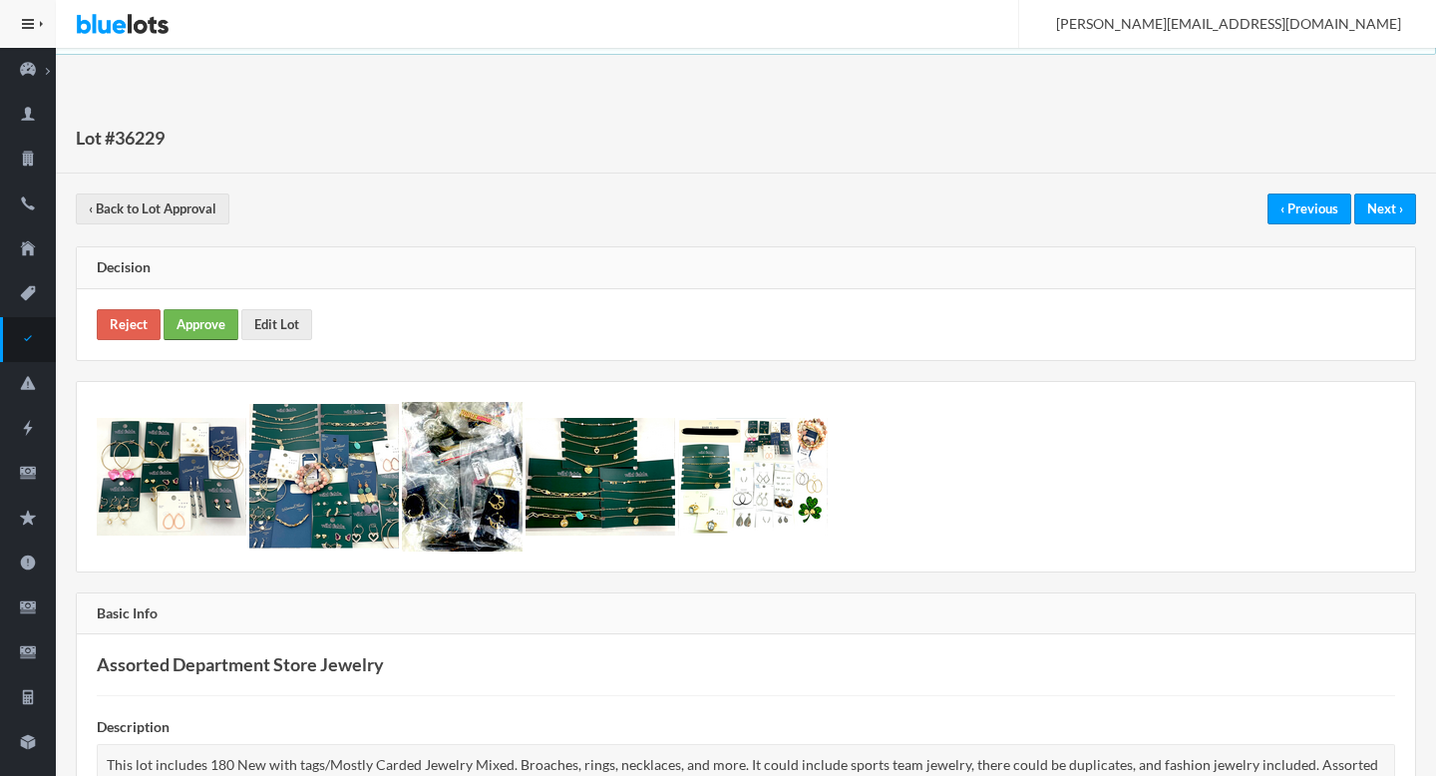
click at [193, 336] on link "Approve" at bounding box center [201, 324] width 75 height 31
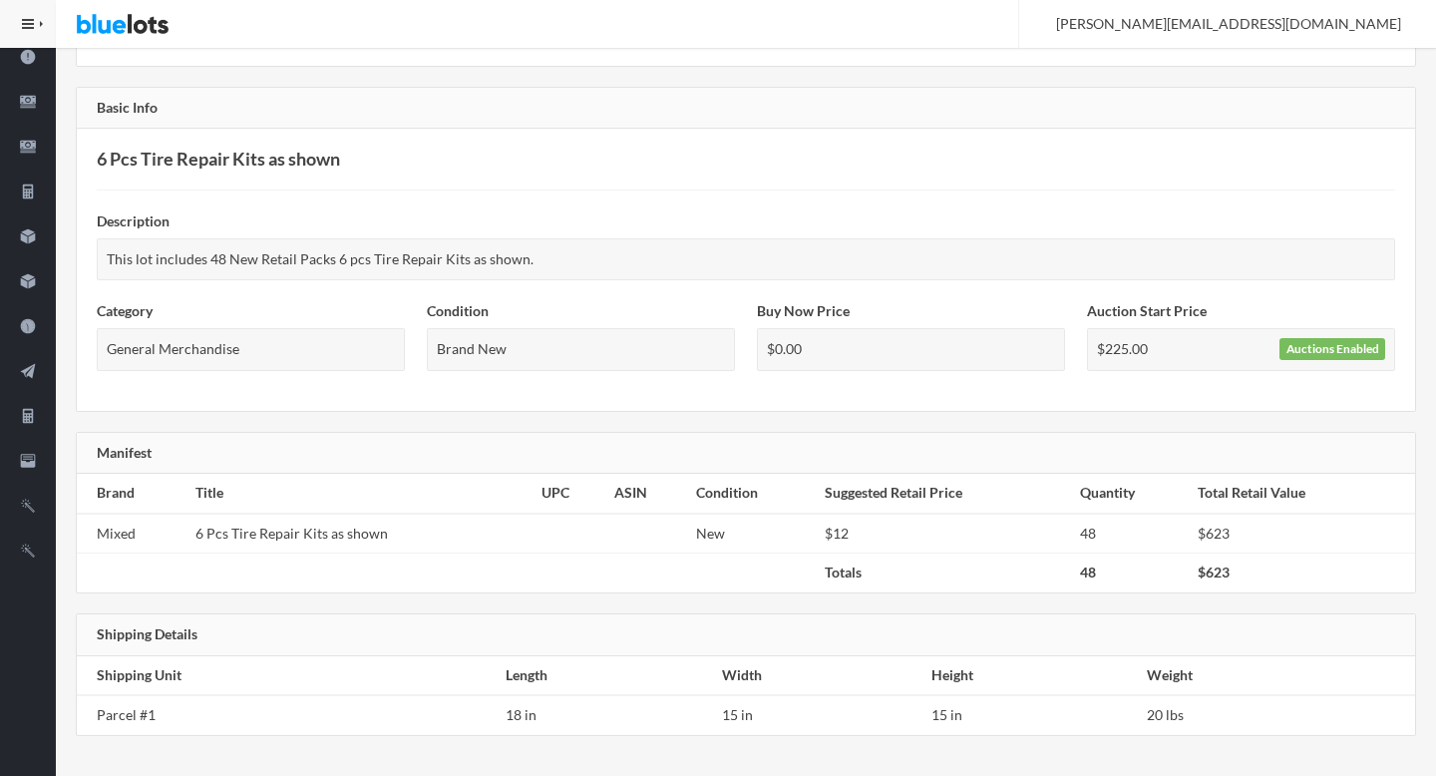
scroll to position [265, 0]
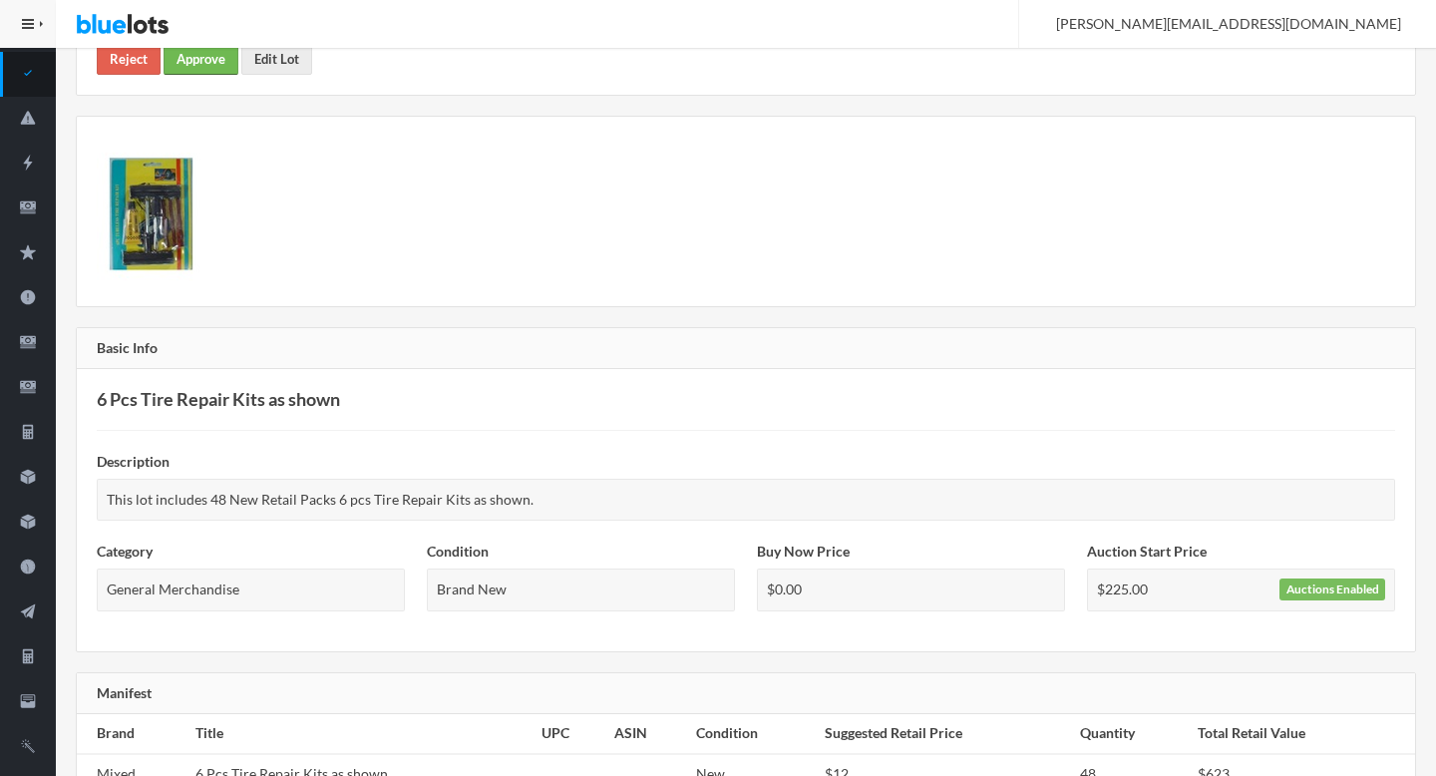
click at [181, 69] on link "Approve" at bounding box center [201, 59] width 75 height 31
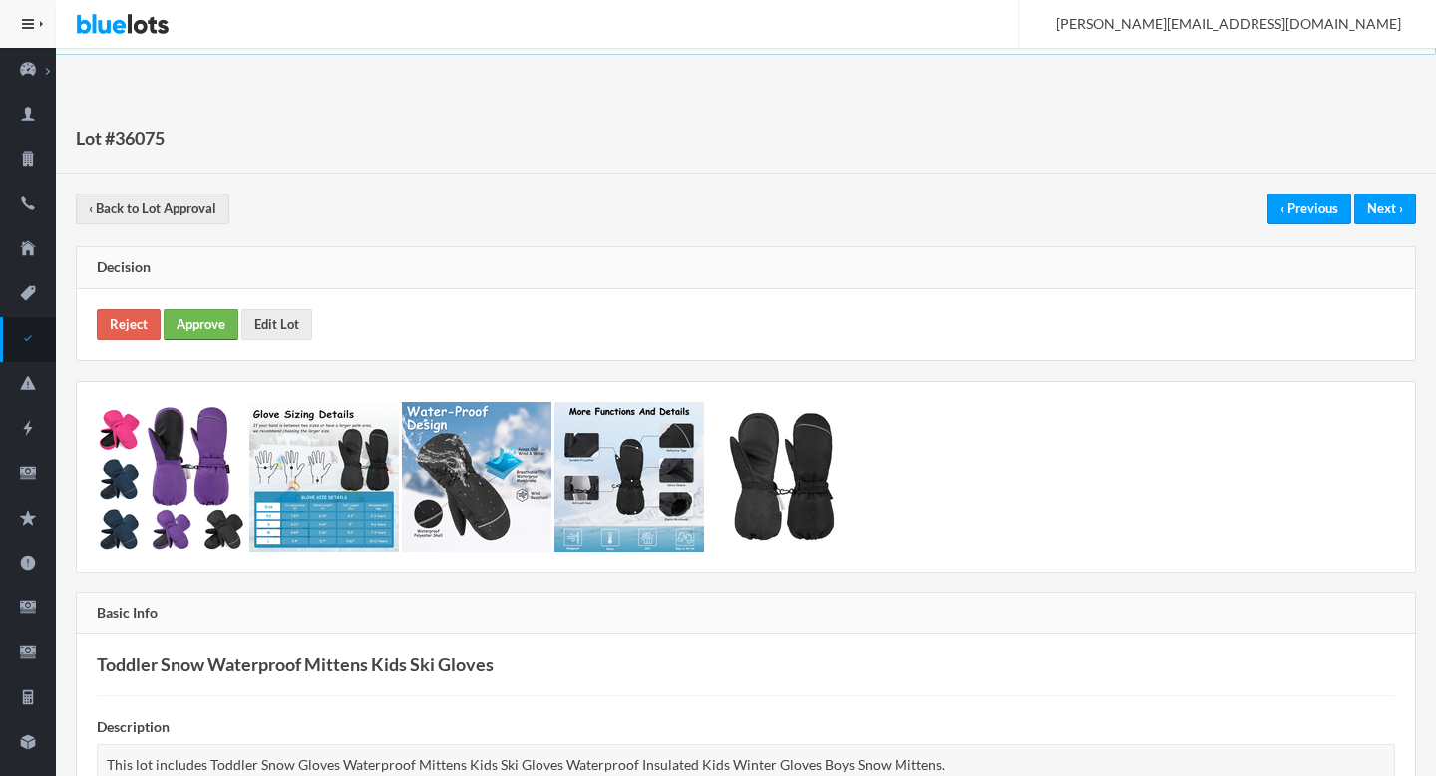
click at [211, 328] on link "Approve" at bounding box center [201, 324] width 75 height 31
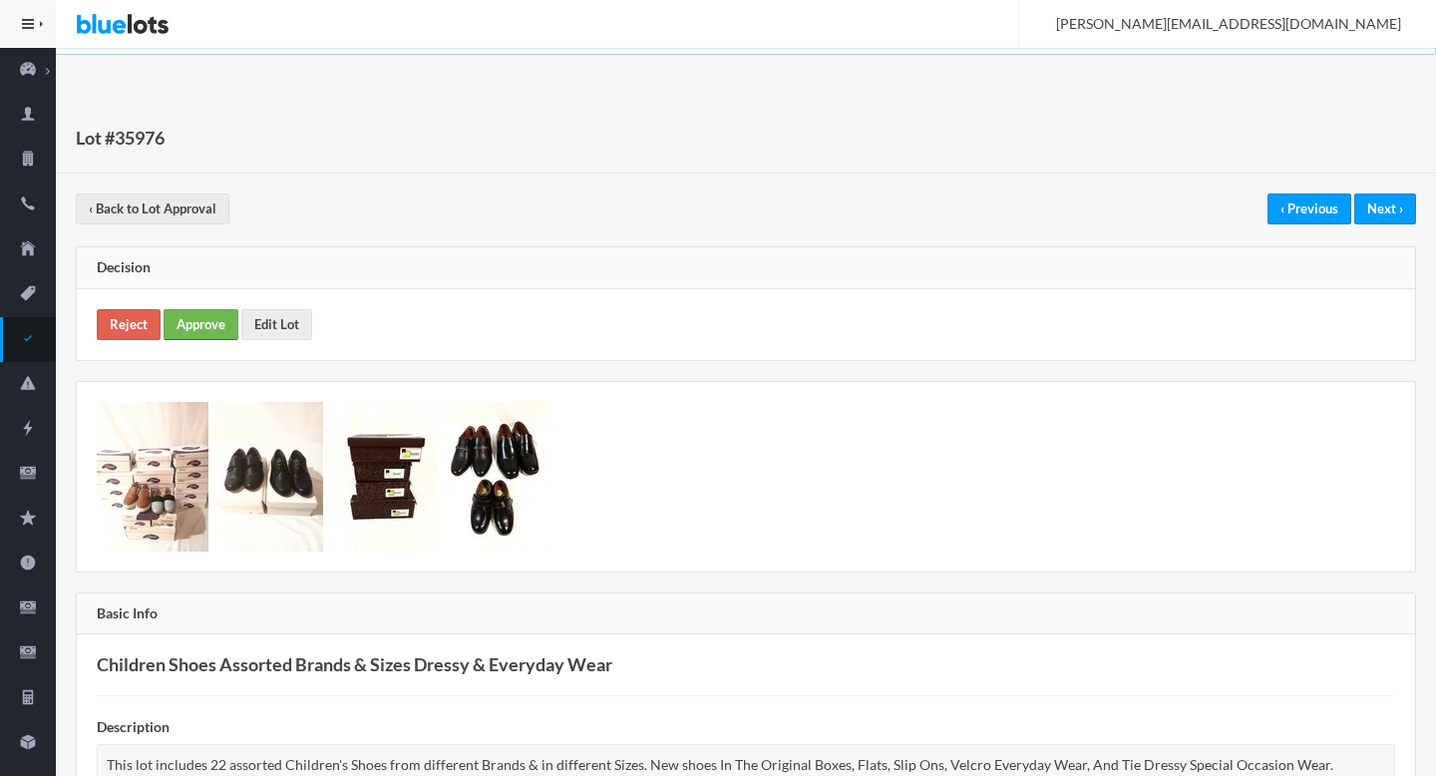
click at [204, 328] on link "Approve" at bounding box center [201, 324] width 75 height 31
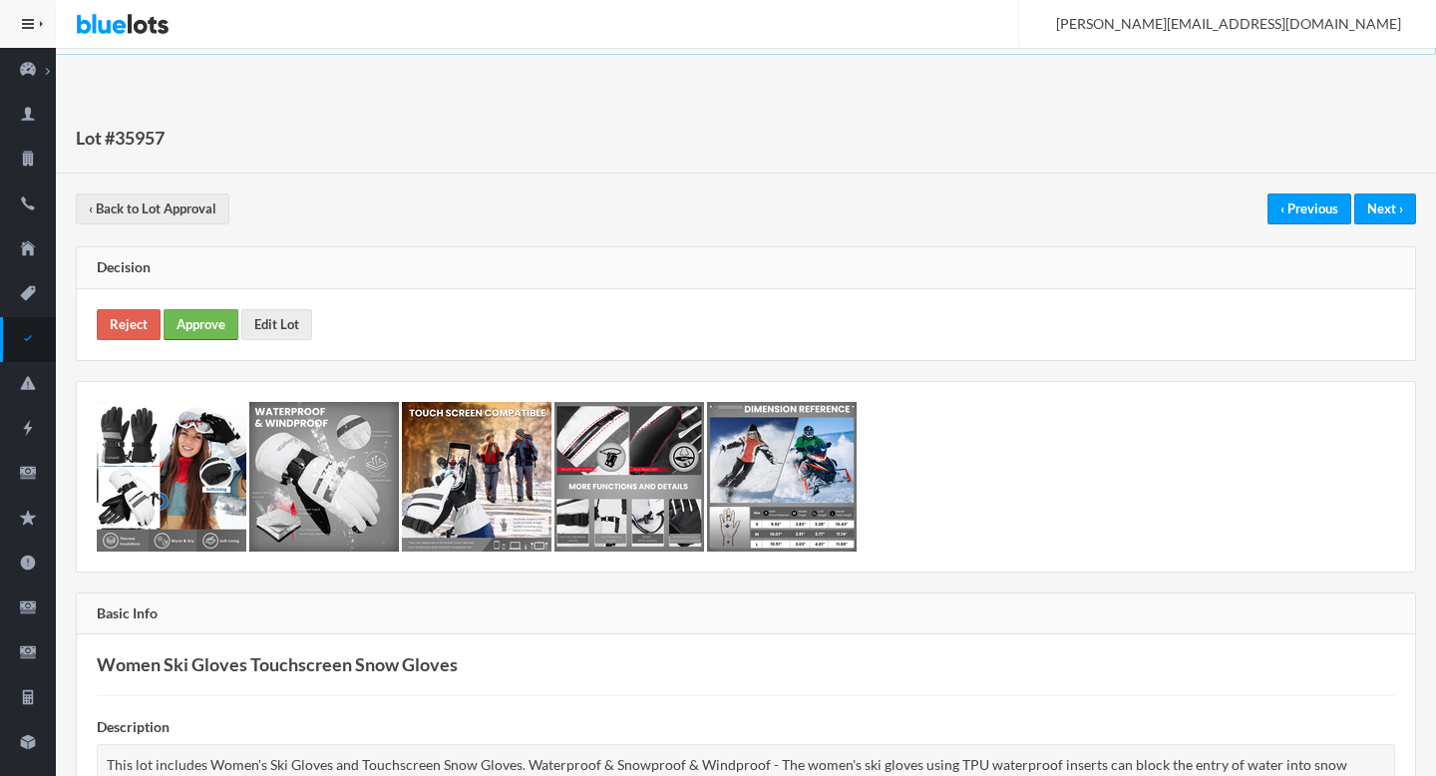
click at [188, 314] on link "Approve" at bounding box center [201, 324] width 75 height 31
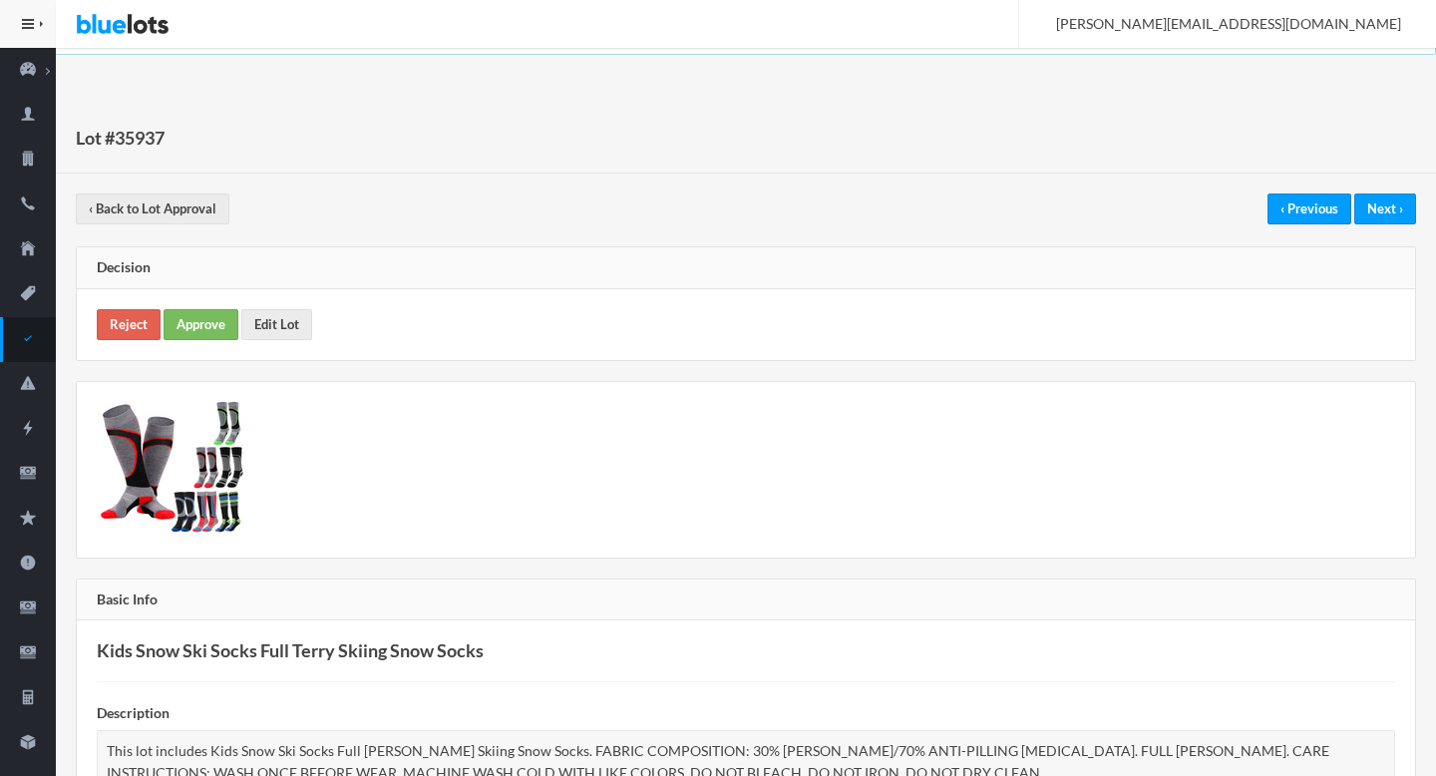
click at [187, 328] on link "Approve" at bounding box center [201, 324] width 75 height 31
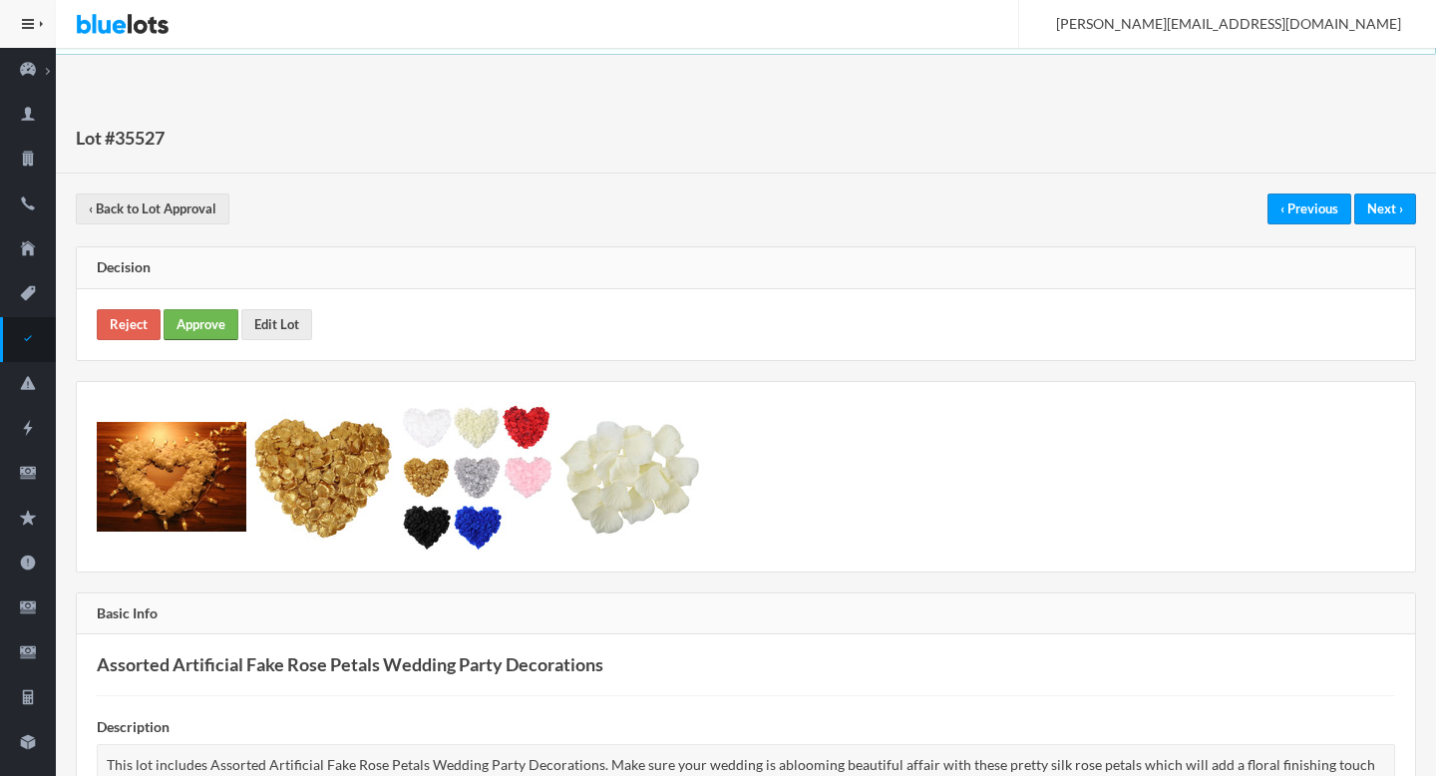
click at [192, 333] on link "Approve" at bounding box center [201, 324] width 75 height 31
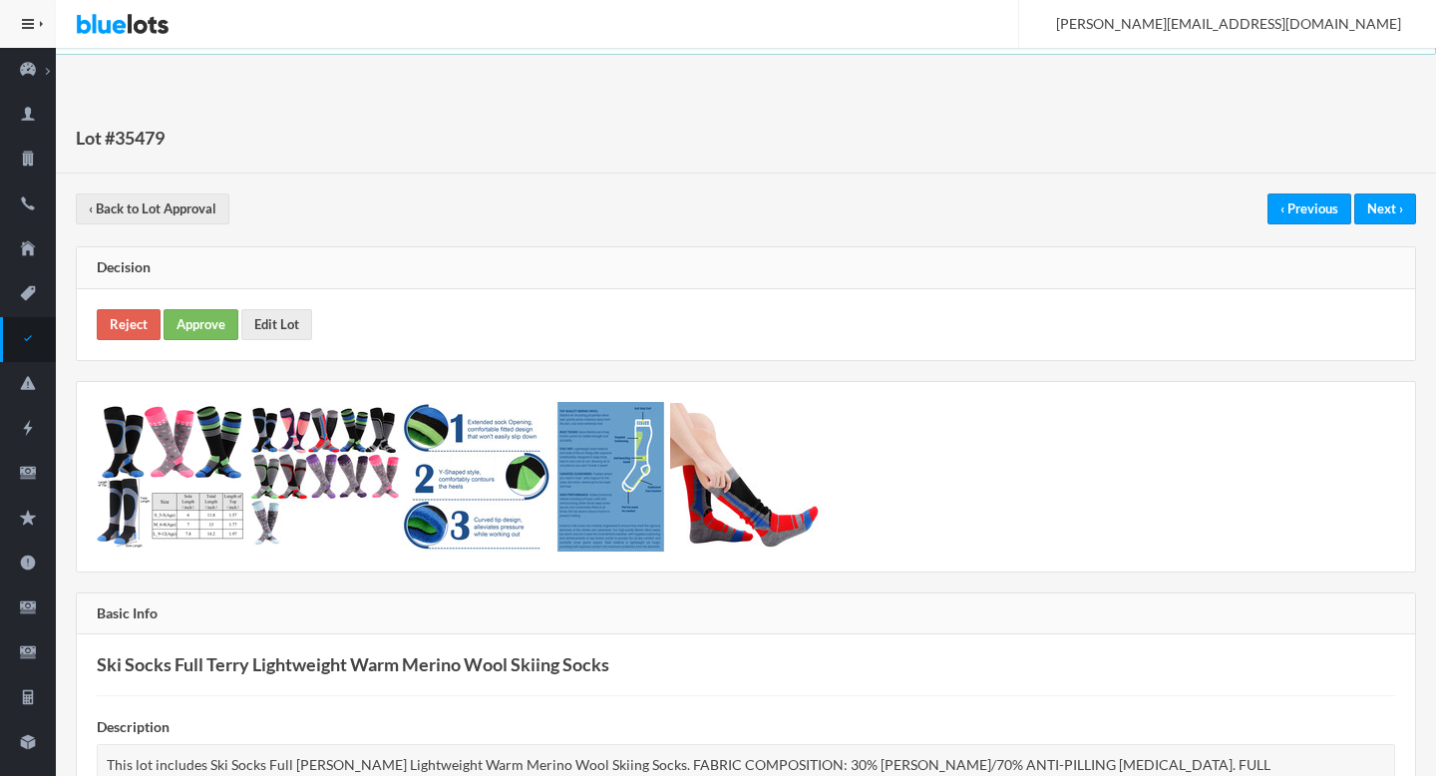
scroll to position [869, 0]
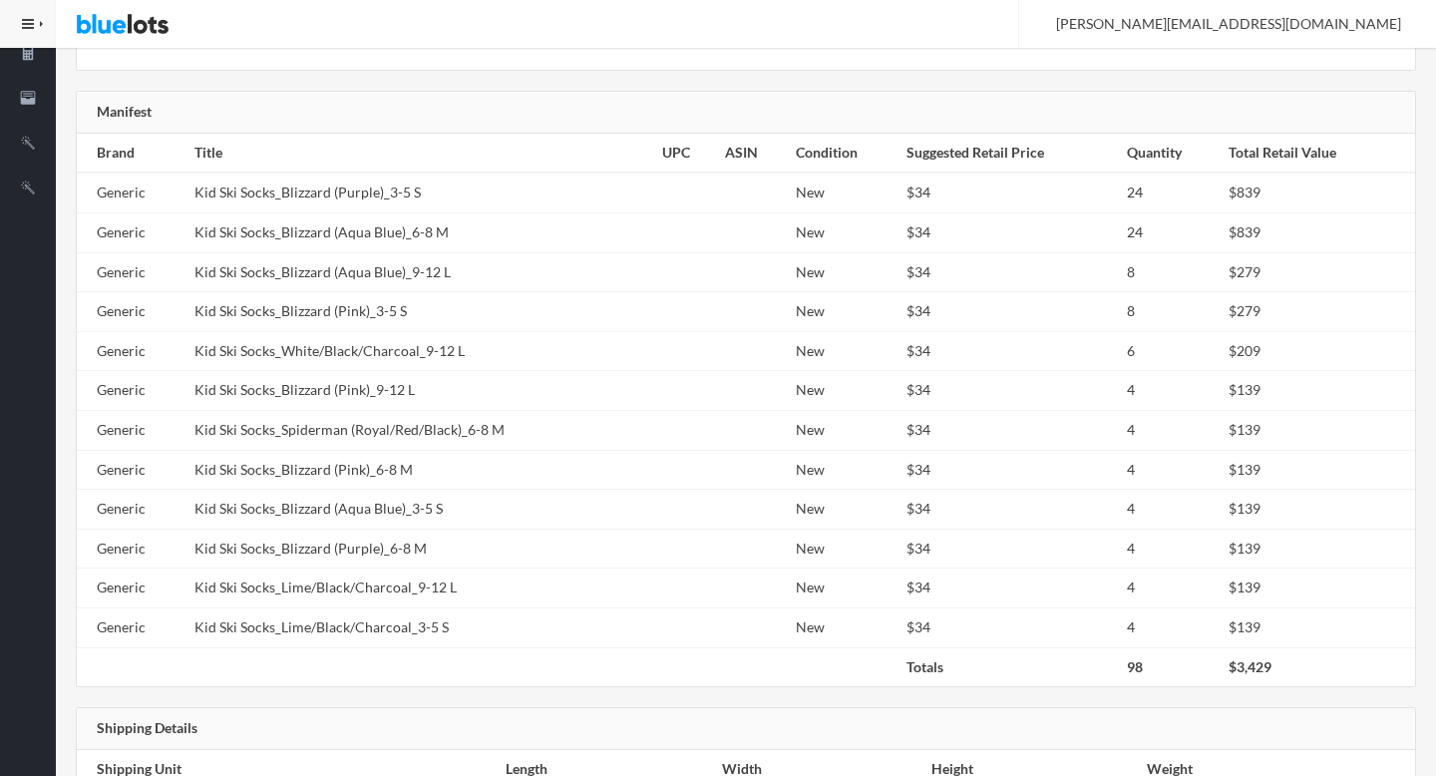
click at [409, 411] on td "Kid Ski Socks_Spiderman (Royal/Red/Black)_6-8 M" at bounding box center [420, 431] width 468 height 40
copy tr "Kid Ski Socks_Spiderman (Royal/Red/Black)_6-8 M"
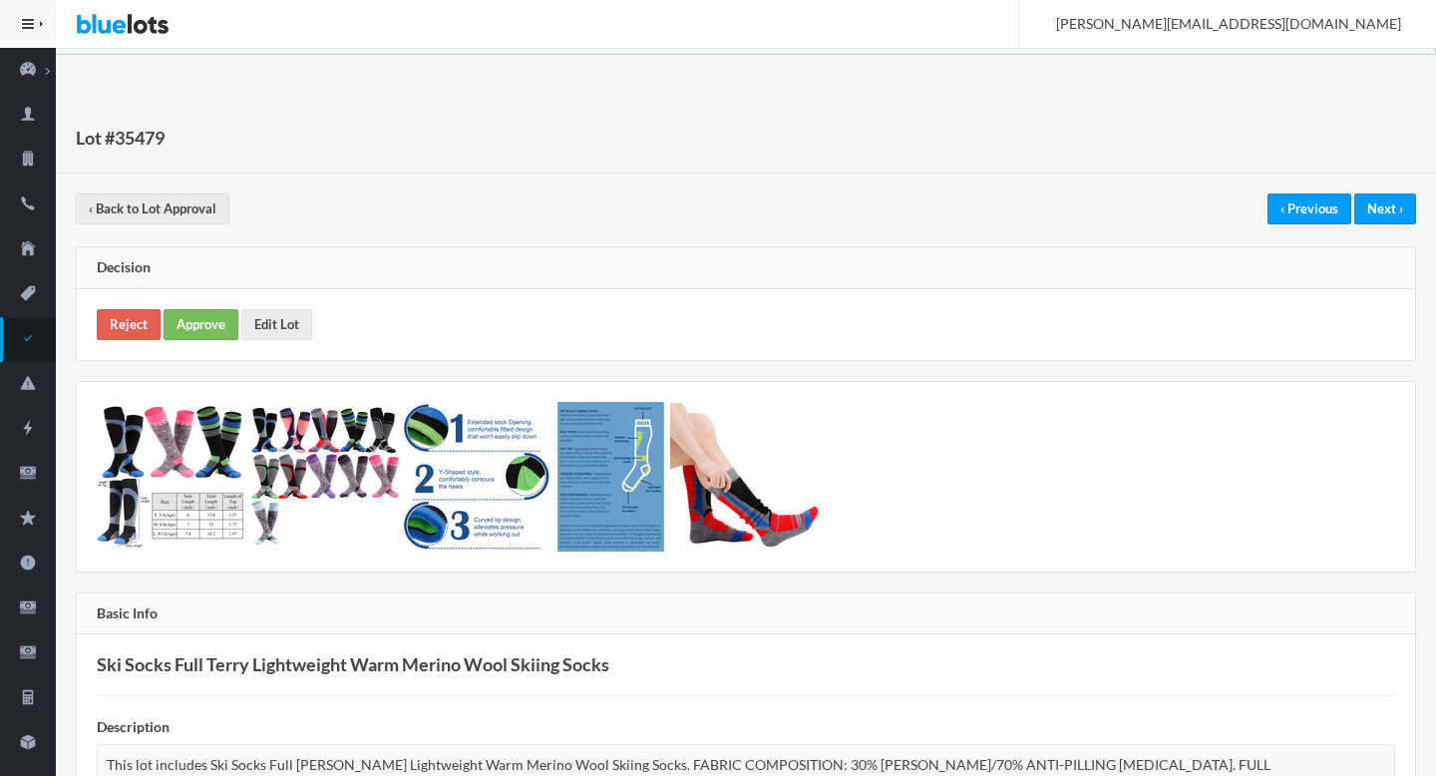
click at [198, 305] on div "Reject Approve Edit Lot" at bounding box center [746, 324] width 1338 height 71
click at [205, 328] on link "Approve" at bounding box center [201, 324] width 75 height 31
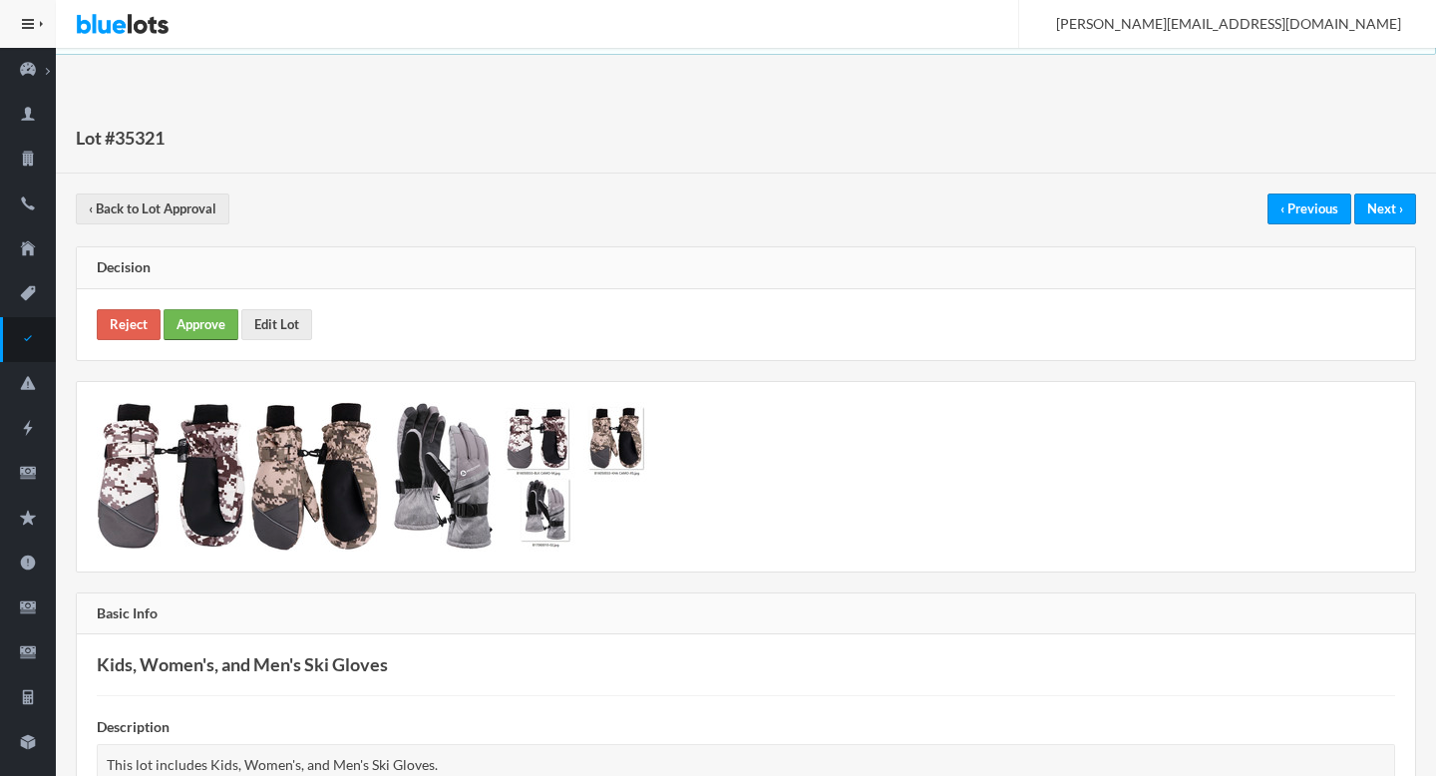
click at [180, 315] on link "Approve" at bounding box center [201, 324] width 75 height 31
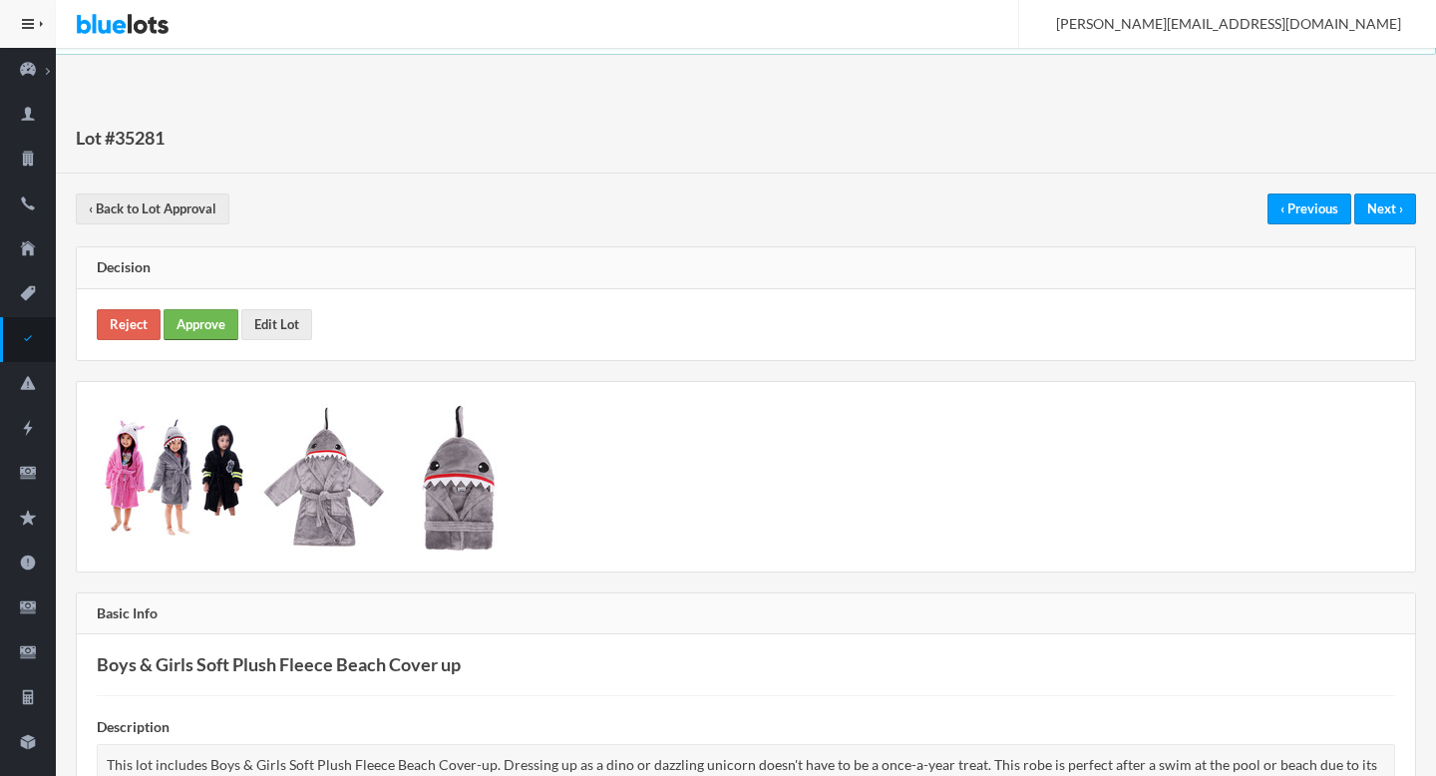
click at [215, 332] on link "Approve" at bounding box center [201, 324] width 75 height 31
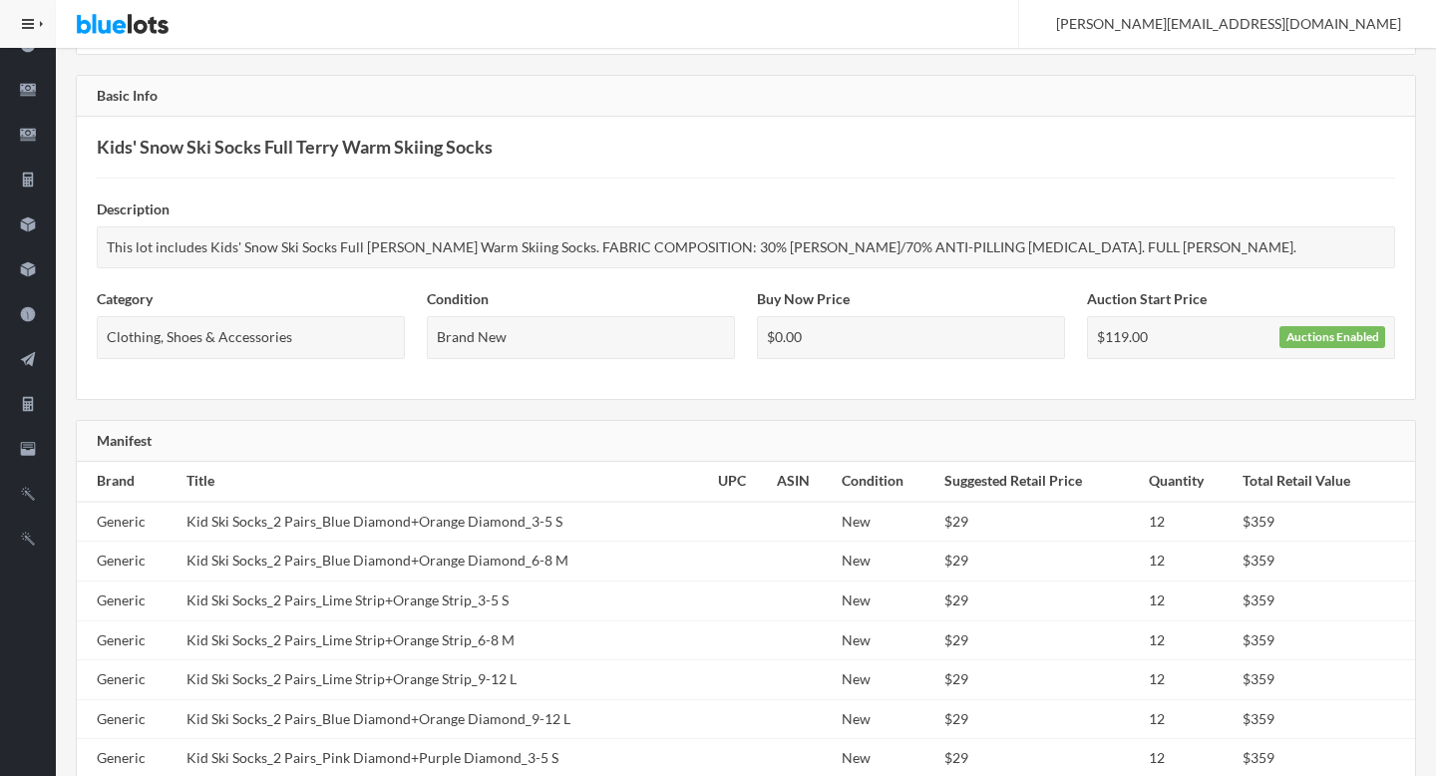
scroll to position [587, 0]
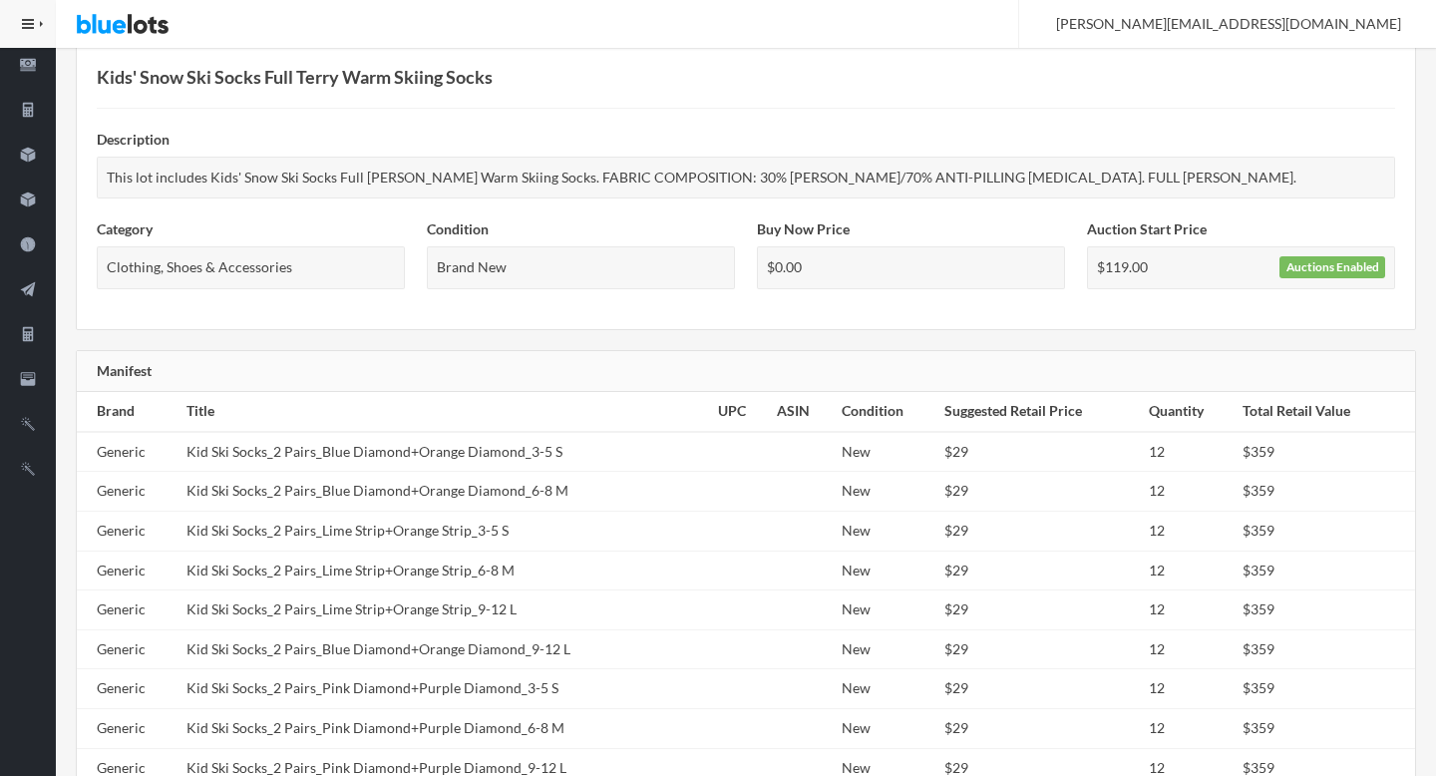
click at [315, 473] on td "Kid Ski Socks_2 Pairs_Blue Diamond+Orange Diamond_6-8 M" at bounding box center [445, 492] width 532 height 40
copy tr "Kid Ski Socks_2 Pairs_Blue Diamond+Orange Diamond_6-8 M"
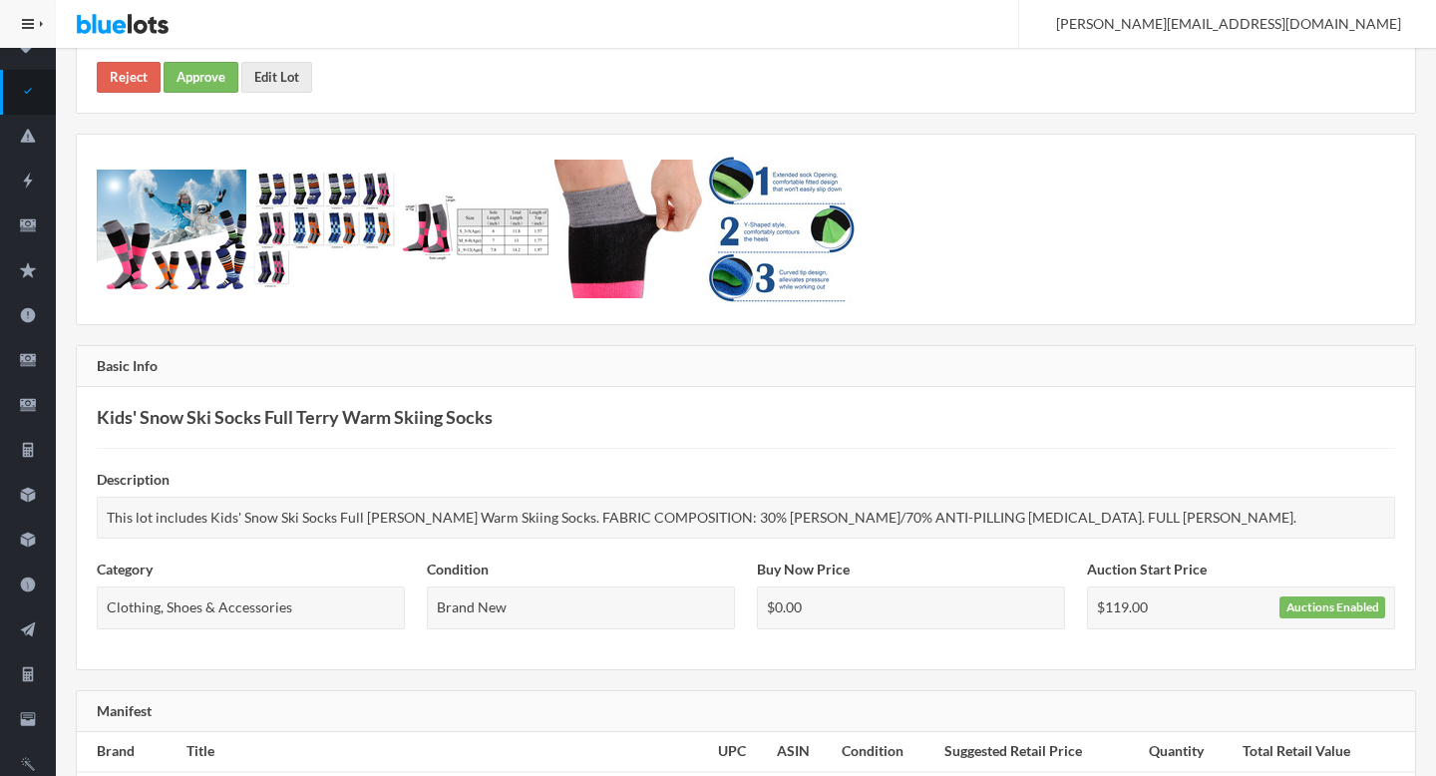
scroll to position [0, 0]
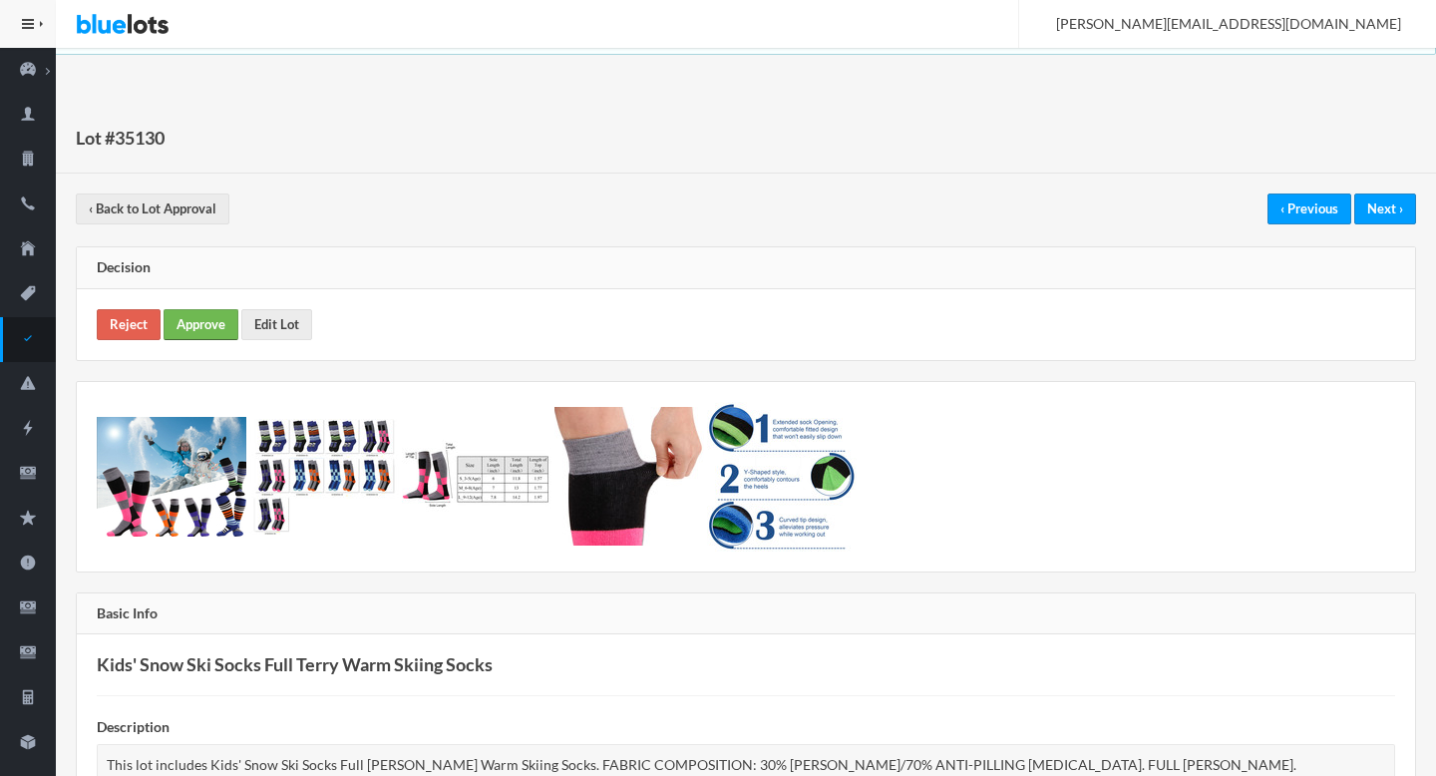
click at [210, 323] on link "Approve" at bounding box center [201, 324] width 75 height 31
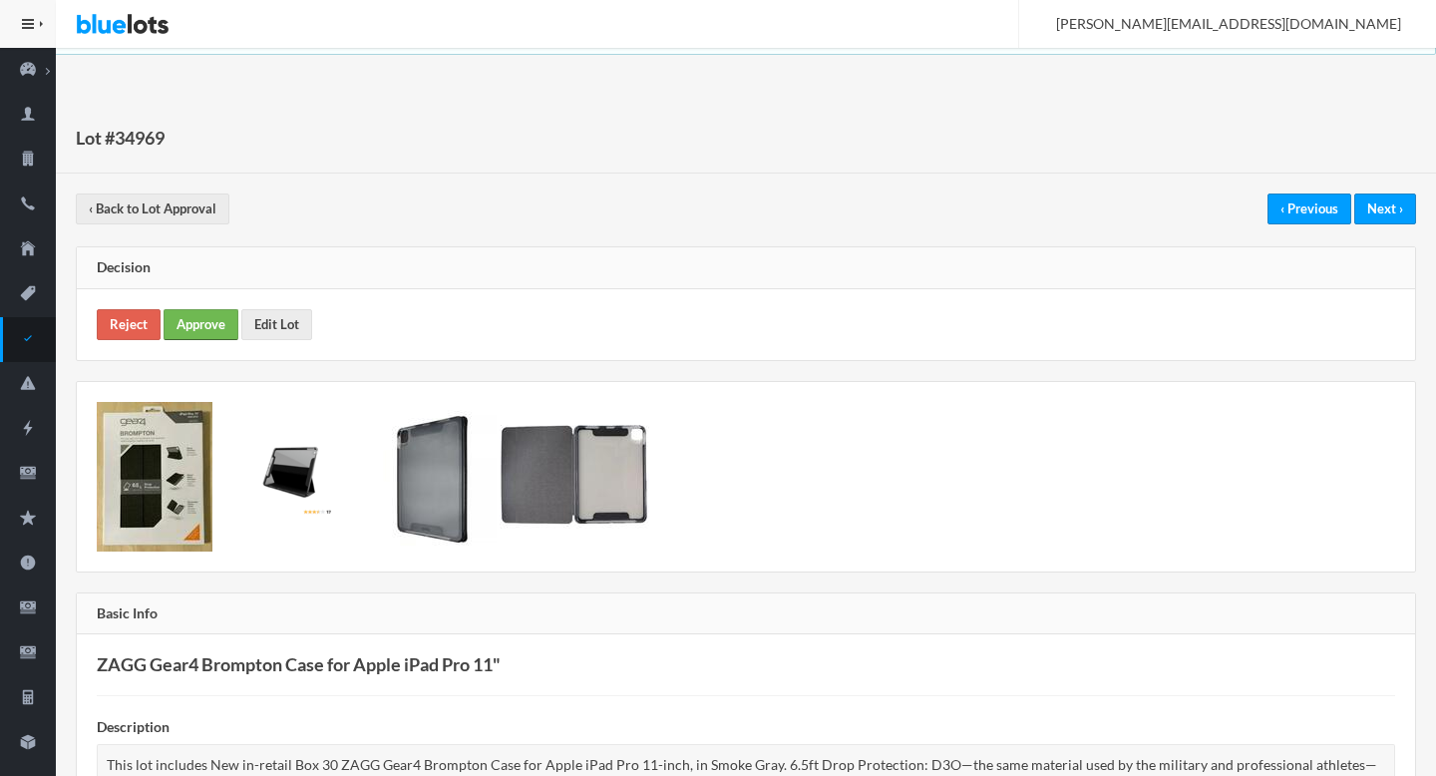
click at [198, 328] on link "Approve" at bounding box center [201, 324] width 75 height 31
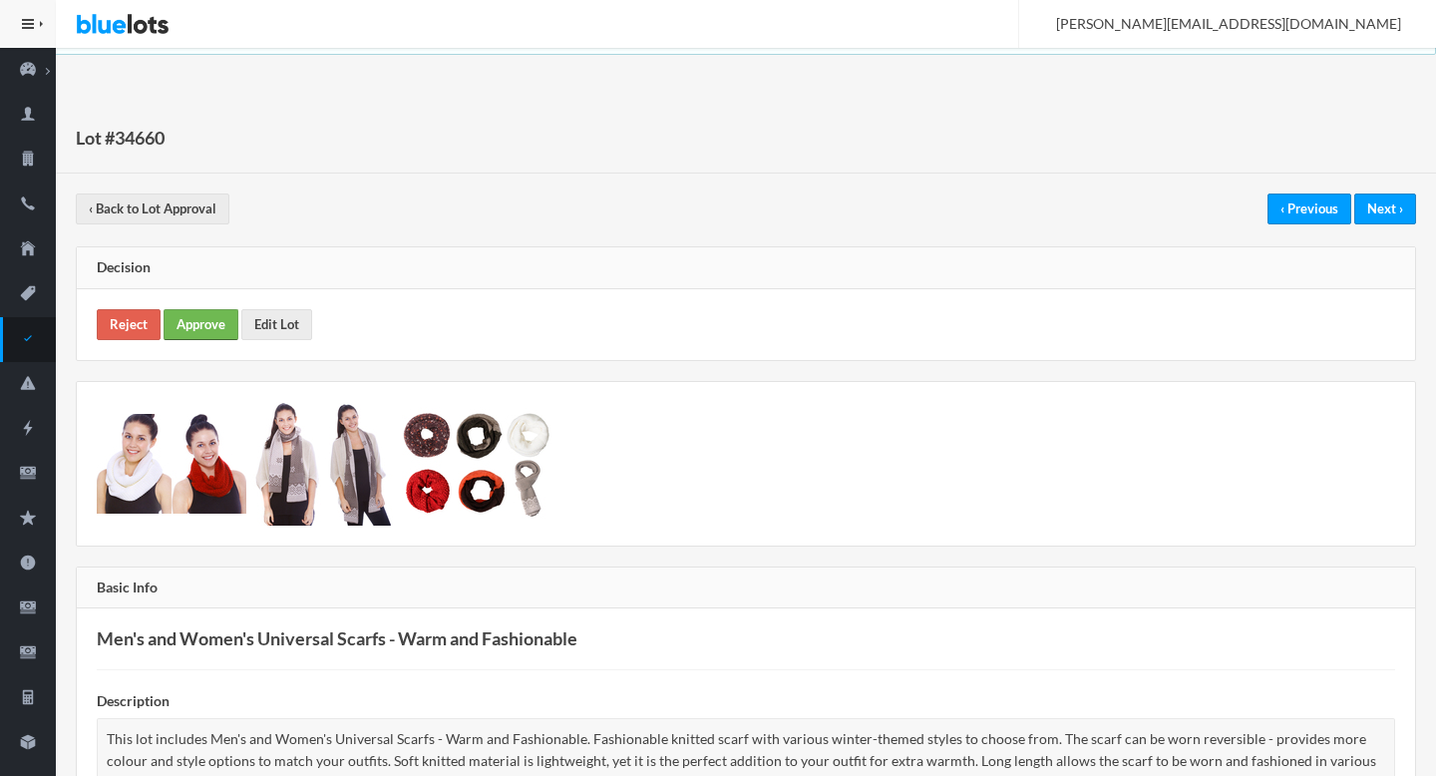
click at [202, 327] on link "Approve" at bounding box center [201, 324] width 75 height 31
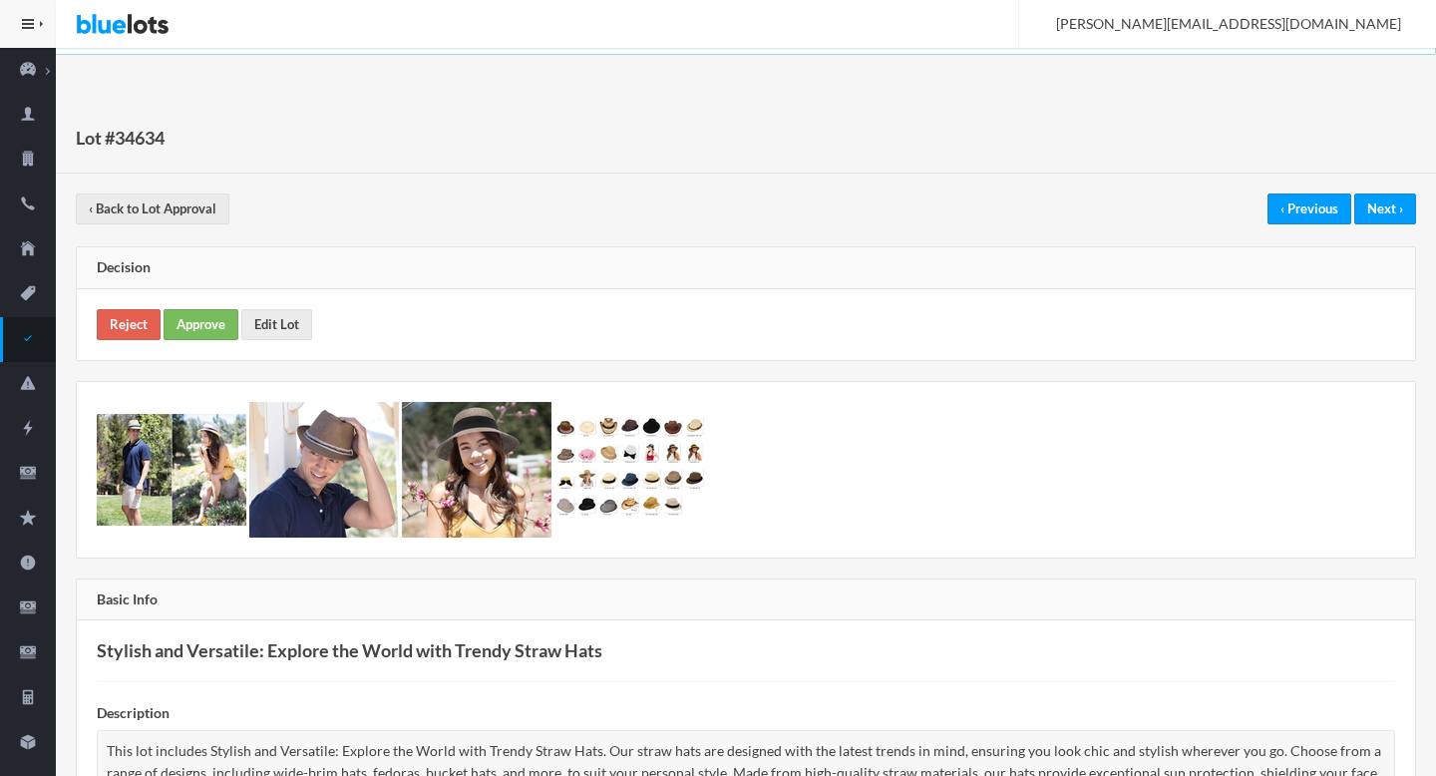
scroll to position [1019, 0]
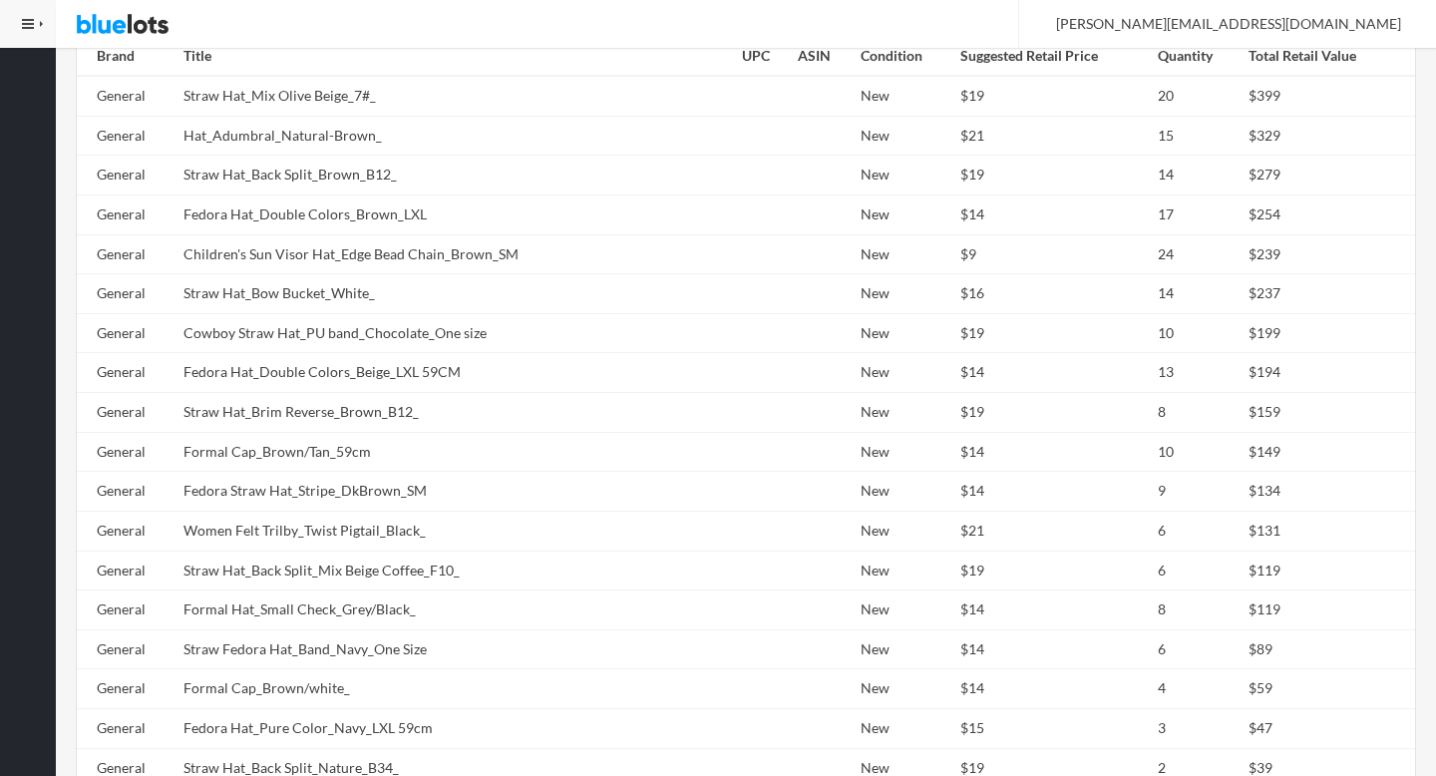
click at [433, 432] on td "Formal Cap_Brown/Tan_59cm" at bounding box center [455, 452] width 558 height 40
copy td "Formal"
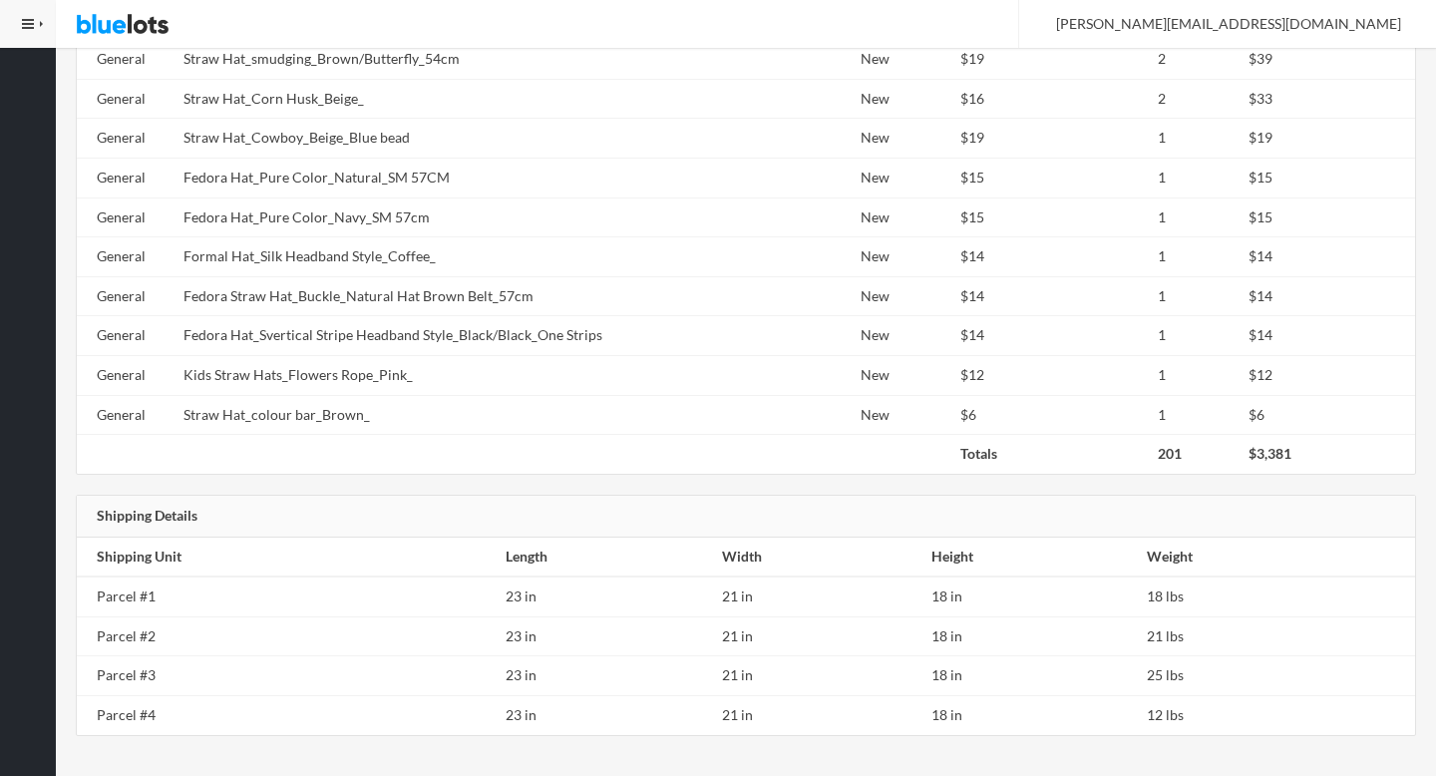
click at [378, 316] on td "Fedora Hat_Svertical Stripe Headband Style_Black/Black_One Strips" at bounding box center [455, 336] width 558 height 40
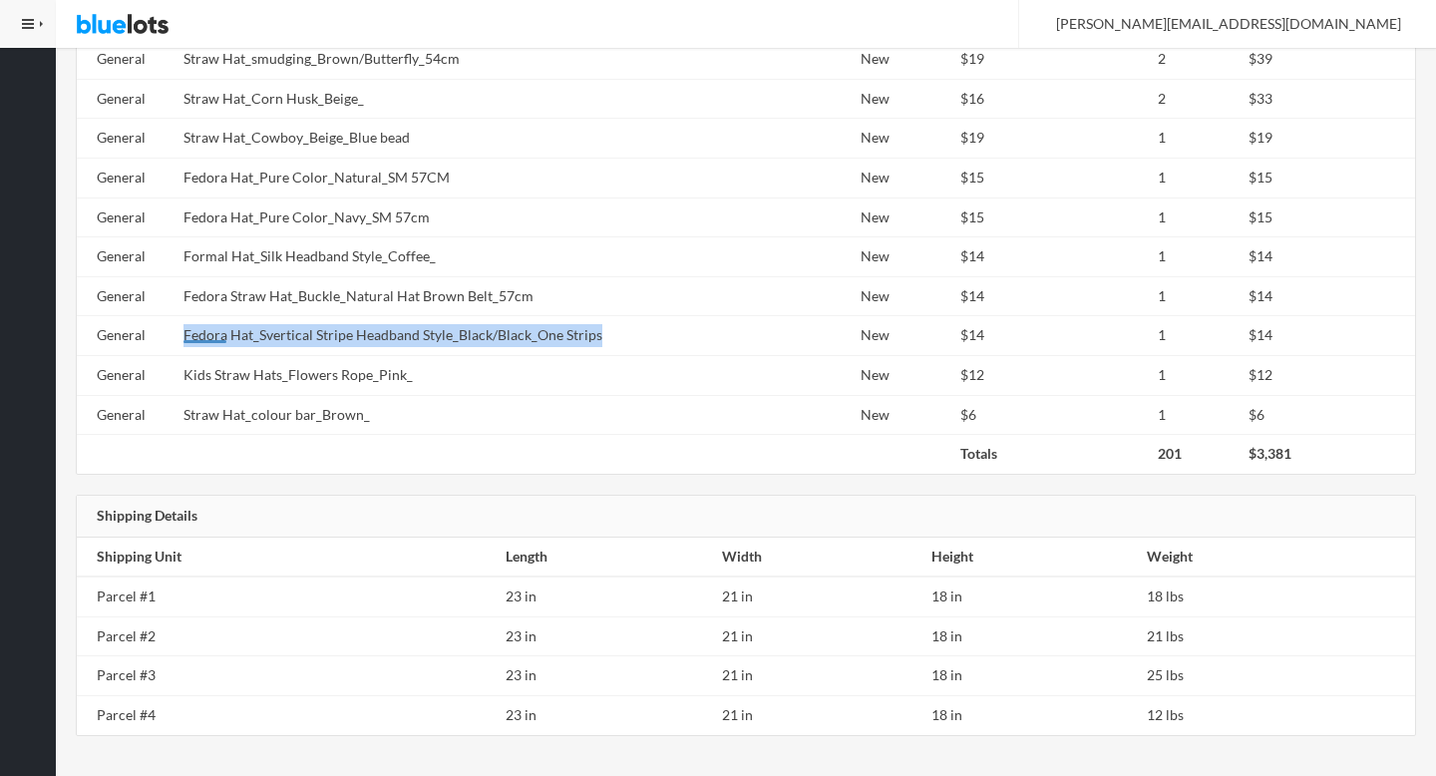
click at [378, 316] on td "Fedora Hat_Svertical Stripe Headband Style_Black/Black_One Strips" at bounding box center [455, 336] width 558 height 40
copy tr "Fedora Hat_Svertical Stripe Headband Style_Black/Black_One Strips"
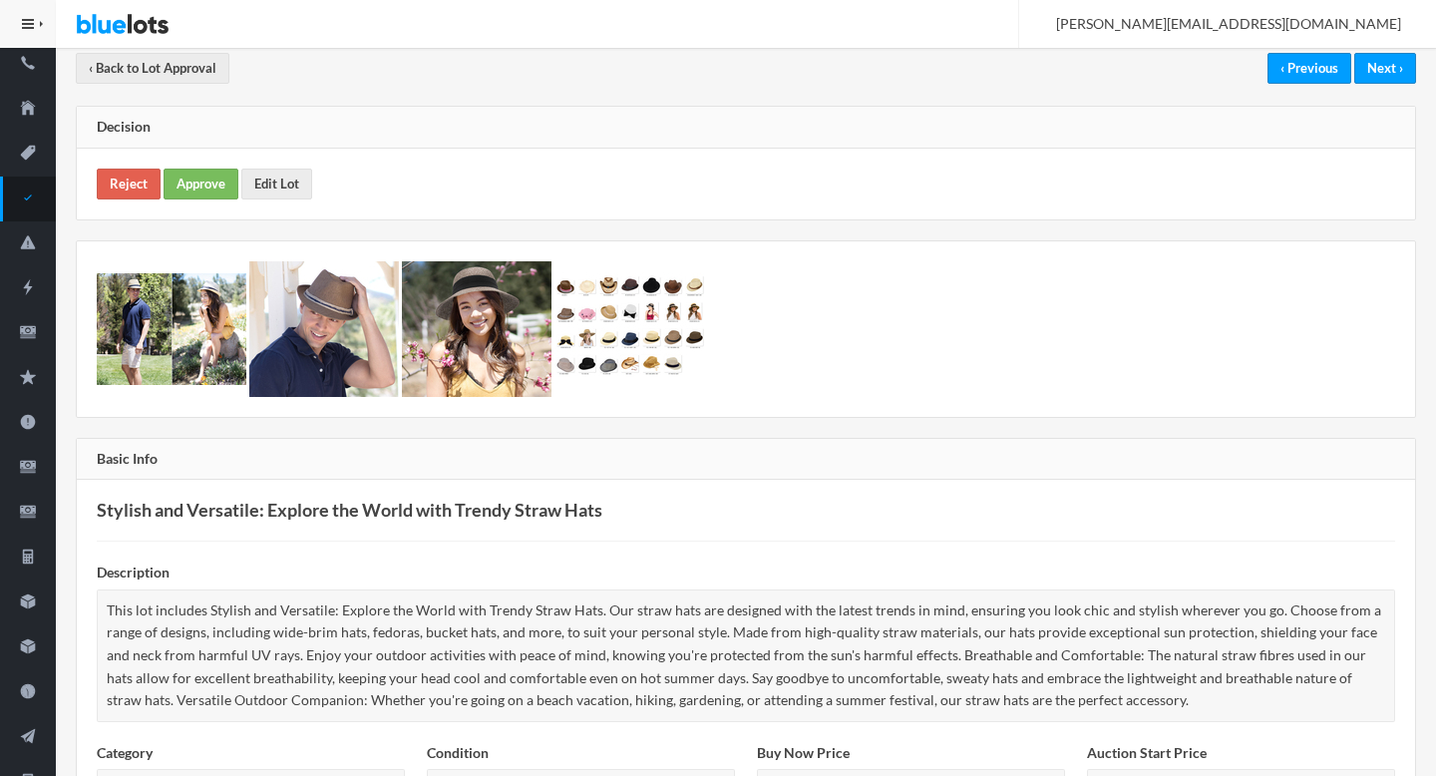
scroll to position [0, 0]
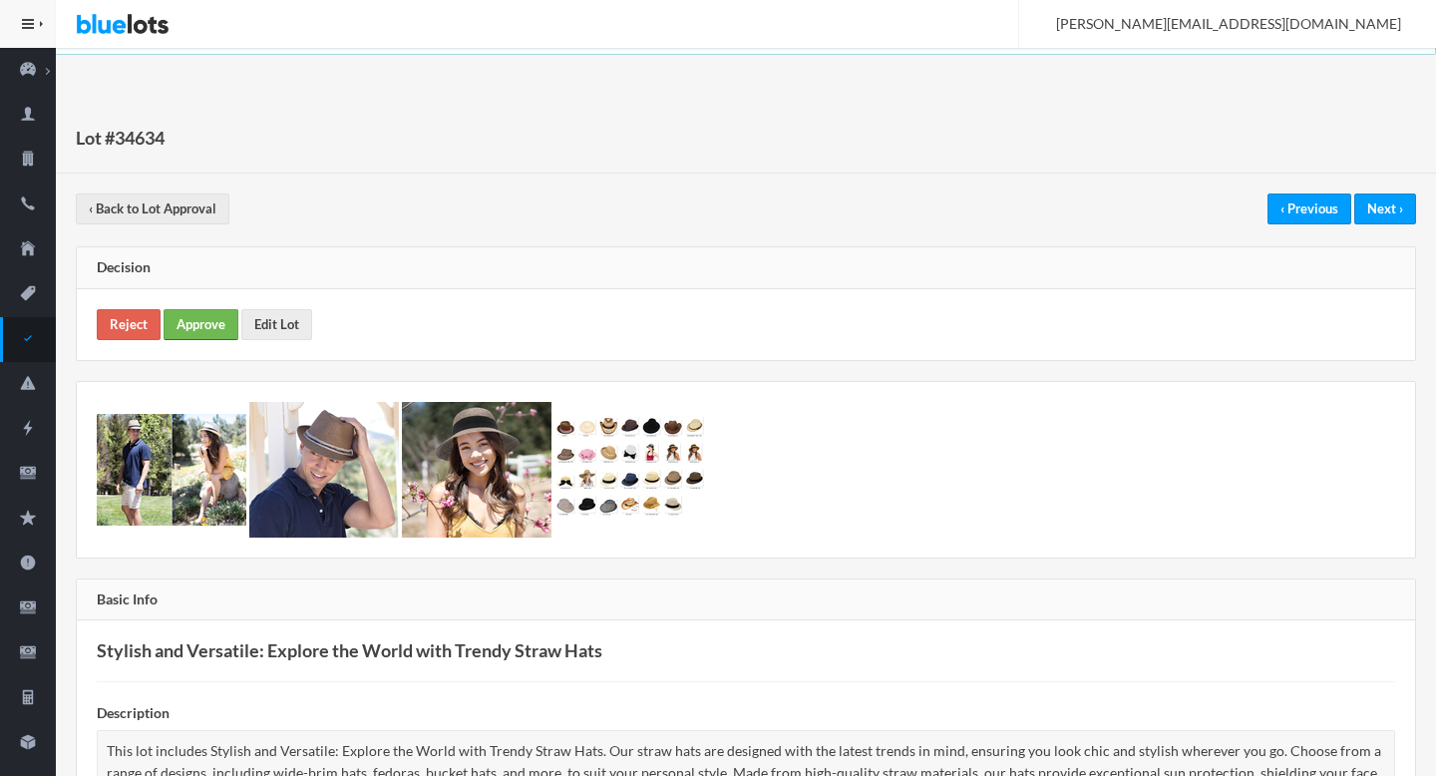
click at [171, 309] on link "Approve" at bounding box center [201, 324] width 75 height 31
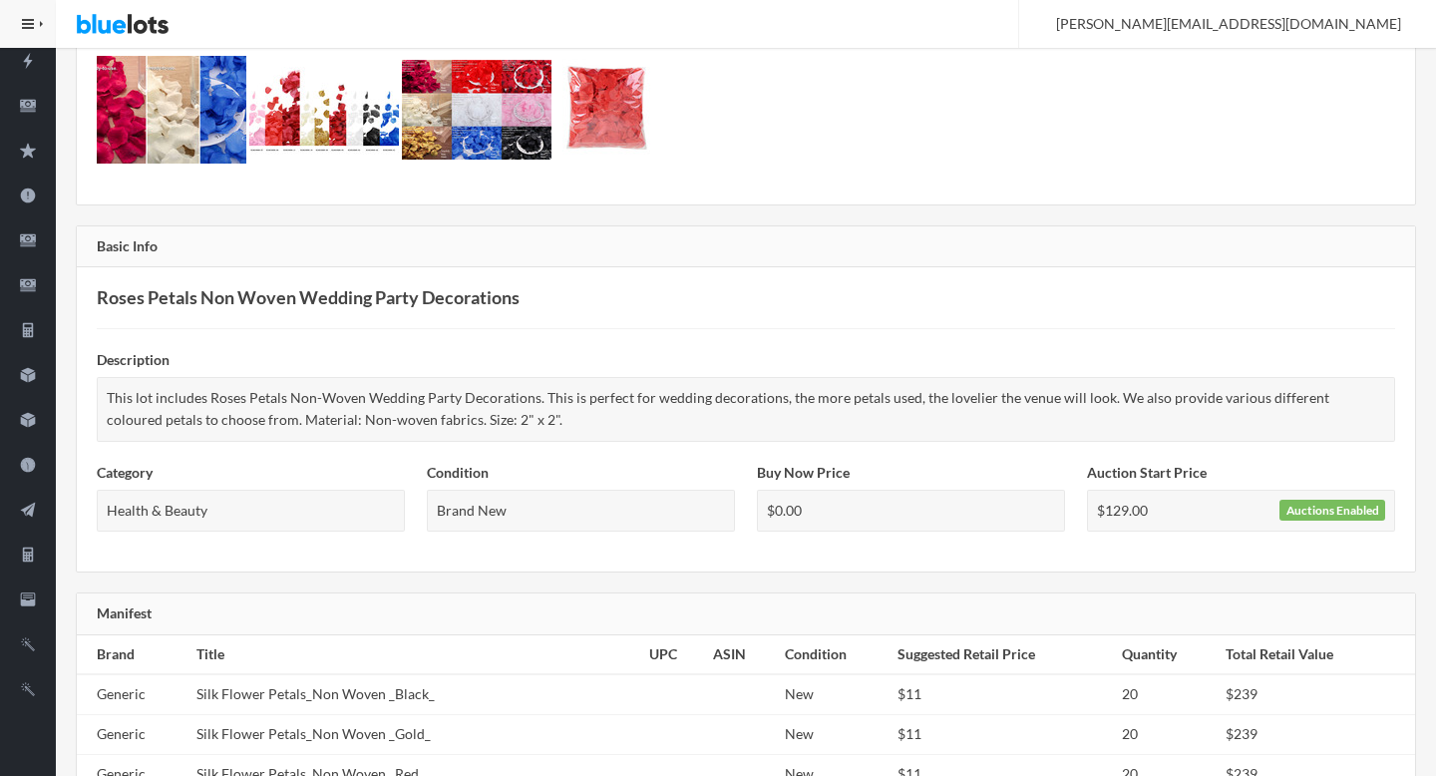
scroll to position [46, 0]
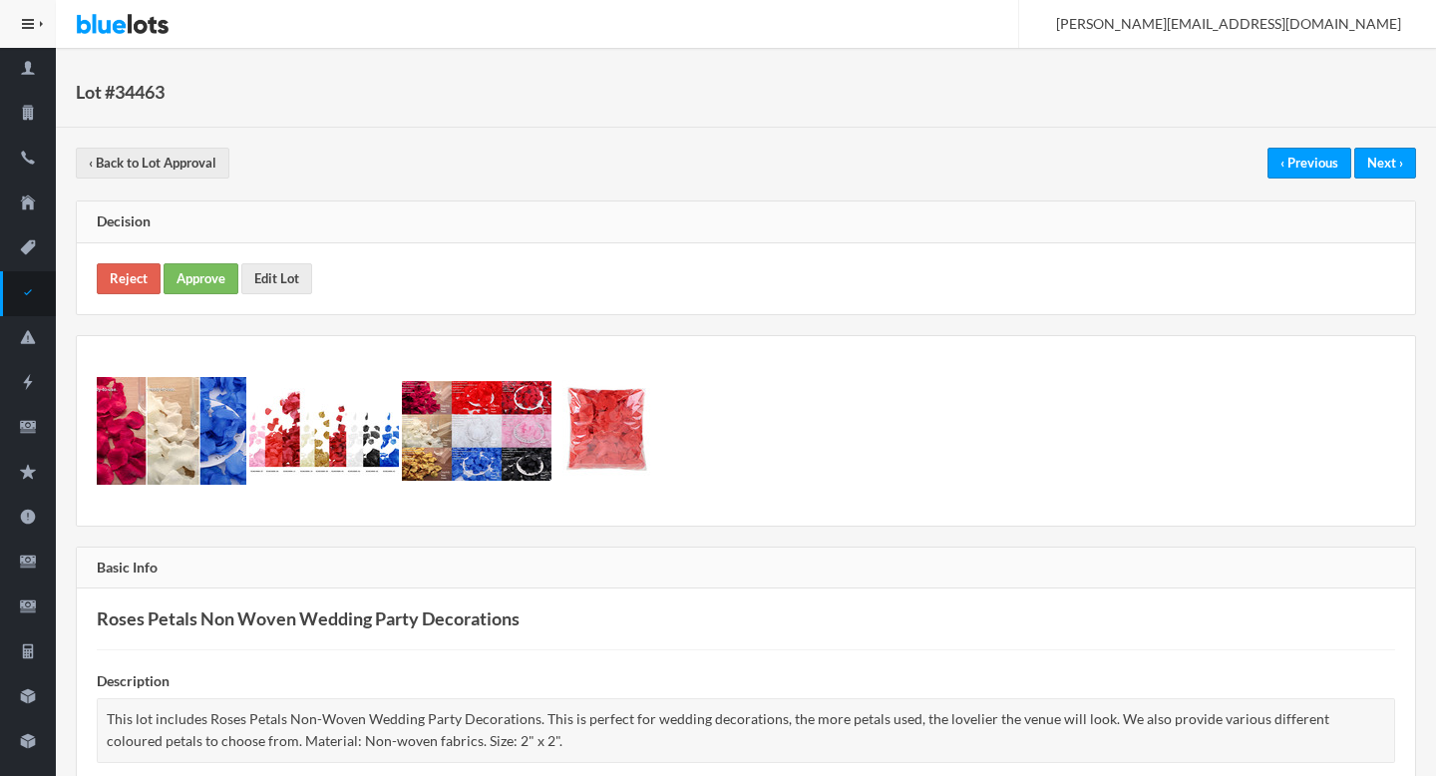
click at [292, 718] on div "This lot includes Roses Petals Non-Woven Wedding Party Decorations. This is per…" at bounding box center [746, 730] width 1298 height 65
click at [175, 279] on link "Approve" at bounding box center [201, 278] width 75 height 31
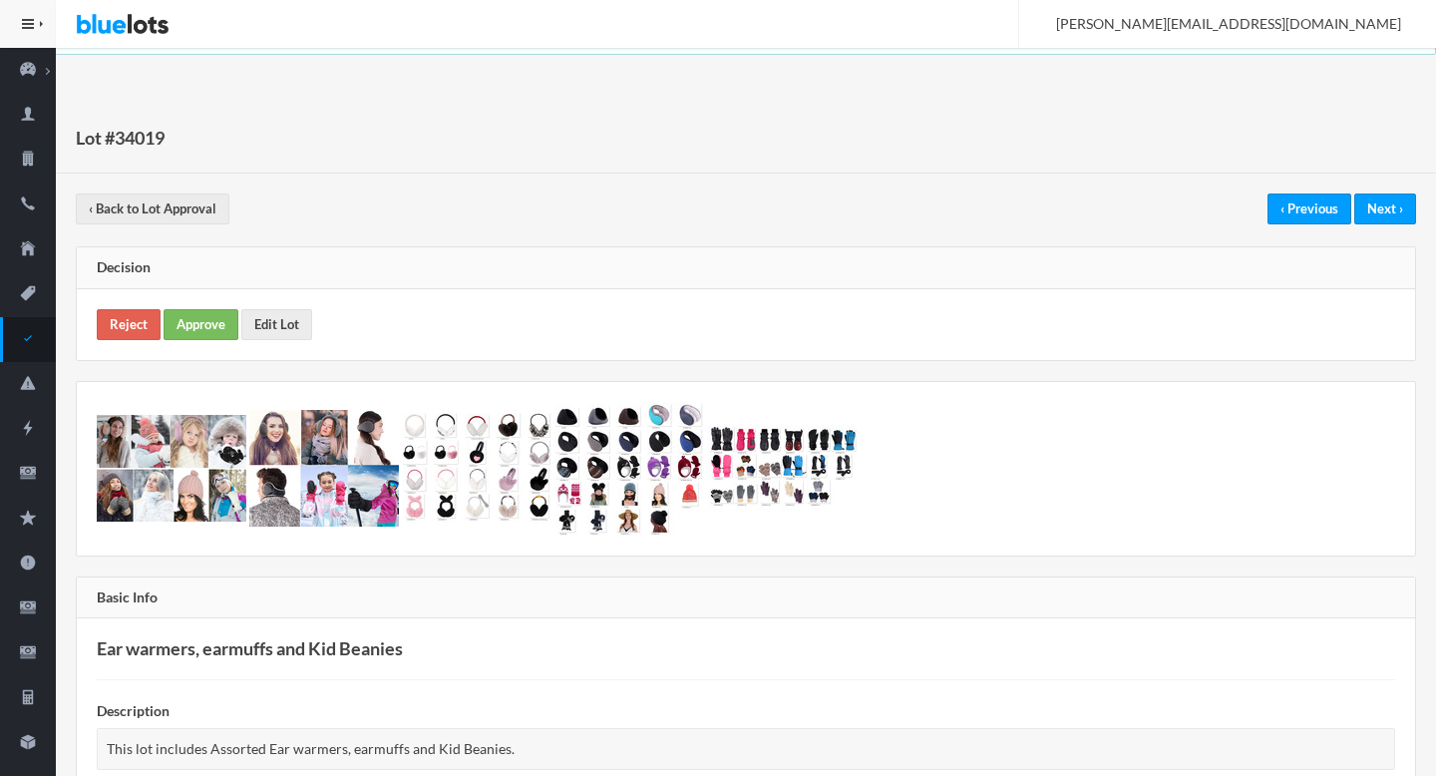
scroll to position [875, 0]
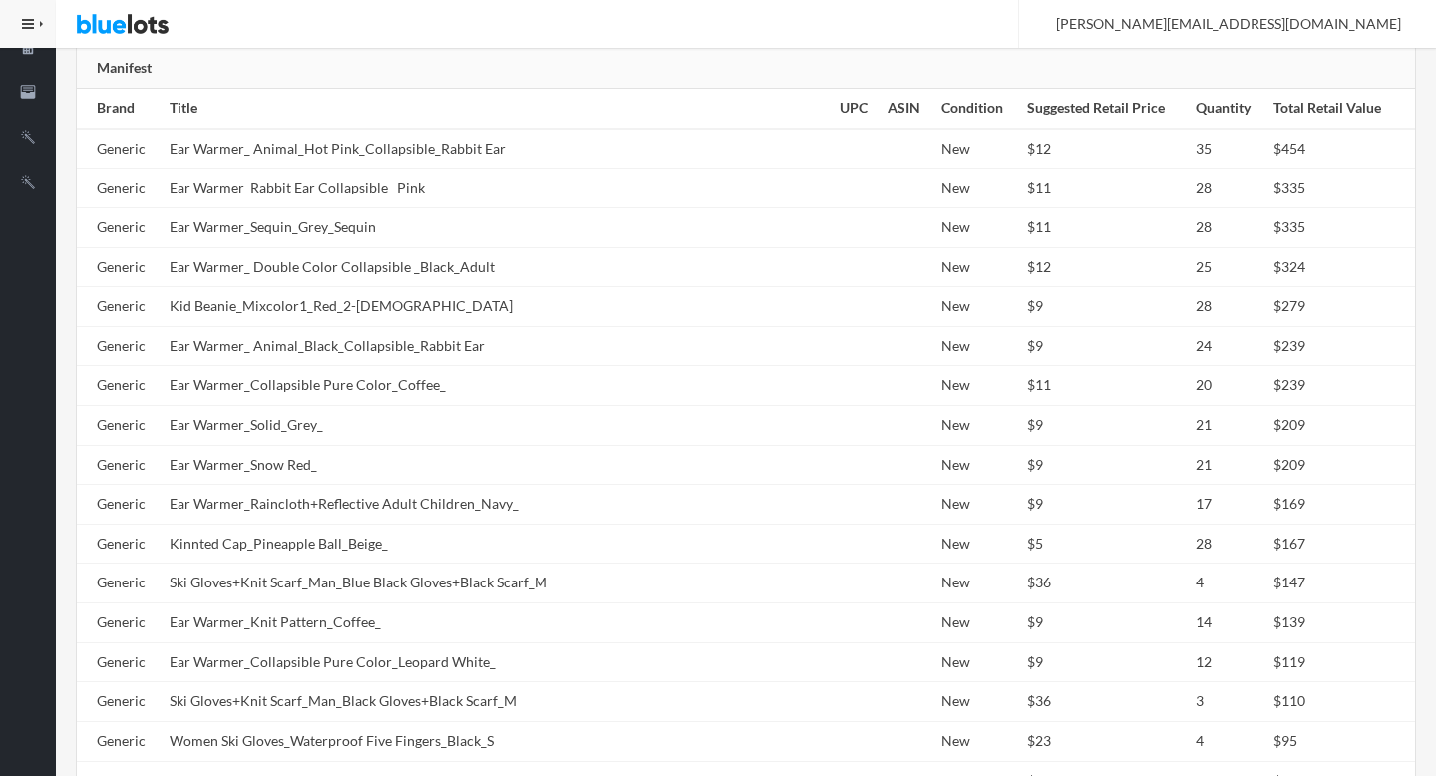
click at [344, 661] on td "Ear Warmer_Collapsible Pure Color_Leopard White_" at bounding box center [497, 662] width 670 height 40
copy tr "Ear Warmer_Collapsible Pure Color_Leopard White_"
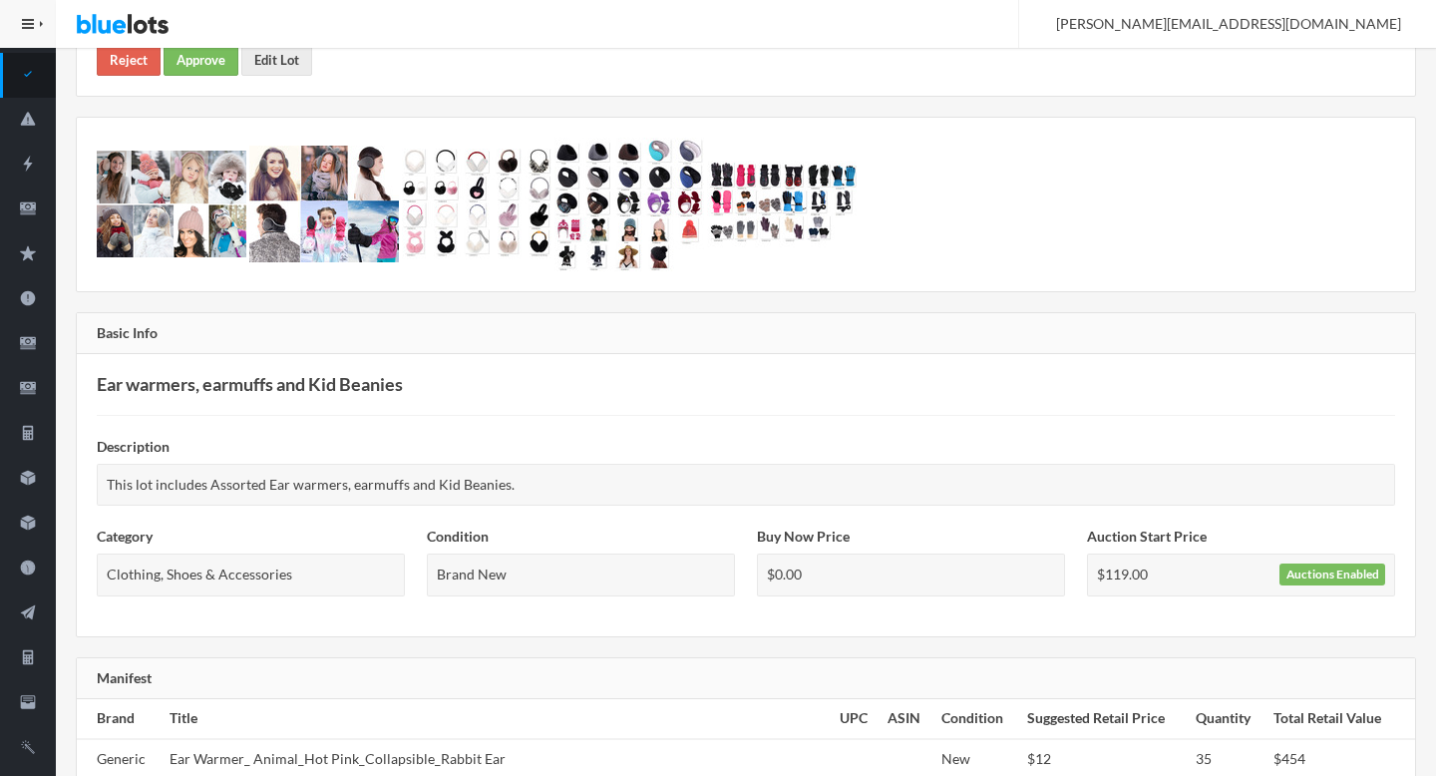
scroll to position [0, 0]
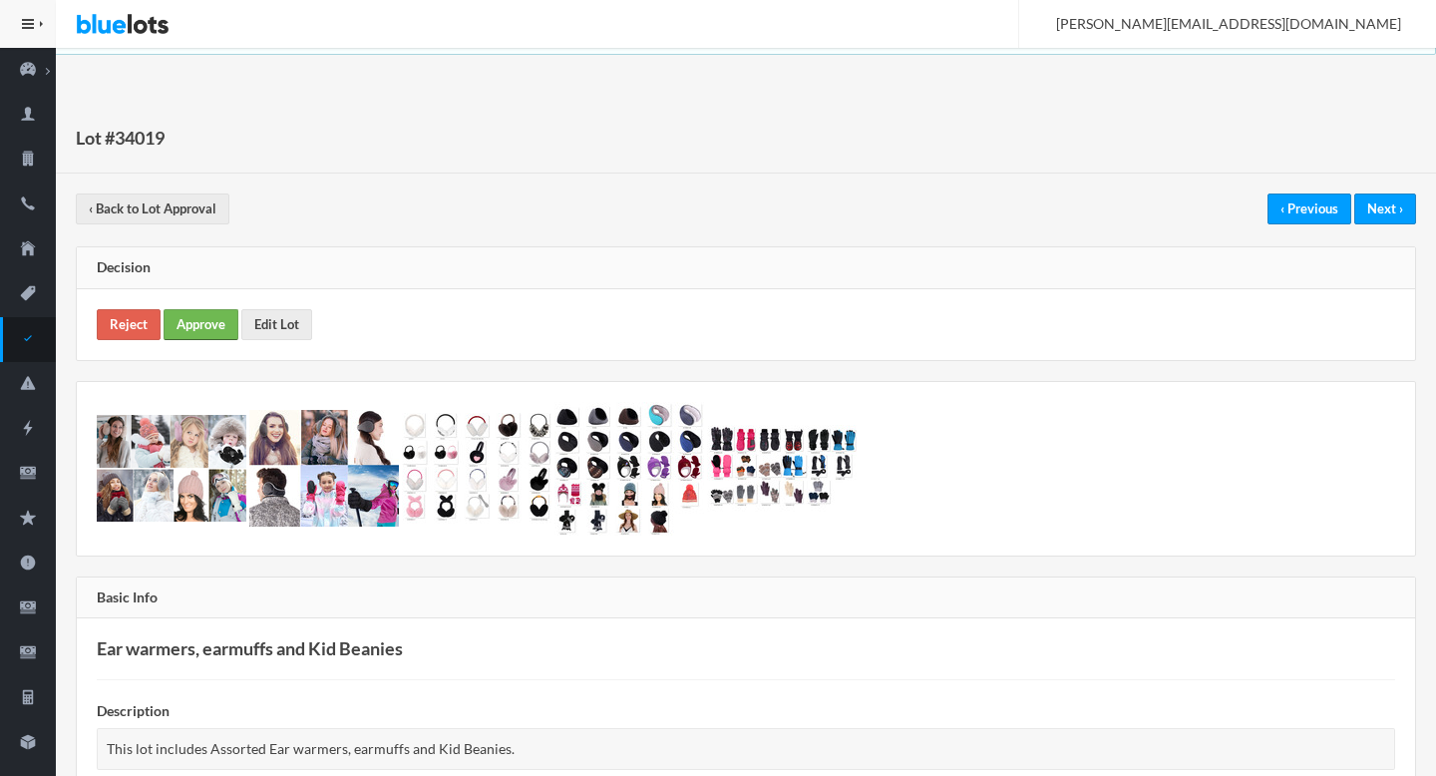
click at [194, 320] on link "Approve" at bounding box center [201, 324] width 75 height 31
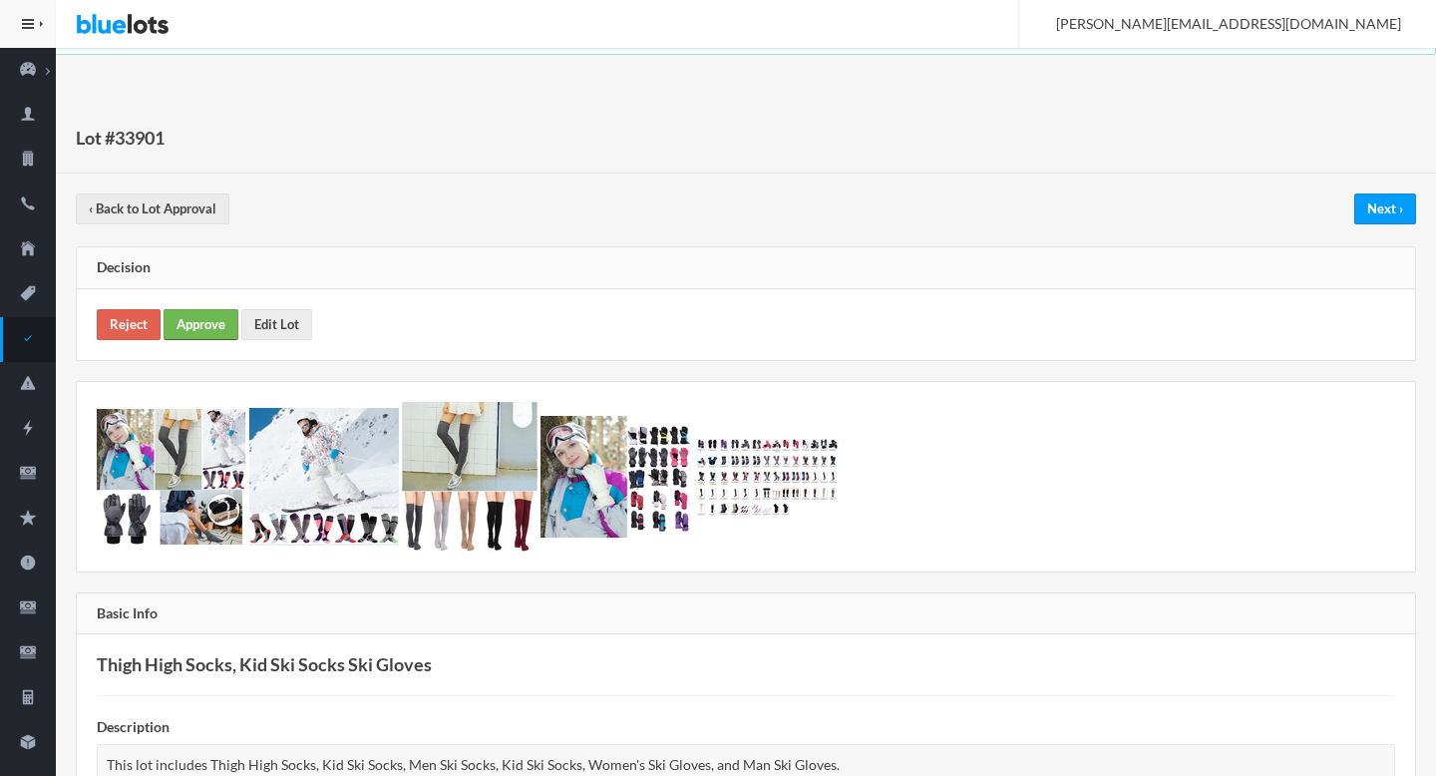
click at [182, 324] on link "Approve" at bounding box center [201, 324] width 75 height 31
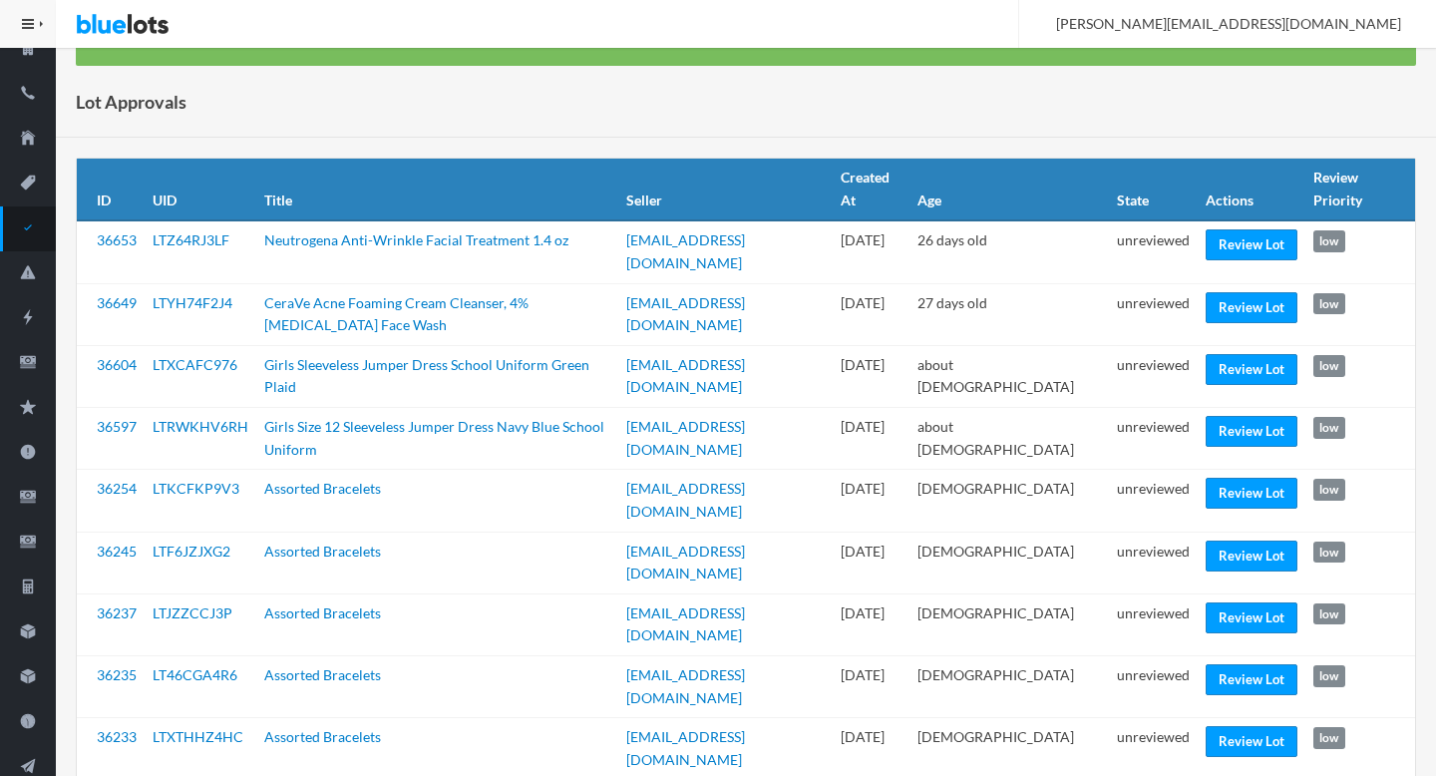
scroll to position [104, 0]
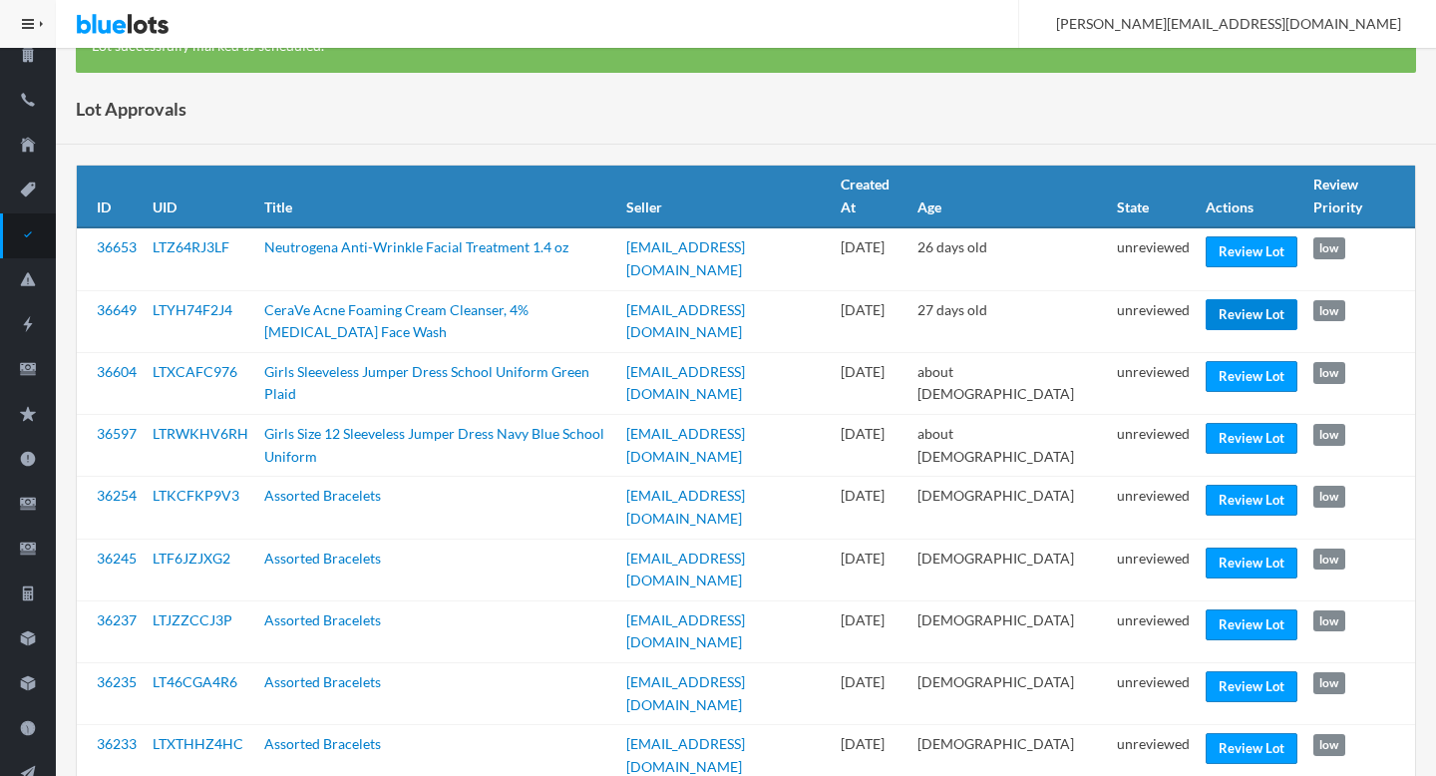
click at [1257, 315] on link "Review Lot" at bounding box center [1252, 314] width 92 height 31
click at [1242, 247] on link "Review Lot" at bounding box center [1252, 251] width 92 height 31
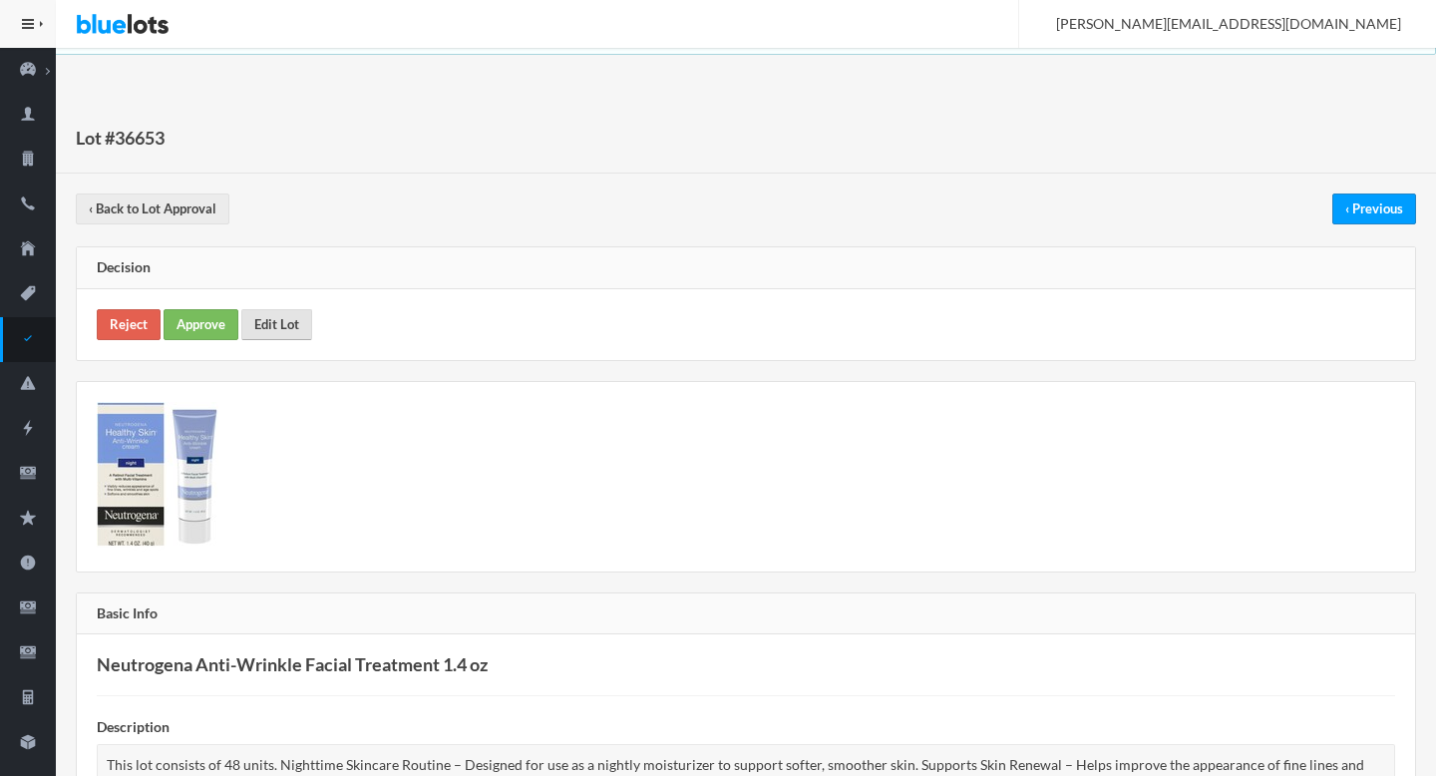
click at [273, 318] on link "Edit Lot" at bounding box center [276, 324] width 71 height 31
click at [182, 325] on link "Approve" at bounding box center [201, 324] width 75 height 31
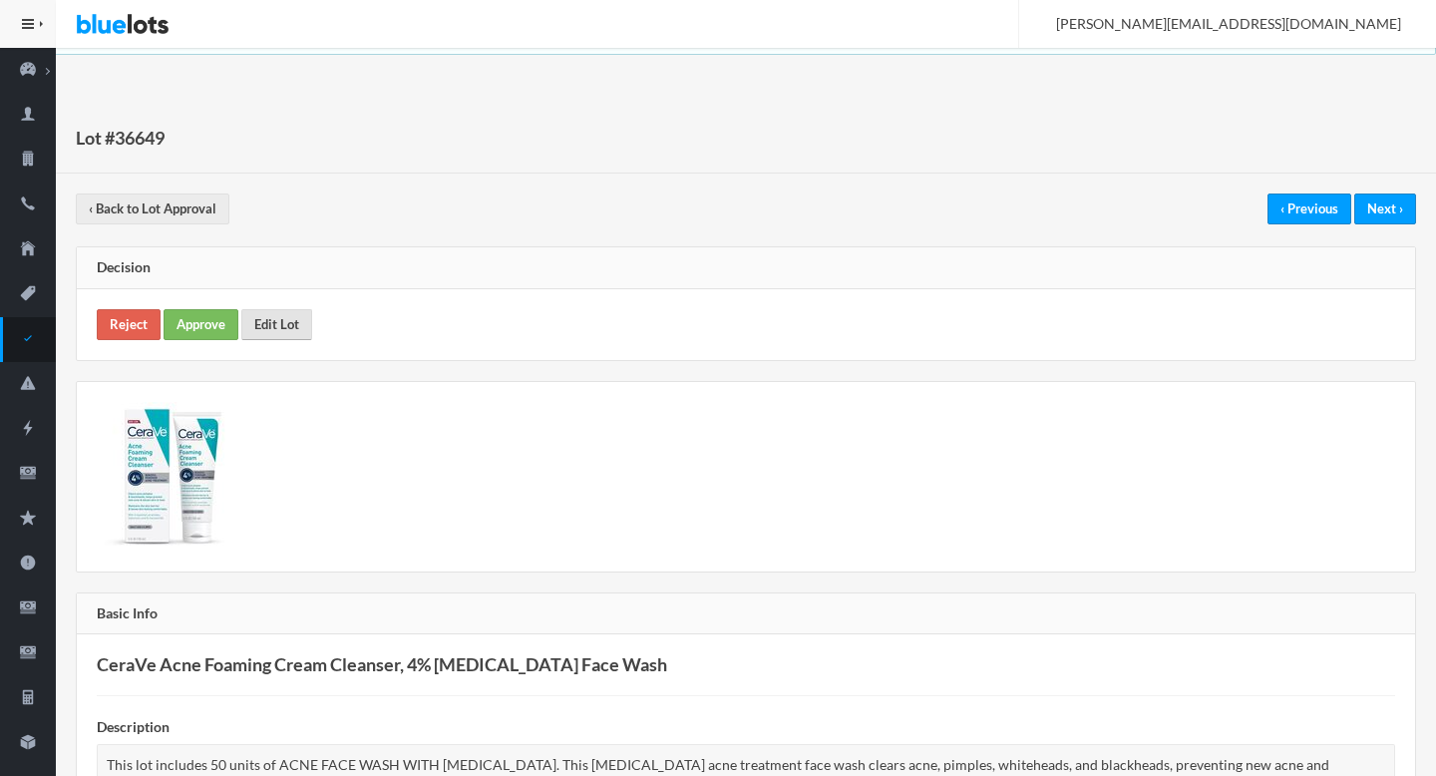
click at [302, 317] on link "Edit Lot" at bounding box center [276, 324] width 71 height 31
click at [211, 330] on link "Approve" at bounding box center [201, 324] width 75 height 31
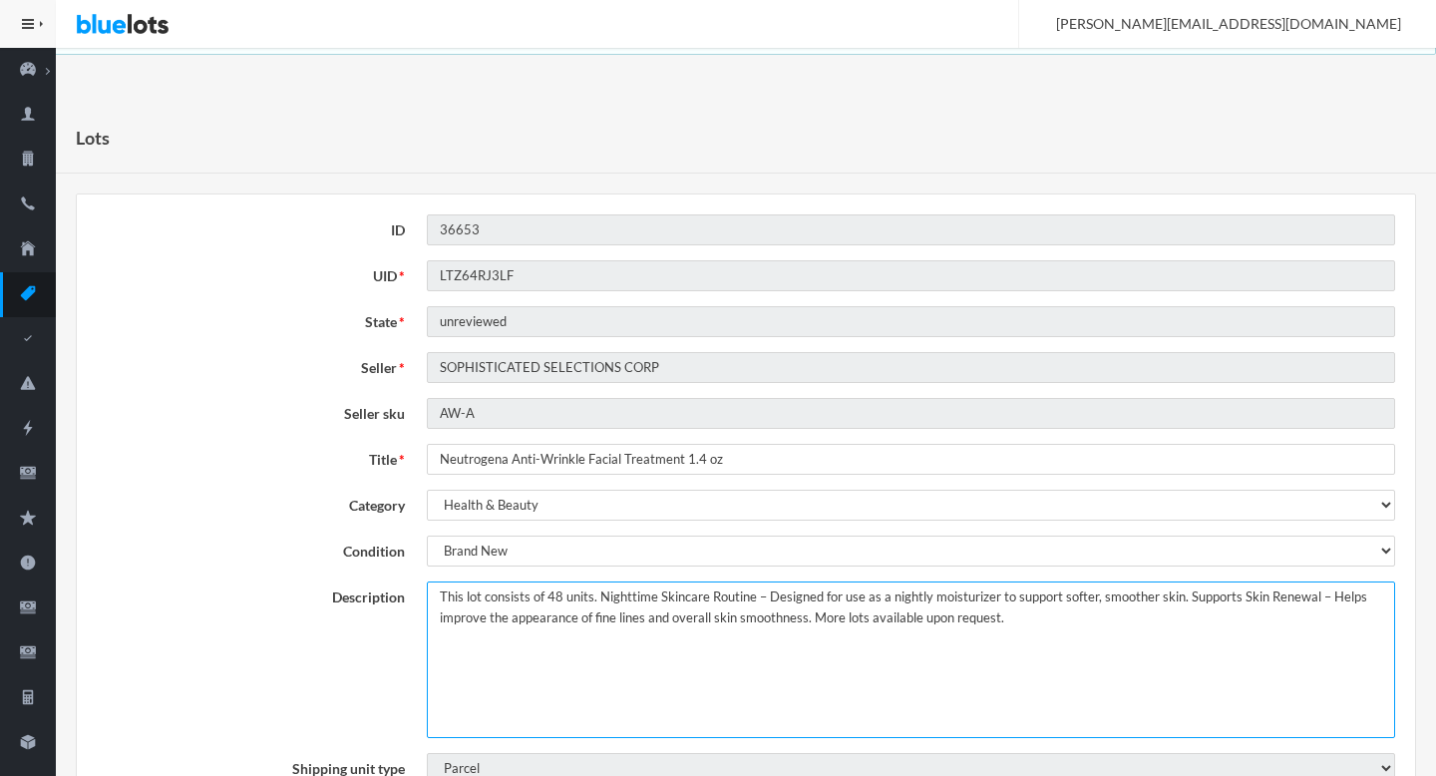
click at [821, 622] on textarea "This lot consists of 48 units. Nighttime Skincare Routine – Designed for use as…" at bounding box center [911, 659] width 968 height 157
drag, startPoint x: 821, startPoint y: 622, endPoint x: 1148, endPoint y: 633, distance: 327.3
click at [1148, 633] on textarea "This lot consists of 48 units. Nighttime Skincare Routine – Designed for use as…" at bounding box center [911, 659] width 968 height 157
type textarea "This lot consists of 48 units. Nighttime Skincare Routine – Designed for use as…"
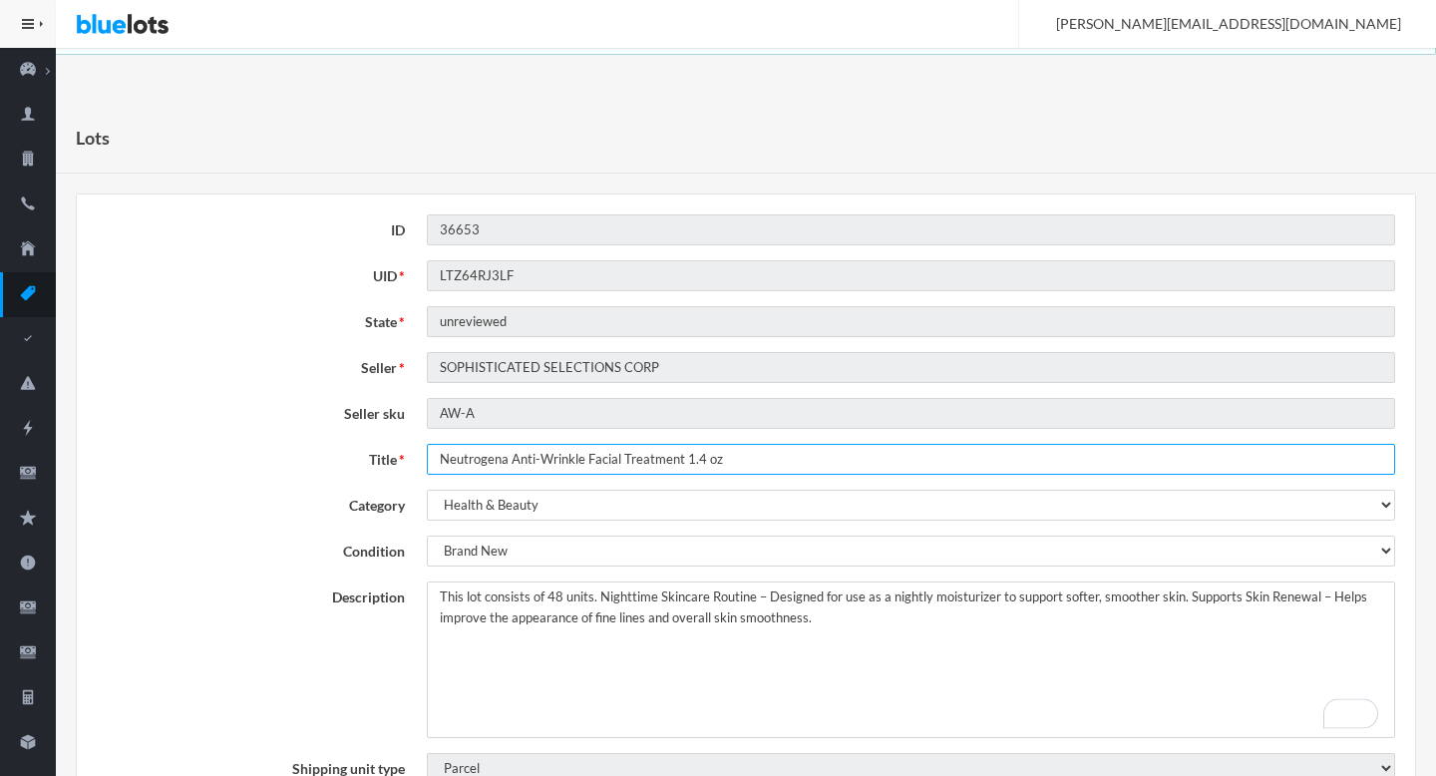
click at [702, 453] on input "Neutrogena Anti-Wrinkle Facial Treatment 1.4 oz" at bounding box center [911, 459] width 968 height 31
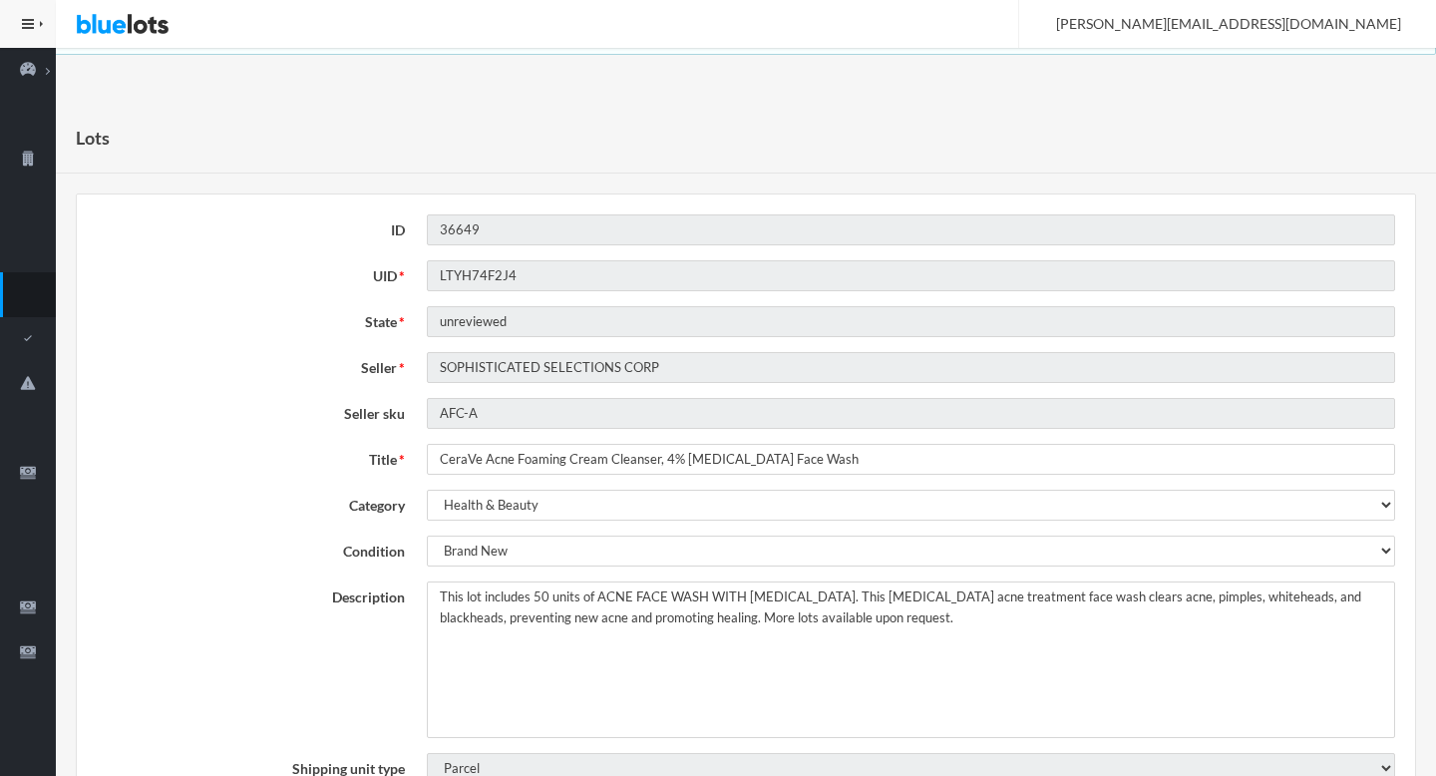
click at [1159, 722] on textarea "This lot includes 50 units of ACNE FACE WASH WITH [MEDICAL_DATA]. This [MEDICAL…" at bounding box center [911, 659] width 968 height 157
type textarea "This lot includes 50 units of ACNE FACE WASH WITH [MEDICAL_DATA]. This [MEDICAL…"
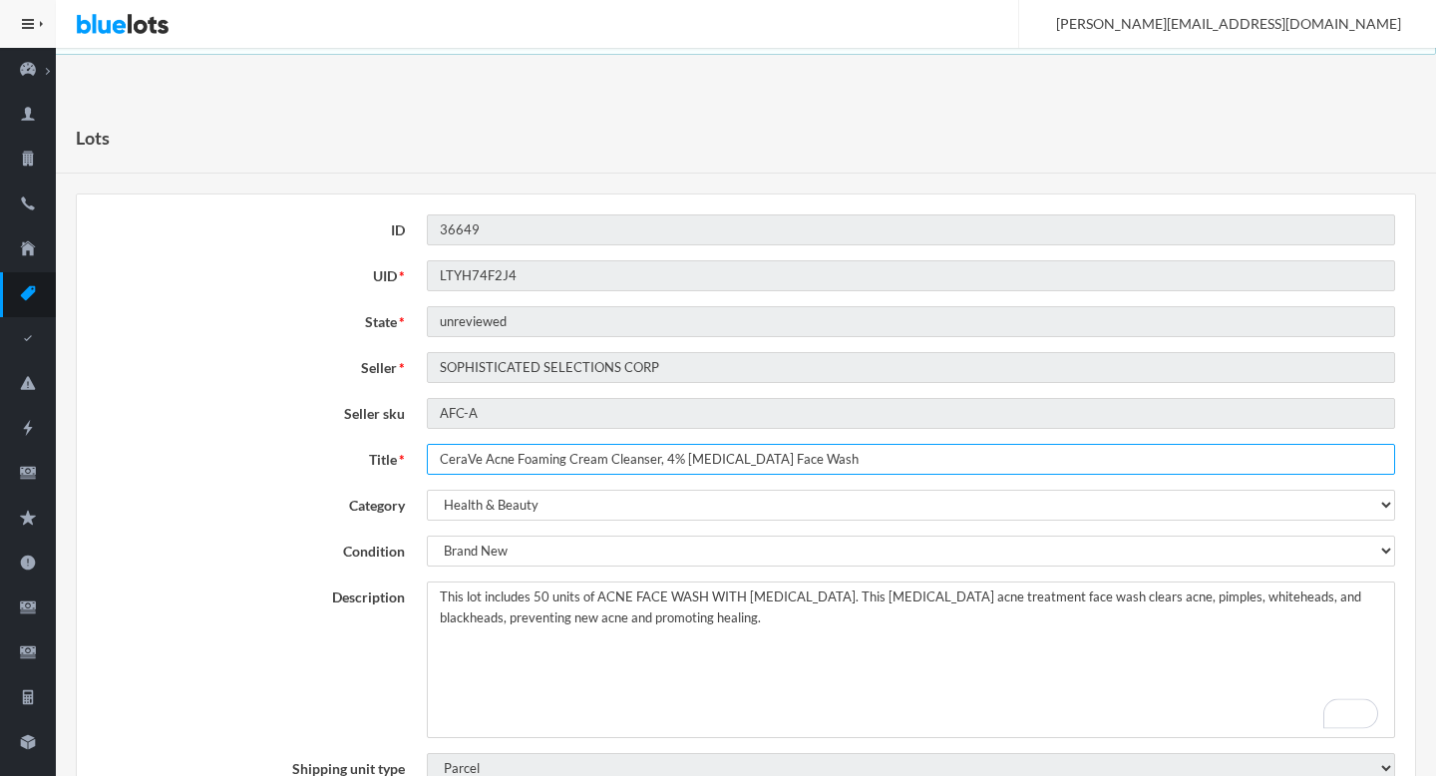
click at [660, 465] on input "CeraVe Acne Foaming Cream Cleanser, 4% Benzoyl Peroxide Face Wash" at bounding box center [911, 459] width 968 height 31
